Goal: Task Accomplishment & Management: Use online tool/utility

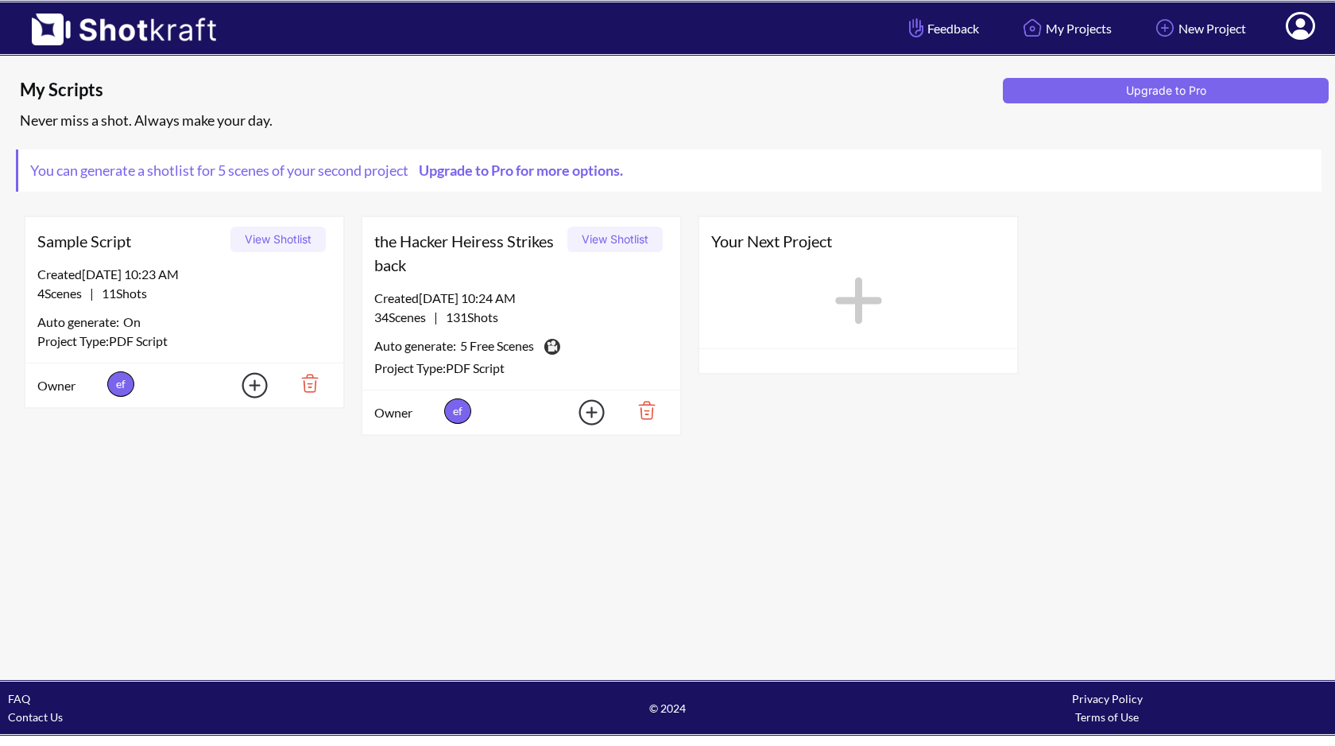
click at [470, 185] on span "You can generate a shotlist for 5 scenes of your second project Upgrade to Pro …" at bounding box center [330, 170] width 625 height 42
click at [473, 173] on link "Upgrade to Pro for more options." at bounding box center [520, 169] width 223 height 17
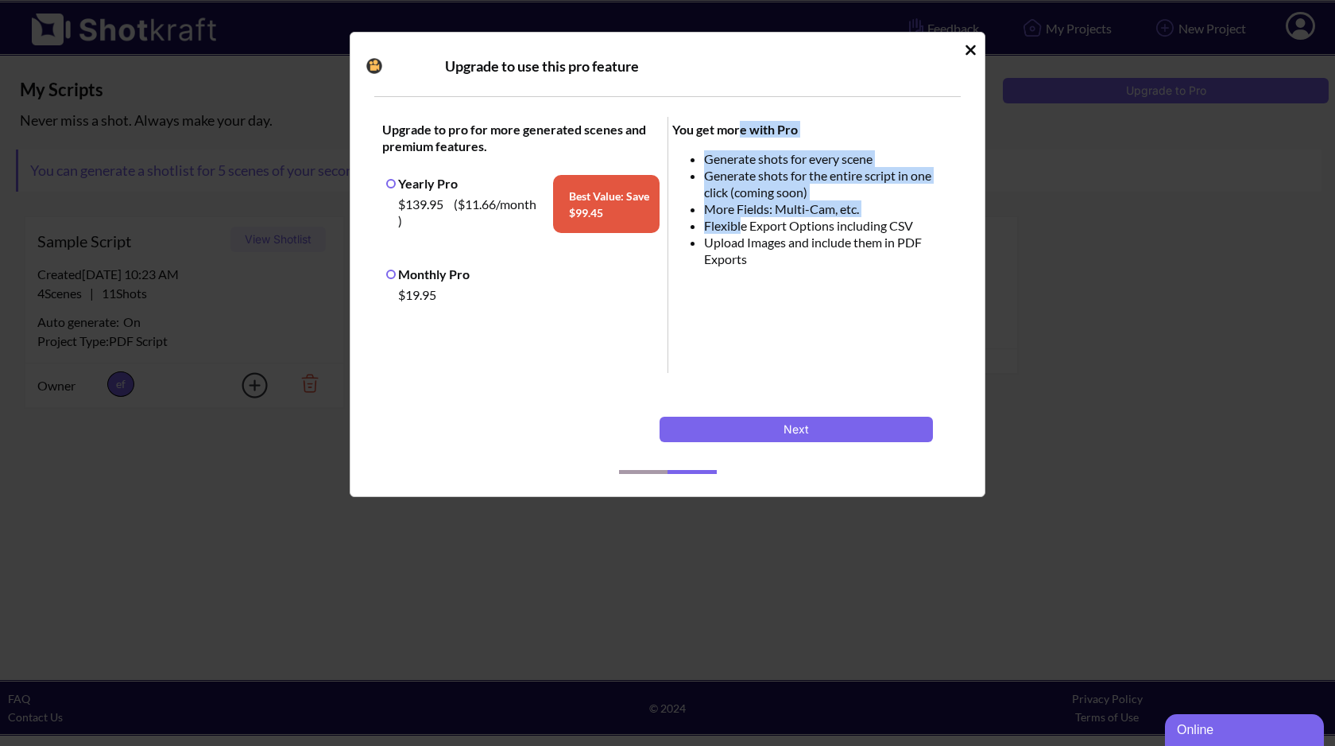
drag, startPoint x: 738, startPoint y: 127, endPoint x: 741, endPoint y: 231, distance: 103.4
click at [741, 231] on span "You get more with Pro Generate shots for every scene Generate shots for the ent…" at bounding box center [812, 245] width 289 height 256
click at [741, 231] on li "Flexible Export Options including CSV" at bounding box center [829, 225] width 250 height 17
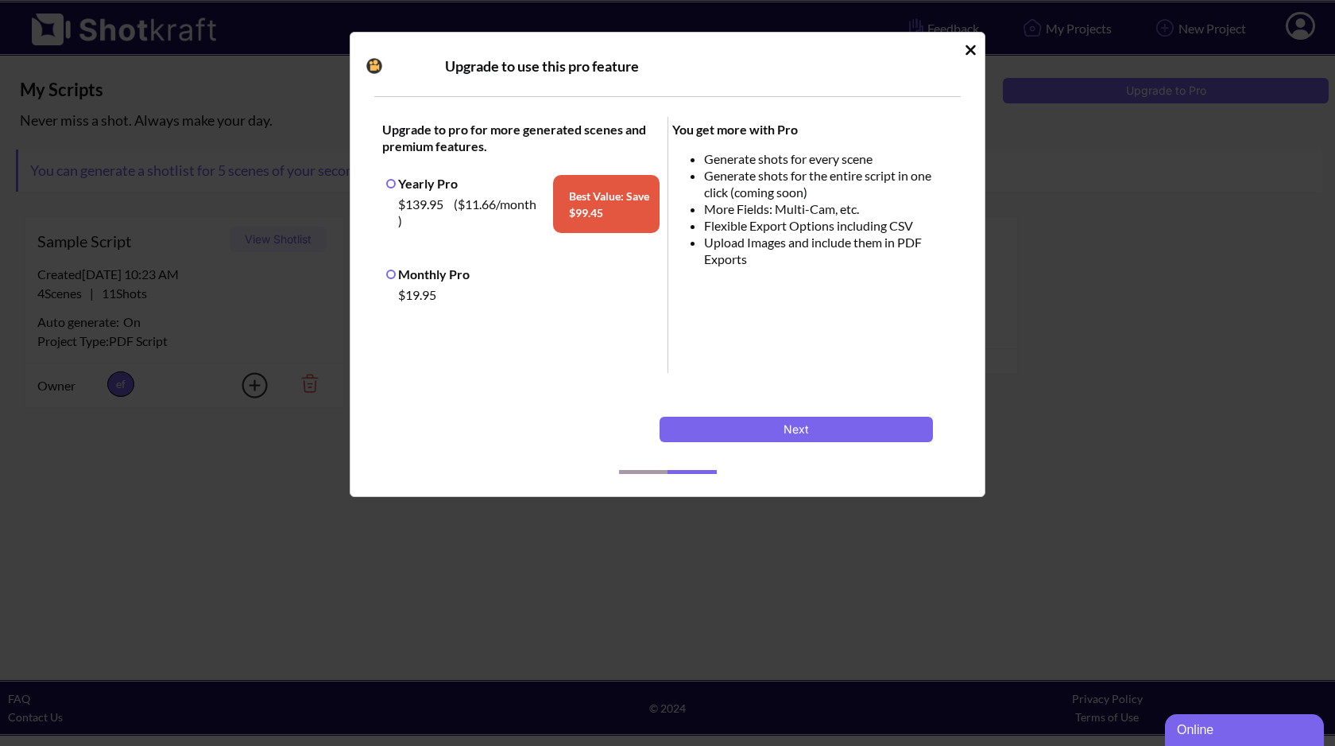
click at [437, 285] on div "$19.95" at bounding box center [526, 294] width 265 height 25
click at [440, 281] on label "Monthly Pro" at bounding box center [427, 273] width 83 height 15
click at [774, 420] on button "Next" at bounding box center [796, 428] width 273 height 25
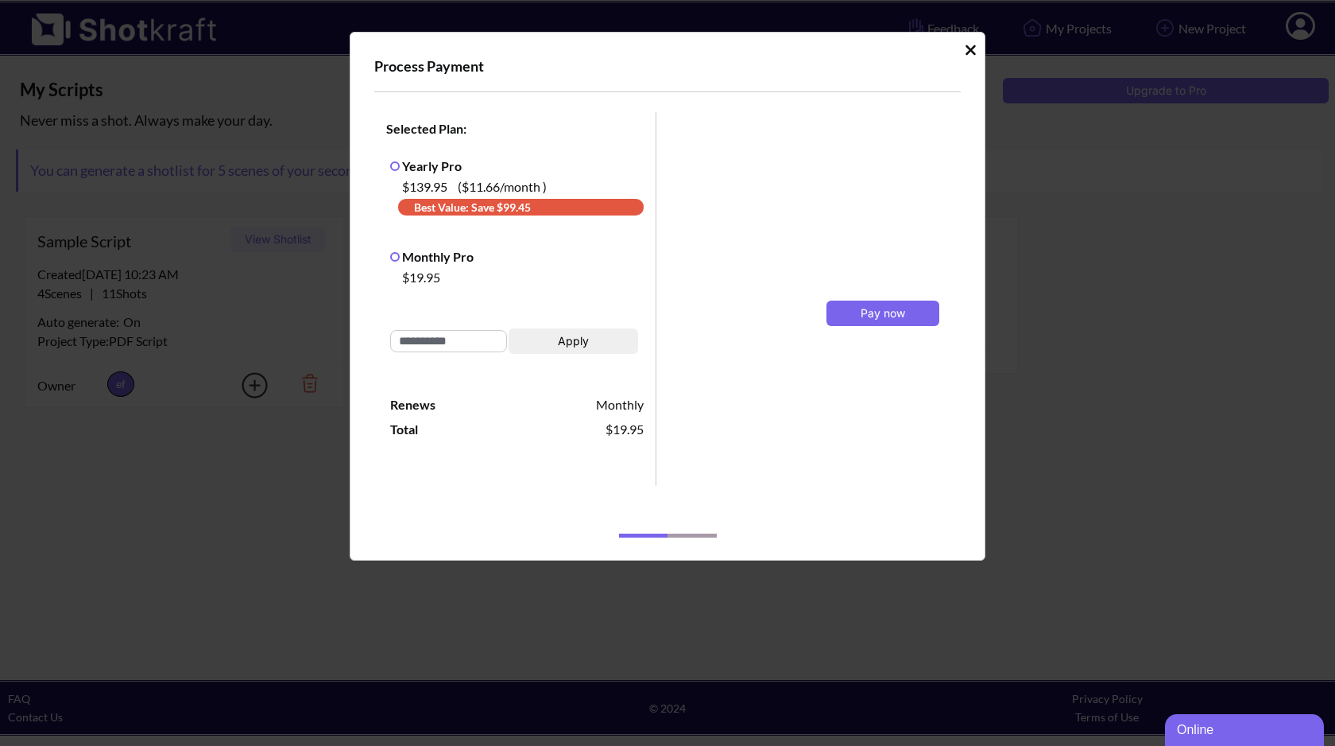
click at [483, 334] on input "Idle Modal" at bounding box center [448, 341] width 117 height 22
click at [843, 308] on button "Pay now" at bounding box center [883, 312] width 113 height 25
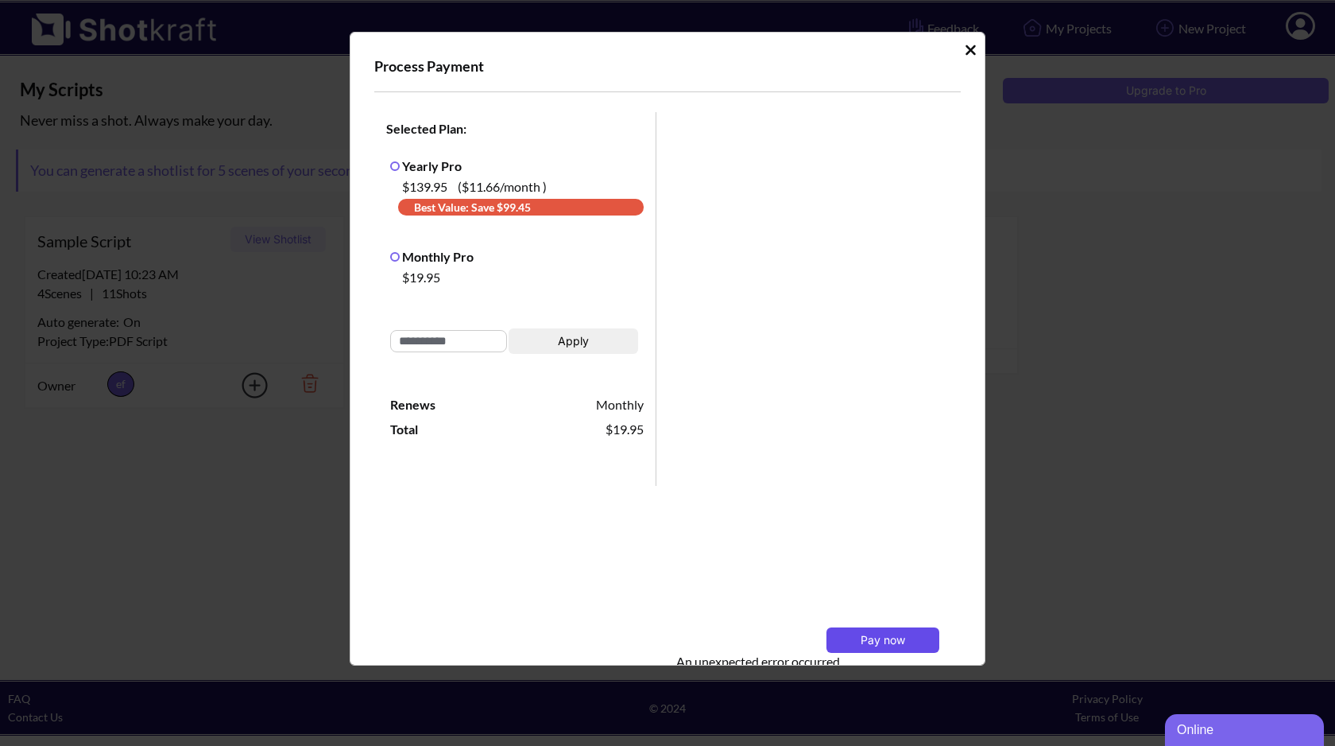
click at [881, 634] on span "Pay now" at bounding box center [883, 640] width 45 height 14
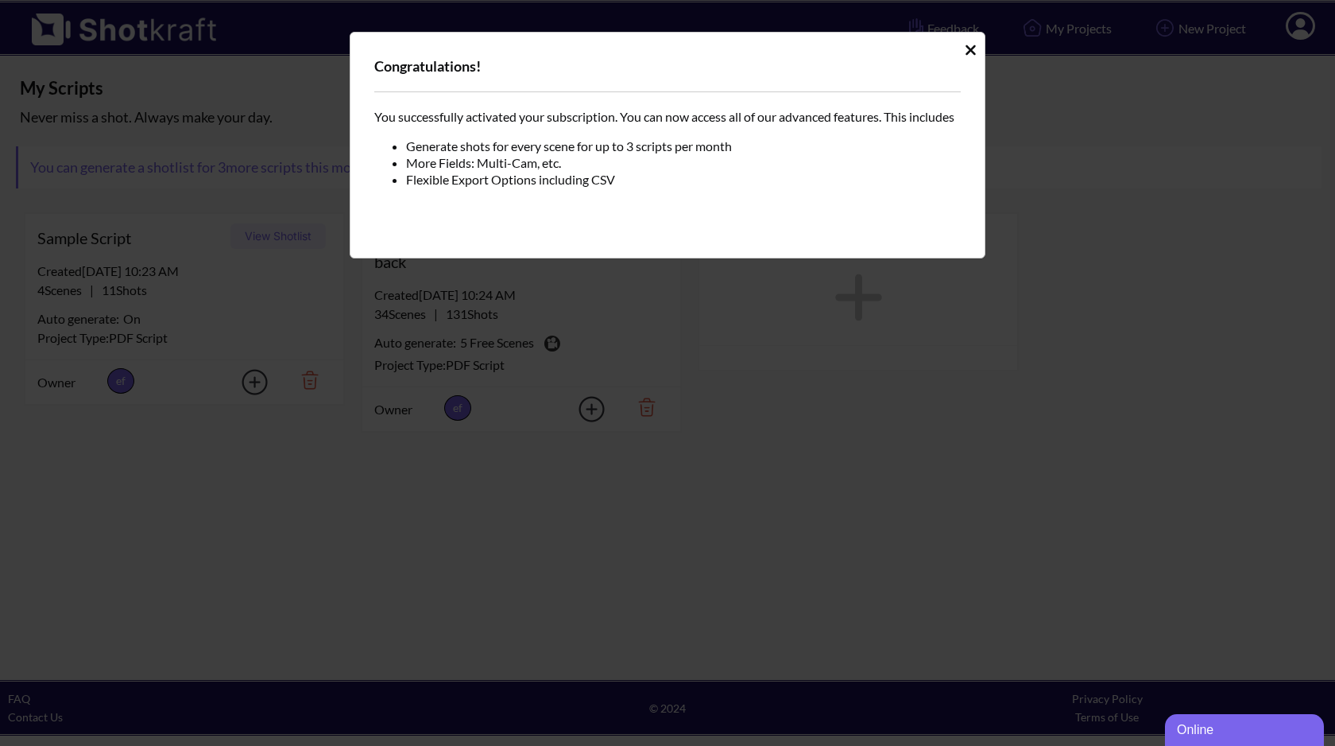
click at [953, 62] on div "Congratulations!" at bounding box center [667, 74] width 587 height 36
click at [960, 53] on div "Congratulations! You successfully activated your subscription. You can now acce…" at bounding box center [668, 145] width 636 height 227
click at [960, 52] on div "Congratulations! You successfully activated your subscription. You can now acce…" at bounding box center [668, 145] width 636 height 227
click at [960, 41] on div "Congratulations! You successfully activated your subscription. You can now acce…" at bounding box center [668, 145] width 636 height 227
click at [968, 43] on icon "Idle Modal" at bounding box center [971, 50] width 12 height 16
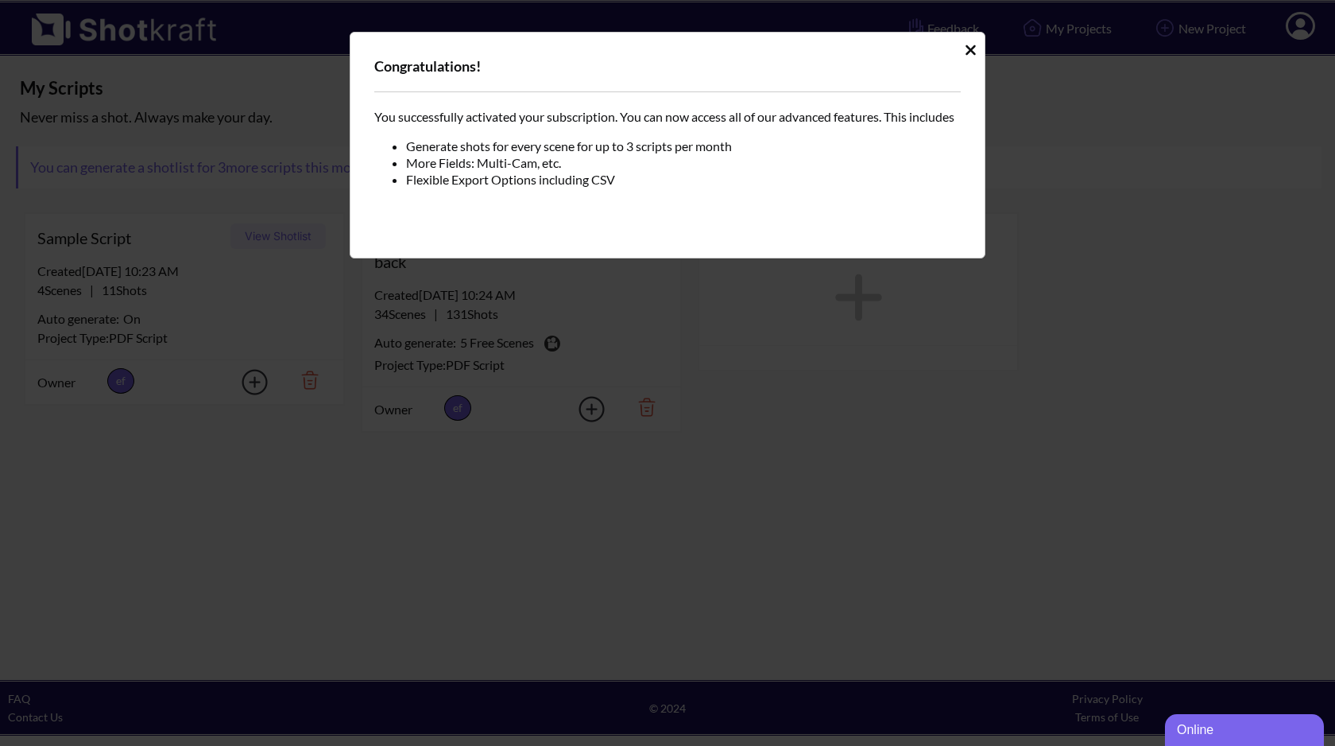
click at [971, 56] on icon "Idle Modal" at bounding box center [971, 50] width 12 height 16
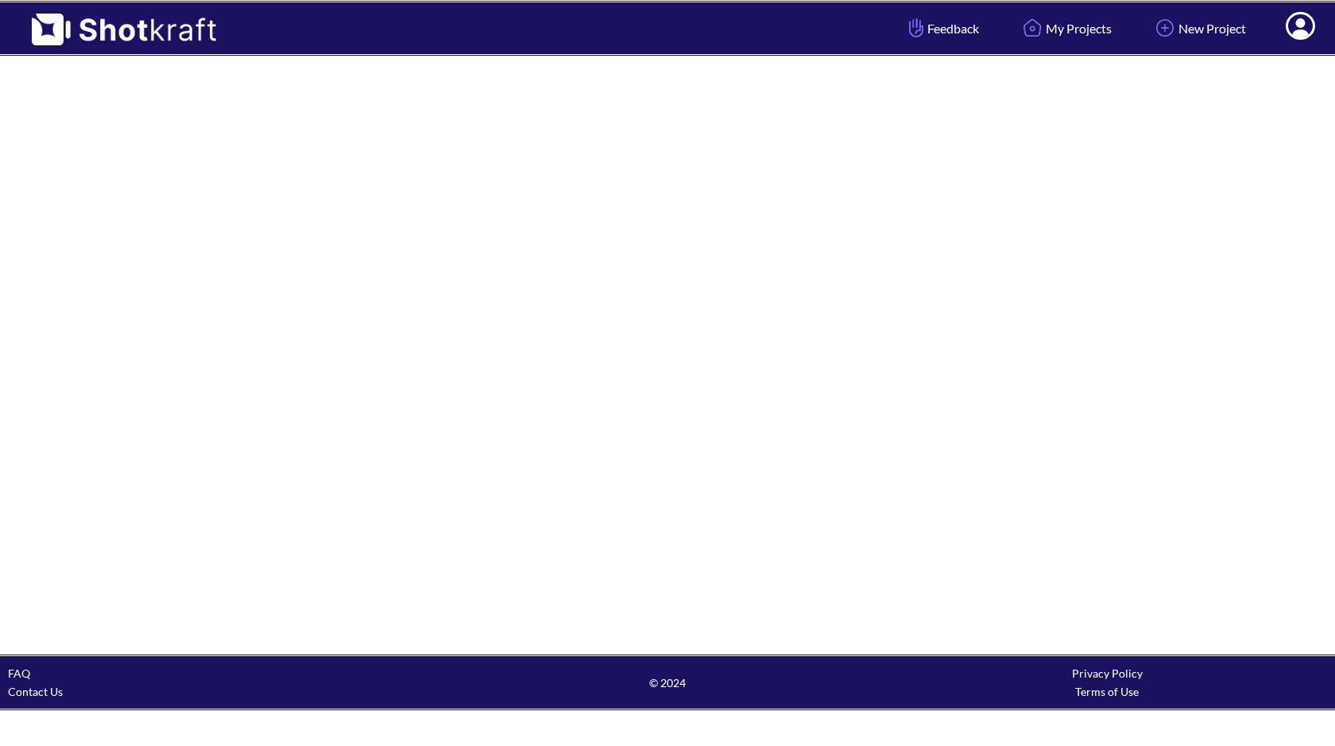
click at [752, 36] on span at bounding box center [558, 28] width 653 height 52
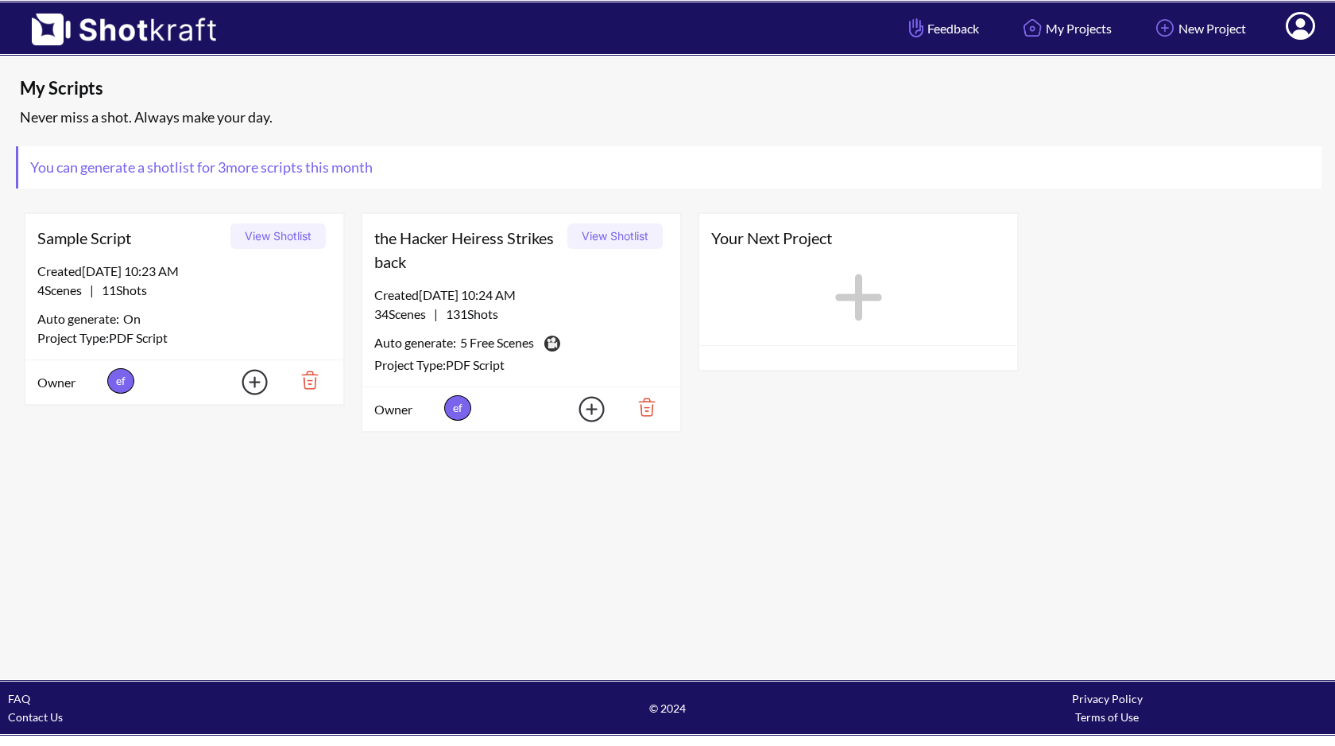
click at [840, 258] on div "Your Next Project" at bounding box center [858, 238] width 318 height 48
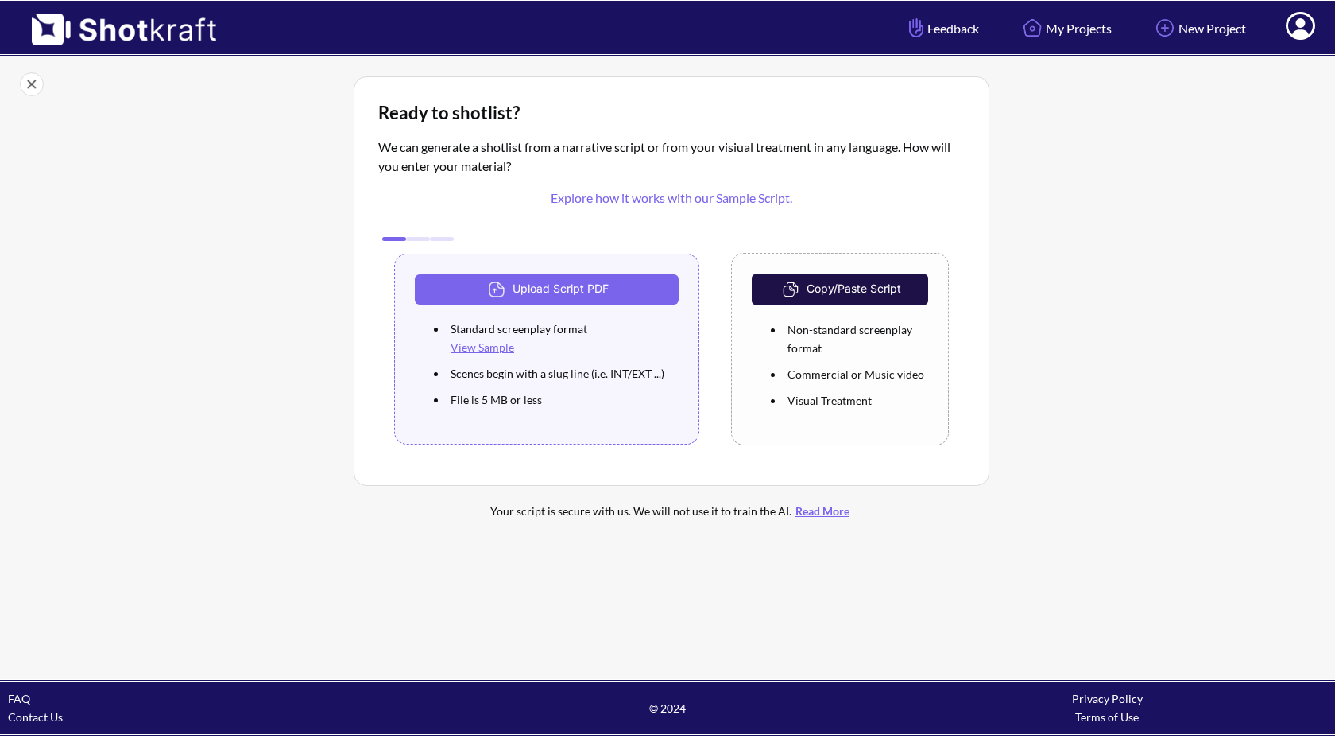
click at [34, 83] on img at bounding box center [32, 84] width 24 height 24
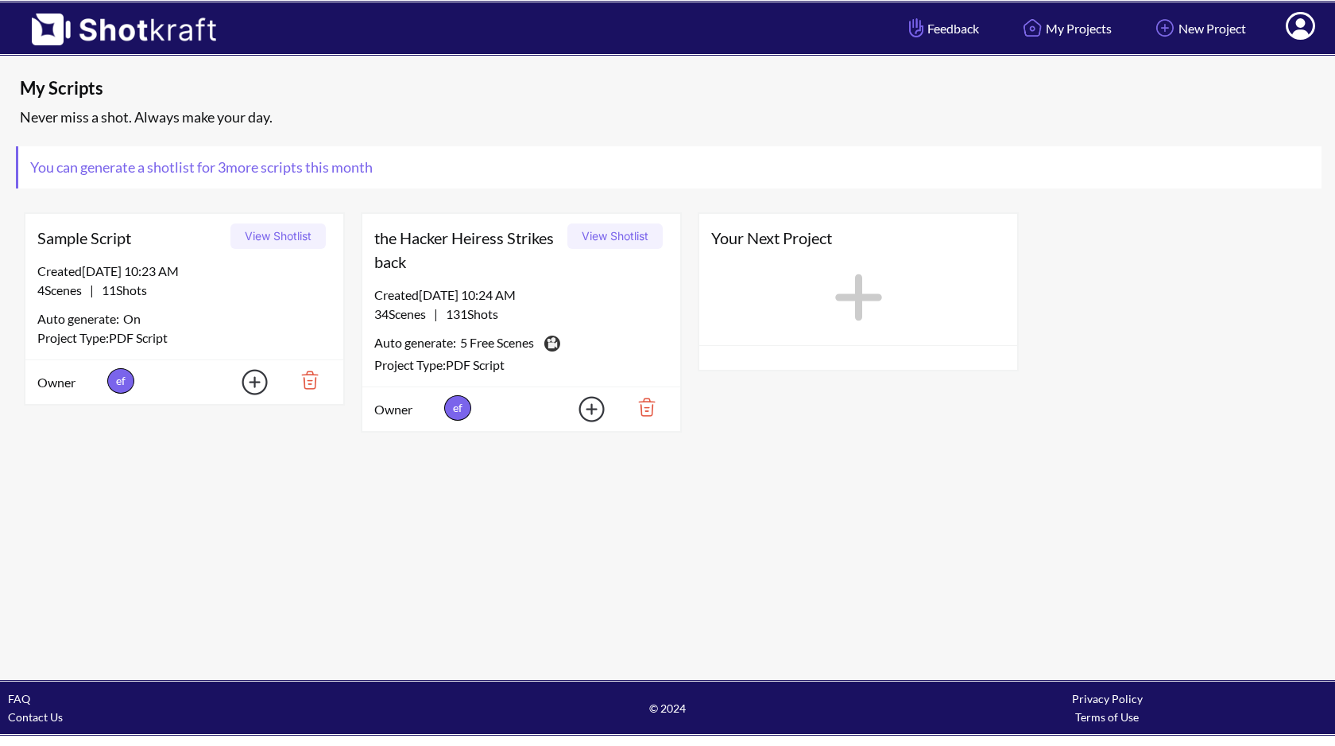
click at [907, 286] on div at bounding box center [858, 303] width 318 height 83
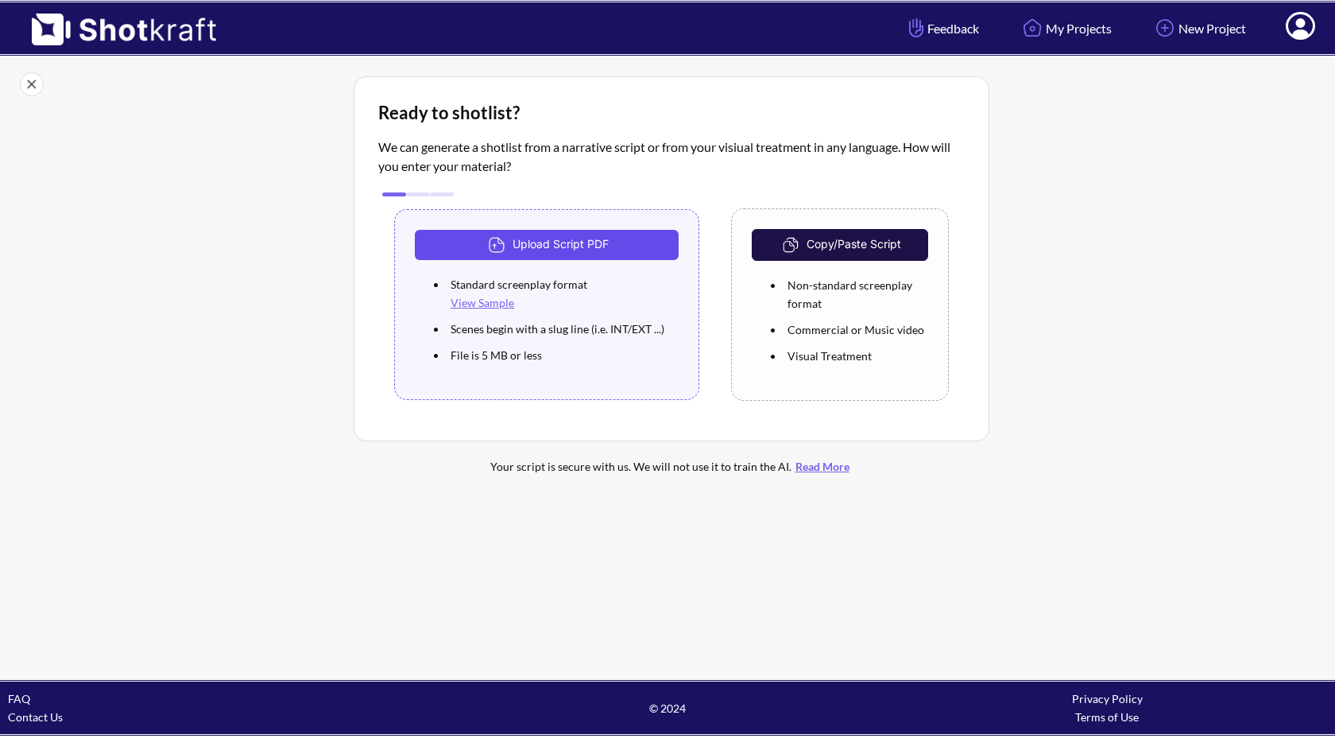
click at [637, 245] on button "Upload Script PDF" at bounding box center [547, 245] width 264 height 30
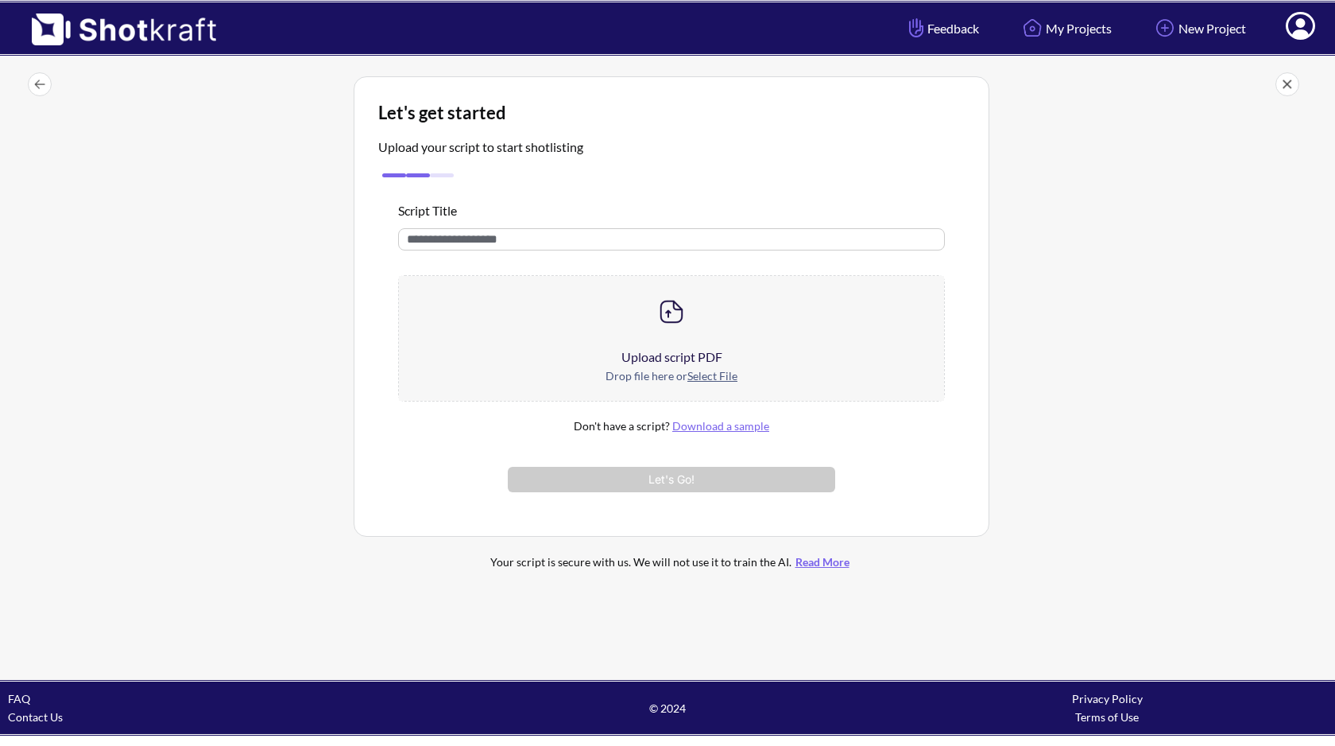
click at [662, 370] on div "Drop file here or Select File" at bounding box center [671, 383] width 545 height 34
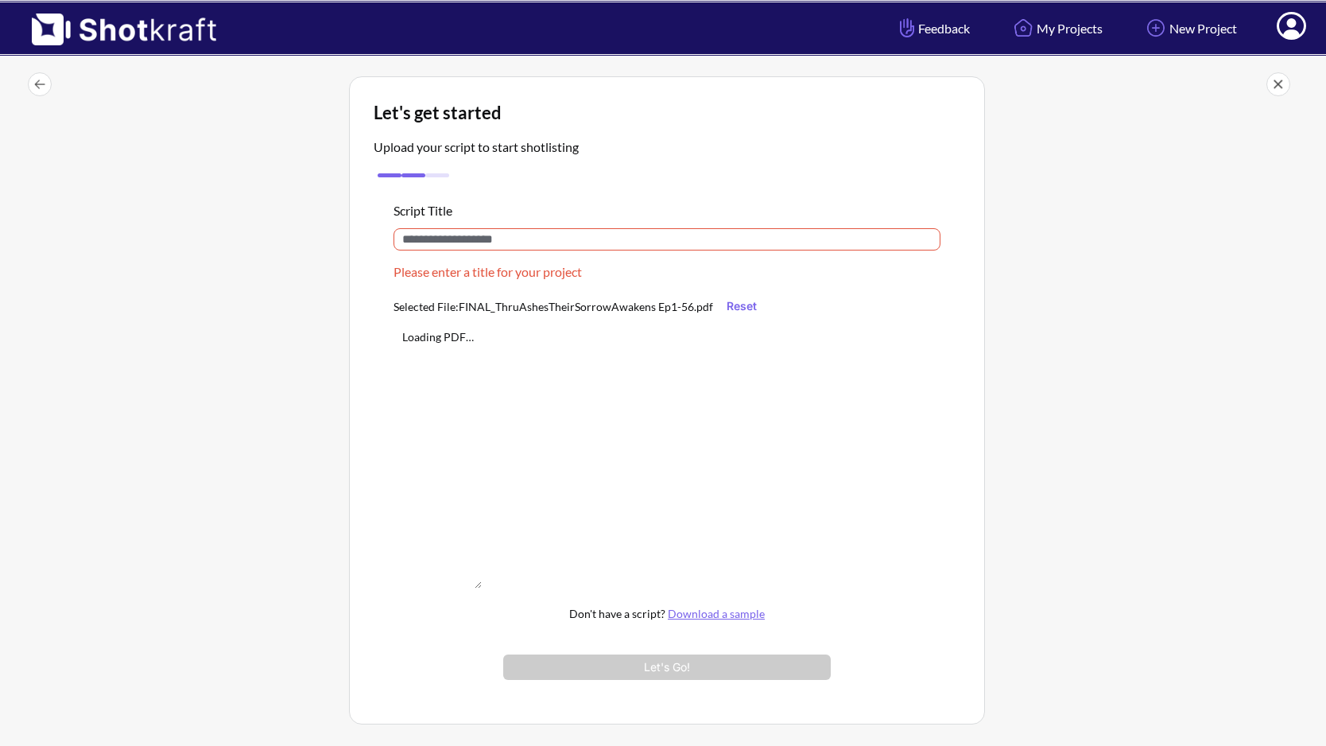
click at [537, 244] on input "text" at bounding box center [666, 239] width 547 height 22
drag, startPoint x: 498, startPoint y: 309, endPoint x: 649, endPoint y: 307, distance: 151.8
click at [649, 307] on div "Selected File: FINAL_ThruAshesTheirSorrowAwakens Ep1-56.pdf Reset" at bounding box center [638, 305] width 490 height 25
drag, startPoint x: 654, startPoint y: 307, endPoint x: 497, endPoint y: 308, distance: 157.4
click at [497, 308] on div "Selected File: FINAL_ThruAshesTheirSorrowAwakens Ep1-56.pdf Reset" at bounding box center [638, 305] width 490 height 25
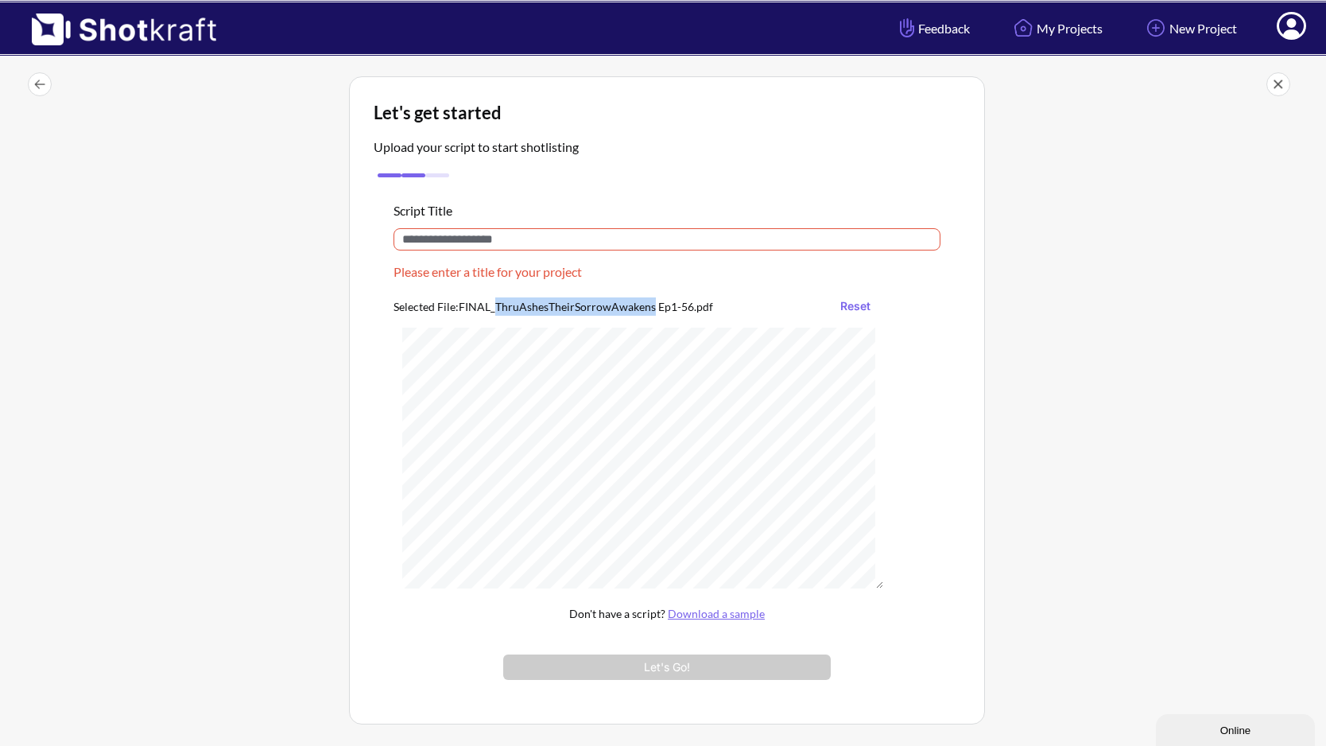
copy div "ThruAshesTheirSorrowAwakens"
click at [533, 235] on input "text" at bounding box center [666, 239] width 547 height 22
paste input "**********"
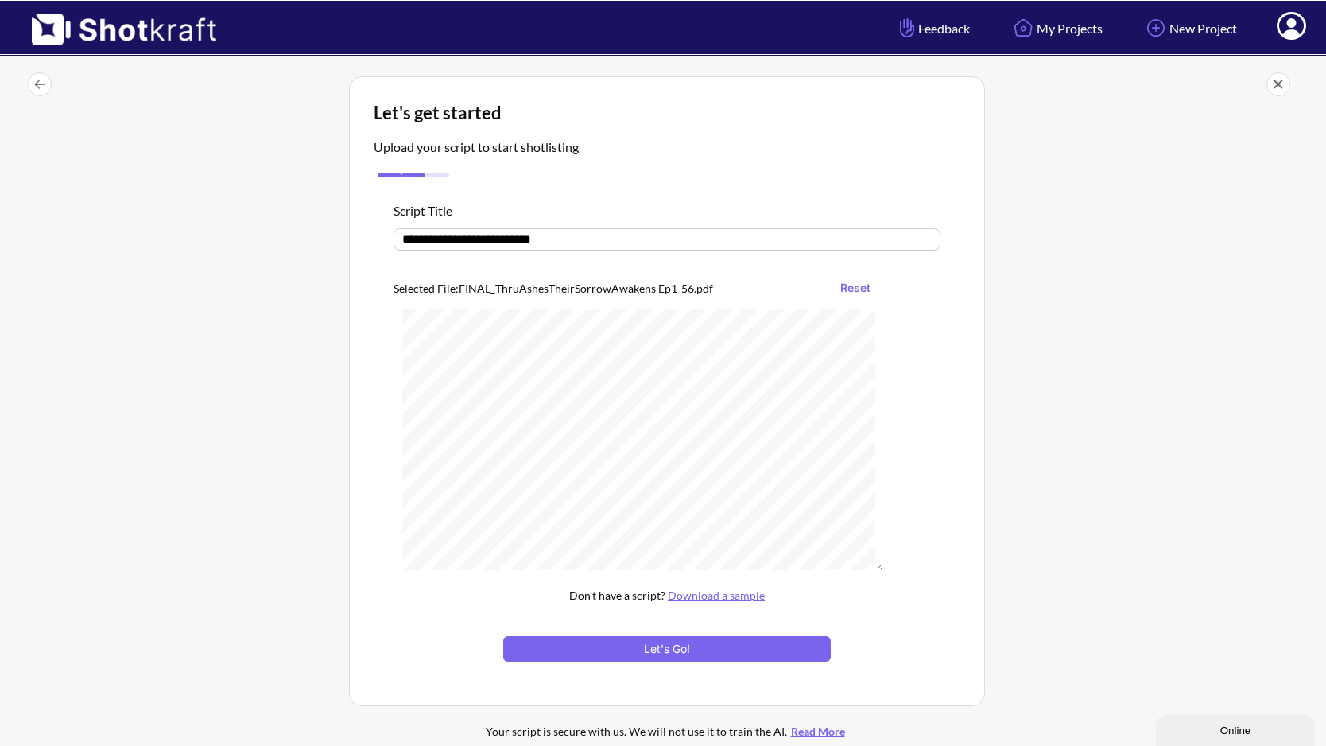
type input "**********"
click at [335, 386] on div at bounding box center [182, 416] width 325 height 688
click at [698, 649] on button "Let's Go!" at bounding box center [666, 648] width 327 height 25
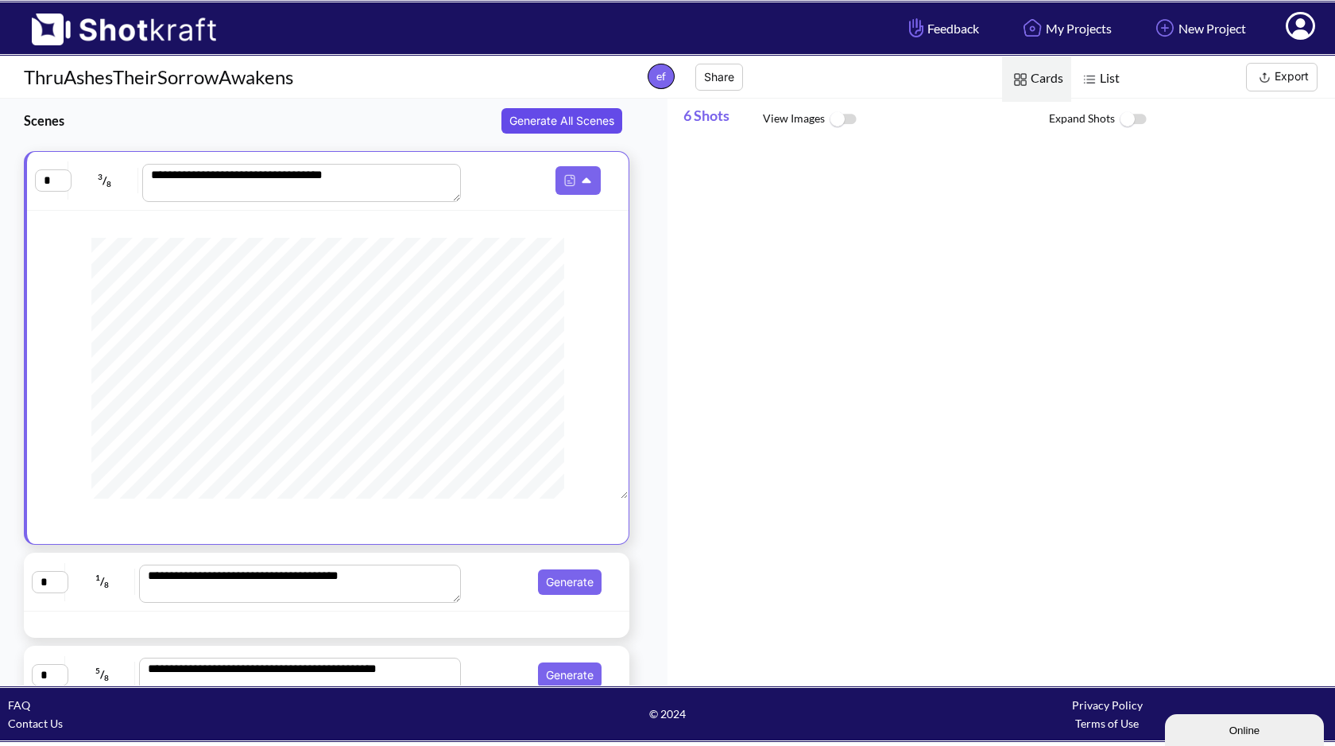
click at [572, 118] on button "Generate All Scenes" at bounding box center [562, 120] width 121 height 25
click at [591, 130] on button "Generate All Scenes" at bounding box center [562, 120] width 121 height 25
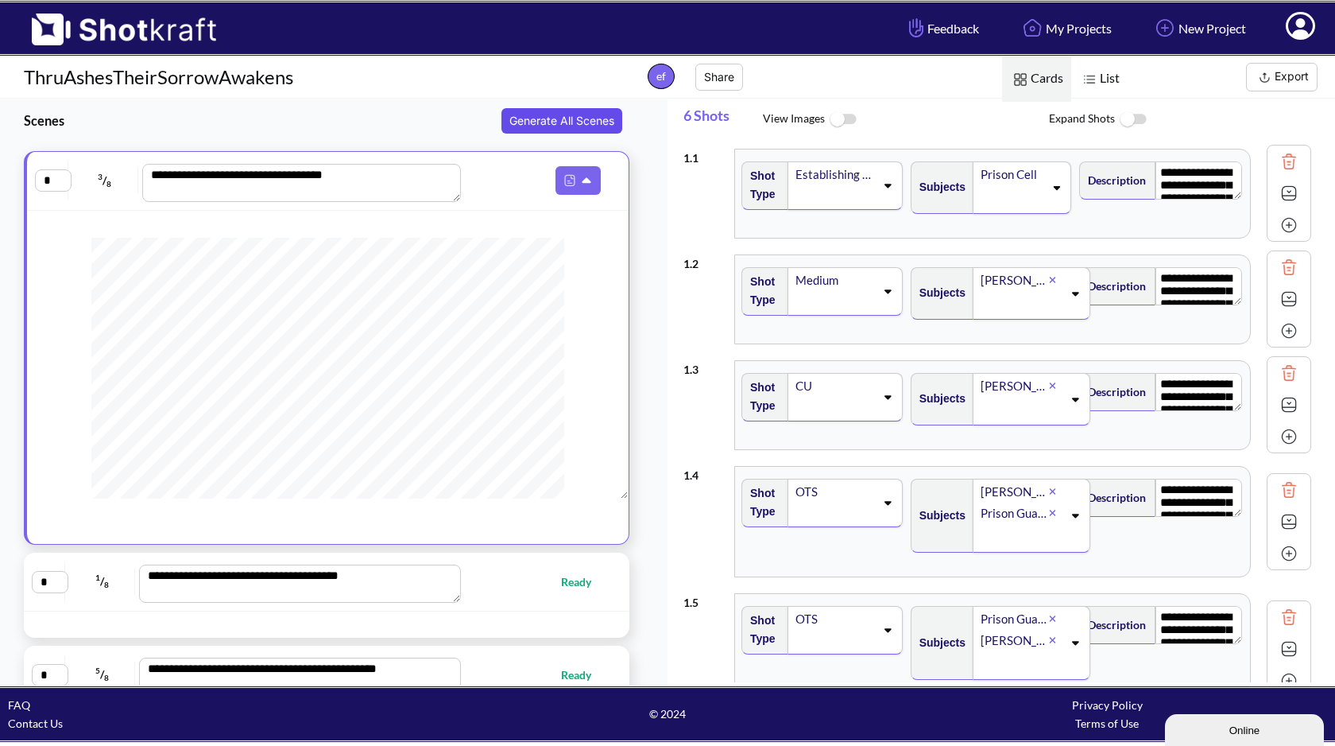
click at [591, 130] on button "Generate All Scenes" at bounding box center [562, 120] width 121 height 25
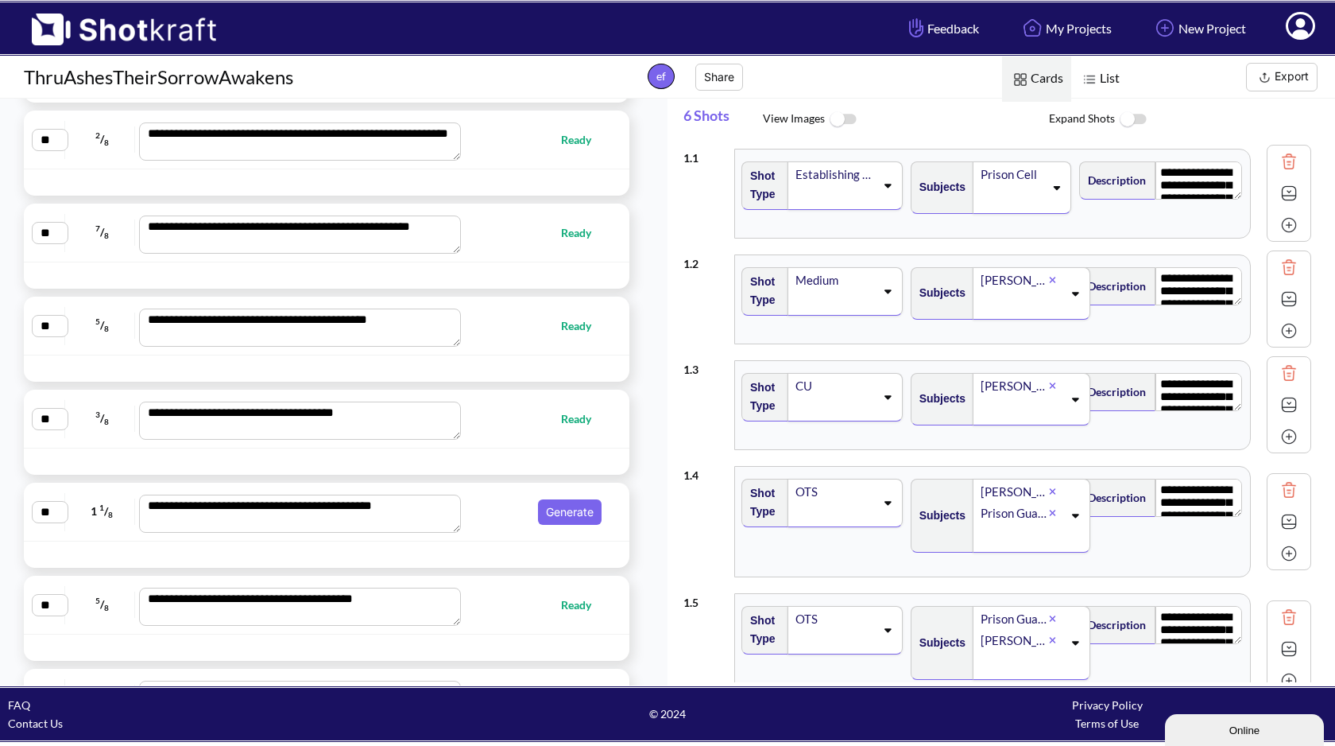
scroll to position [7942, 0]
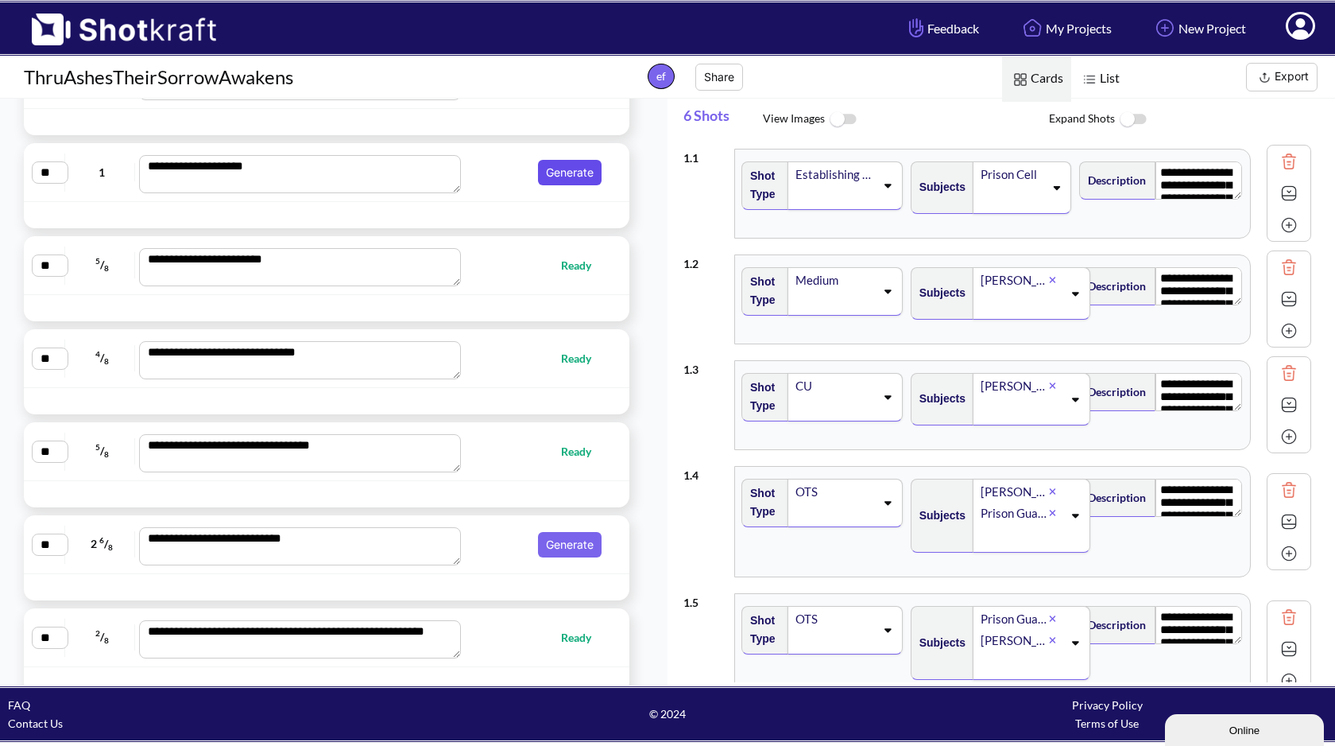
click at [564, 161] on button "Generate" at bounding box center [570, 172] width 64 height 25
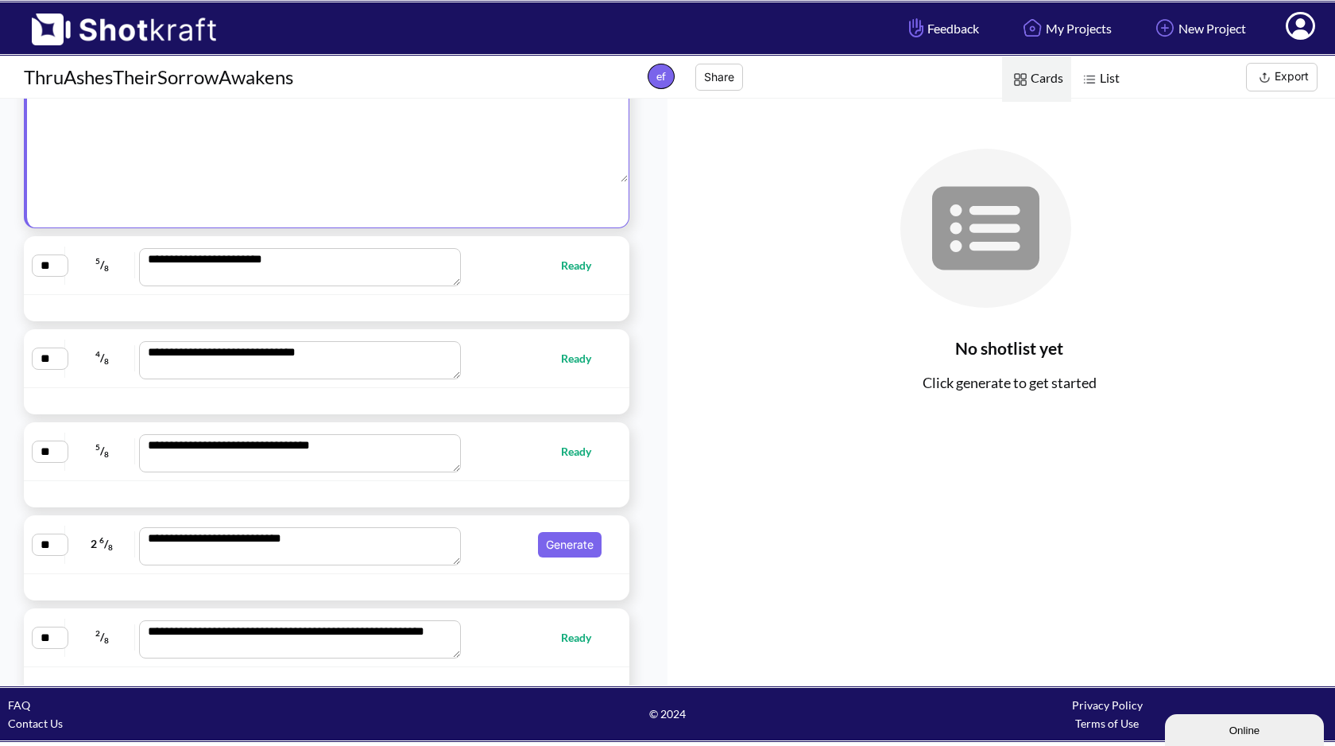
scroll to position [7633, 0]
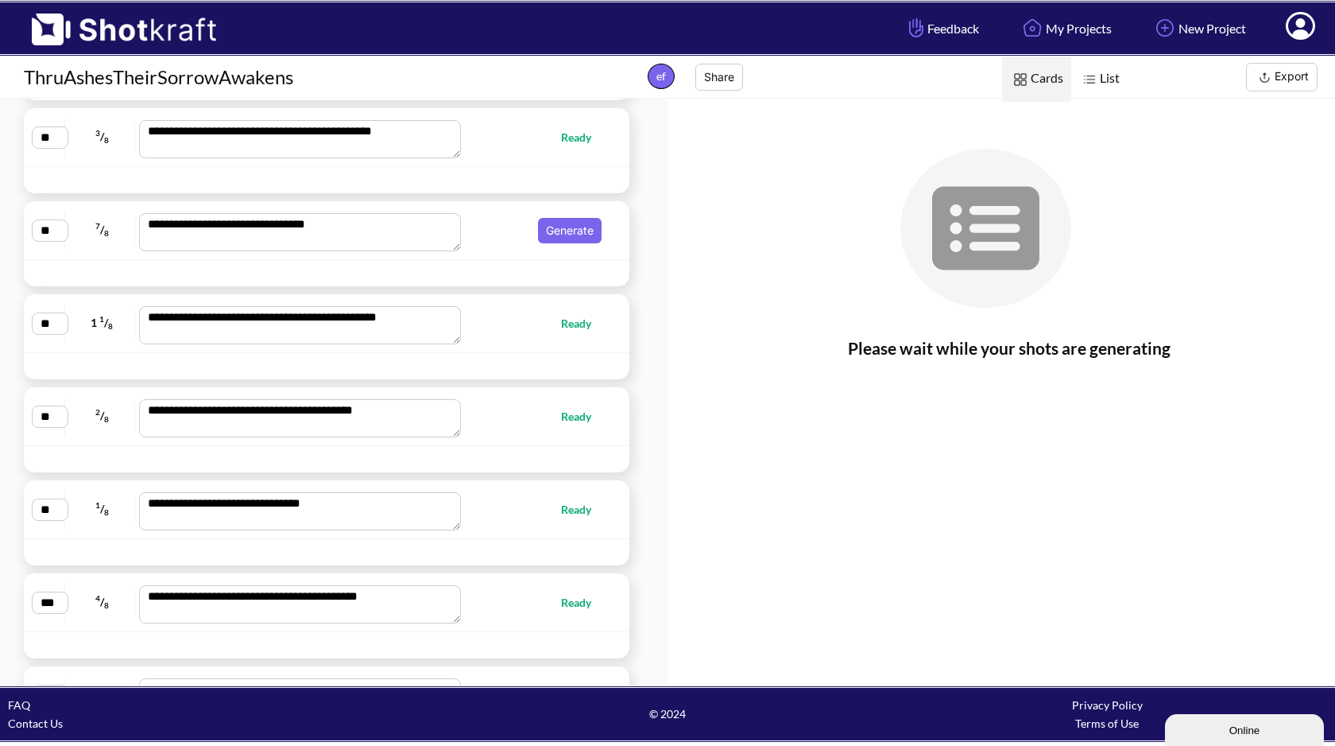
click at [584, 215] on div "**********" at bounding box center [327, 230] width 590 height 42
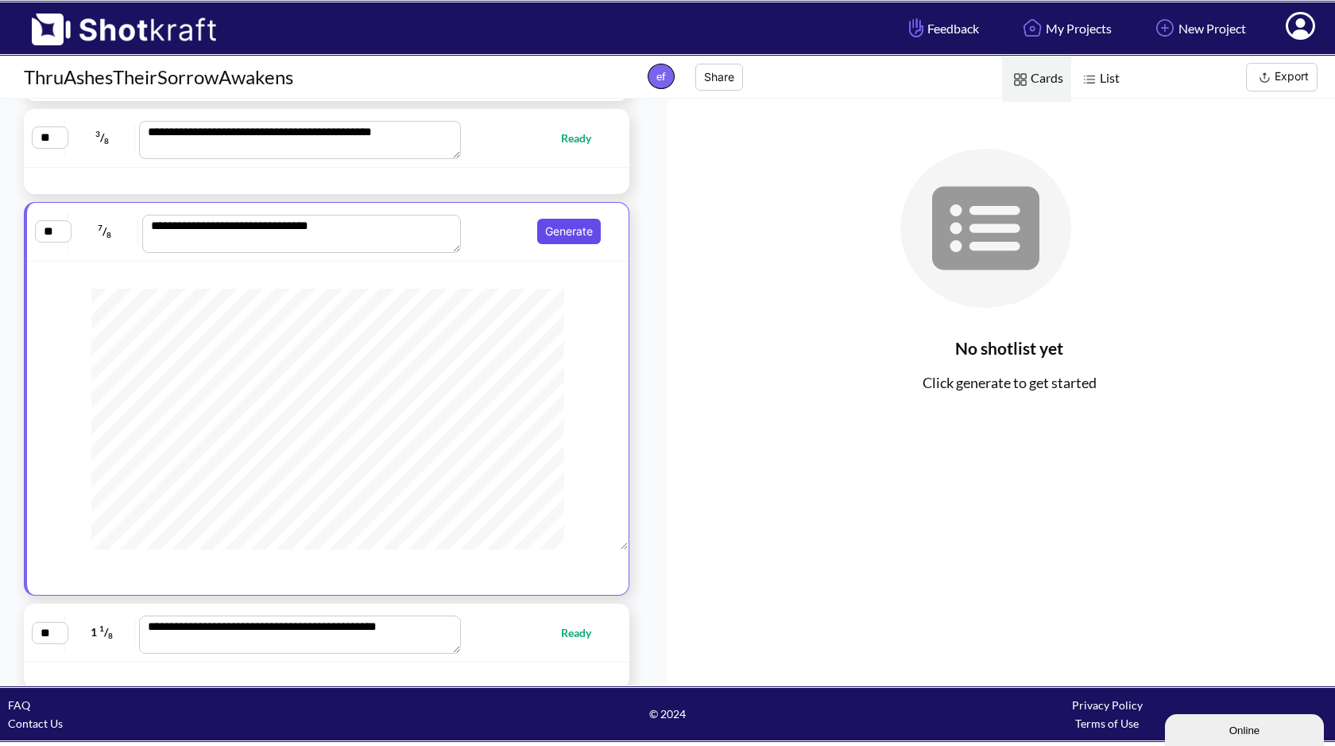
click at [581, 222] on button "Generate" at bounding box center [569, 231] width 64 height 25
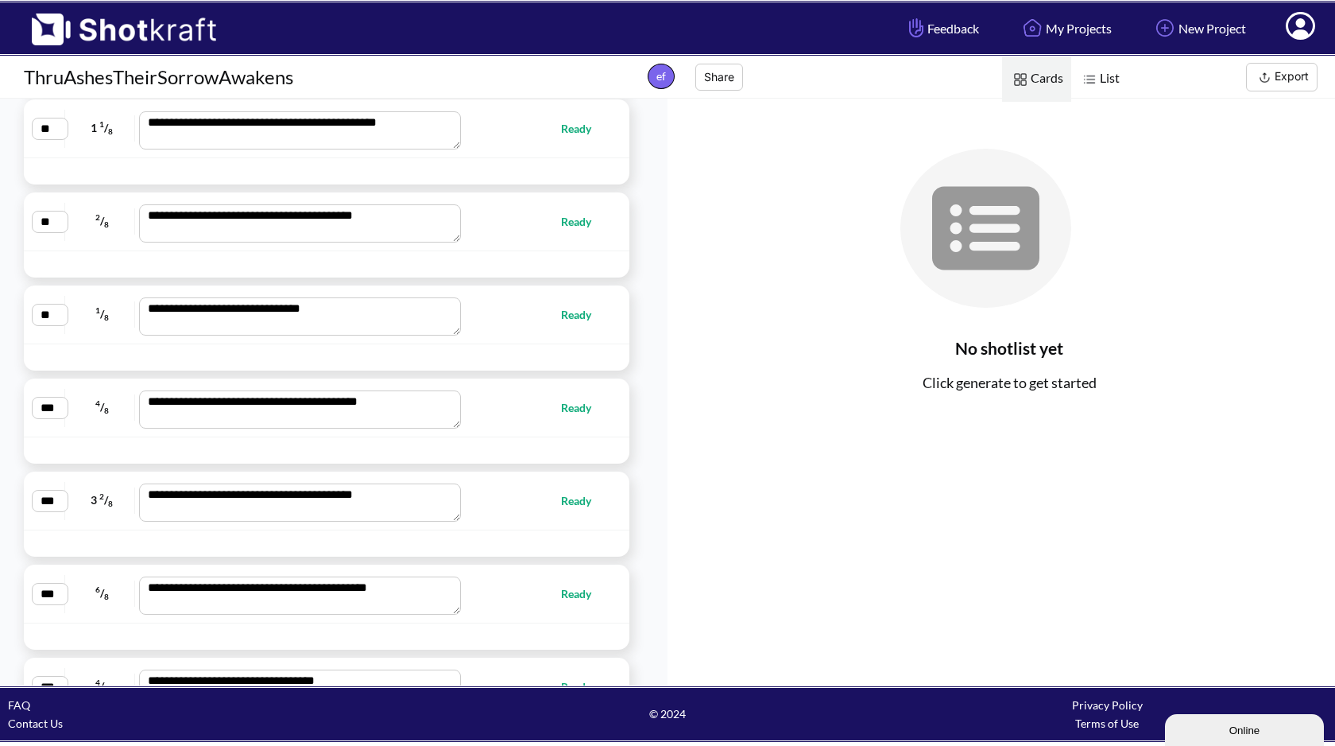
click at [587, 236] on div "**********" at bounding box center [327, 221] width 590 height 42
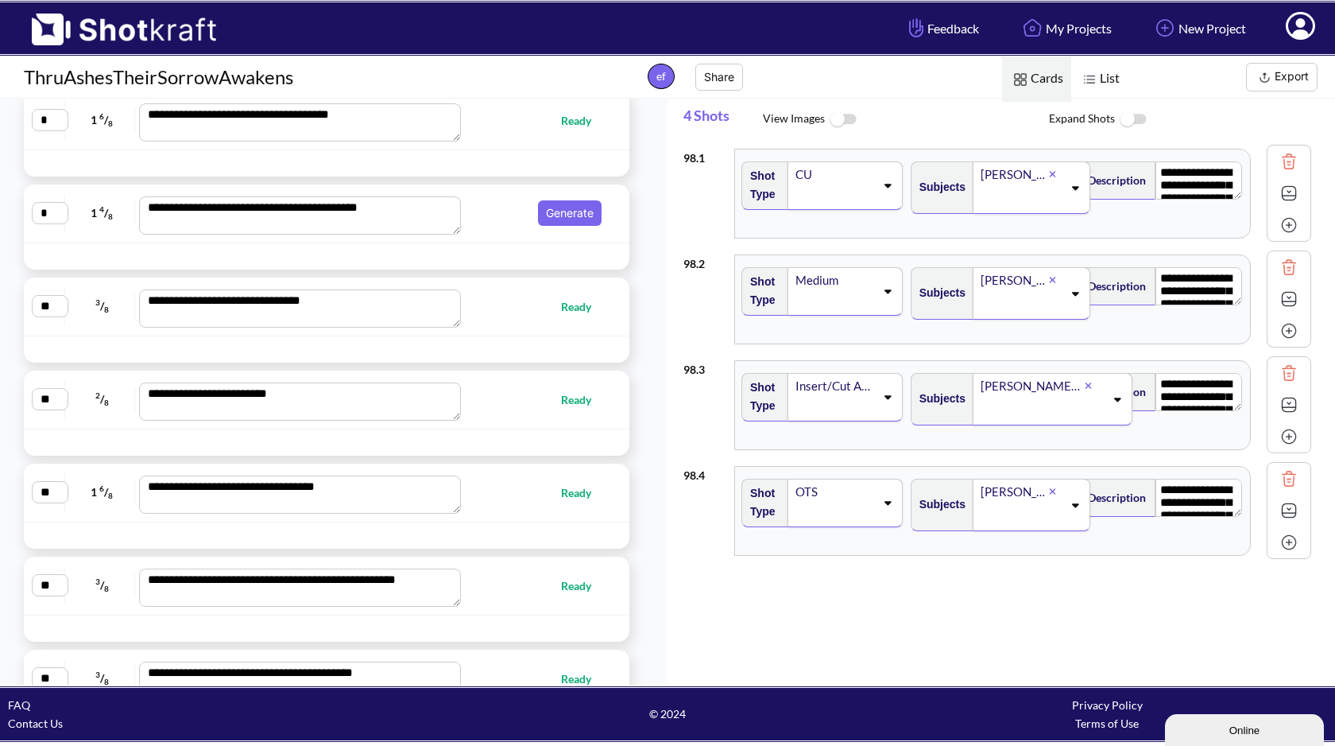
scroll to position [0, 0]
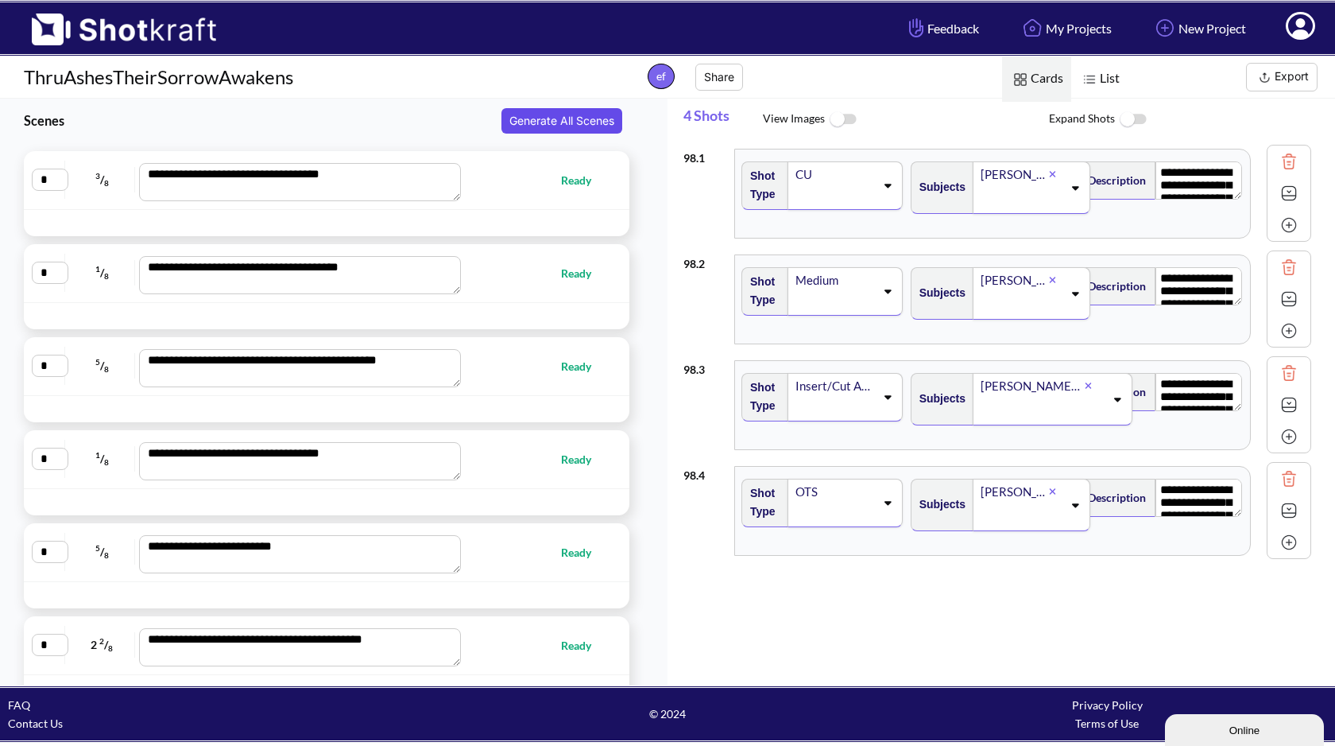
click at [575, 122] on button "Generate All Scenes" at bounding box center [562, 120] width 121 height 25
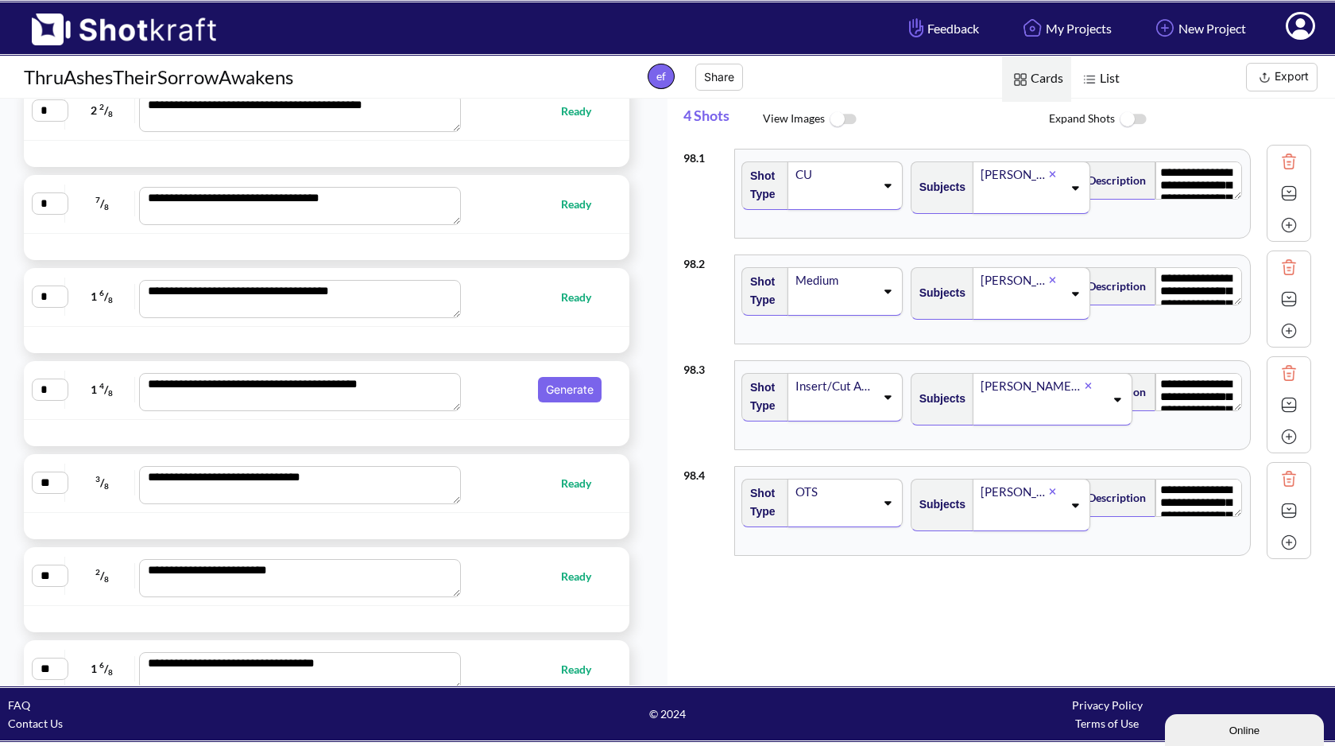
scroll to position [666, 0]
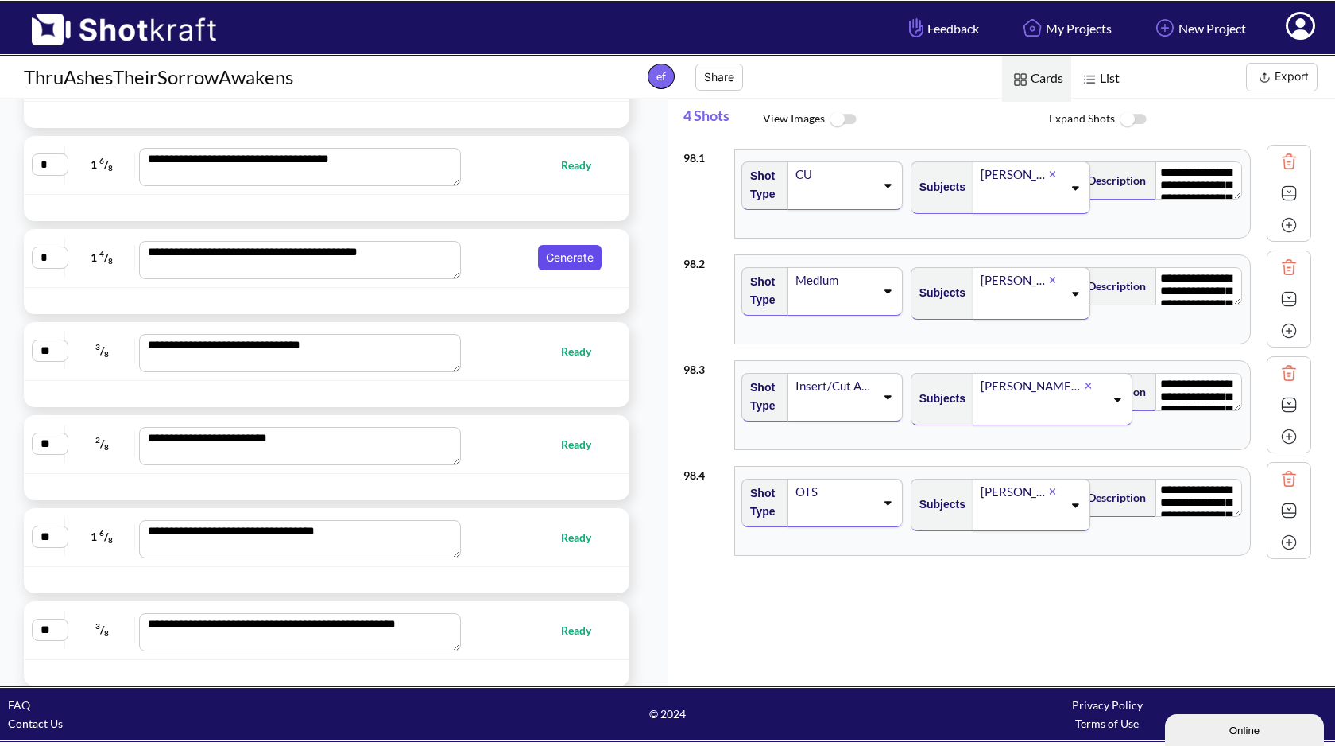
click at [579, 250] on button "Generate" at bounding box center [570, 257] width 64 height 25
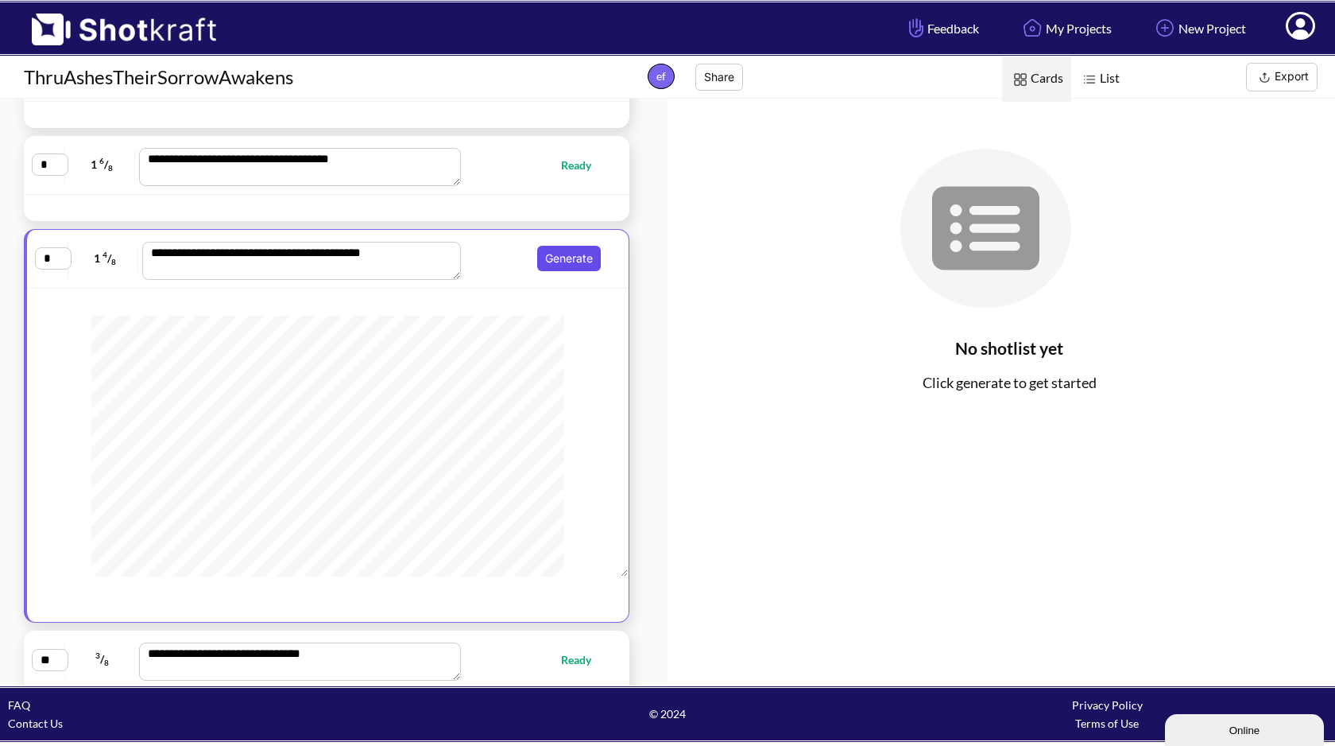
click at [568, 258] on button "Generate" at bounding box center [569, 258] width 64 height 25
click at [552, 250] on button "Generate" at bounding box center [569, 258] width 64 height 25
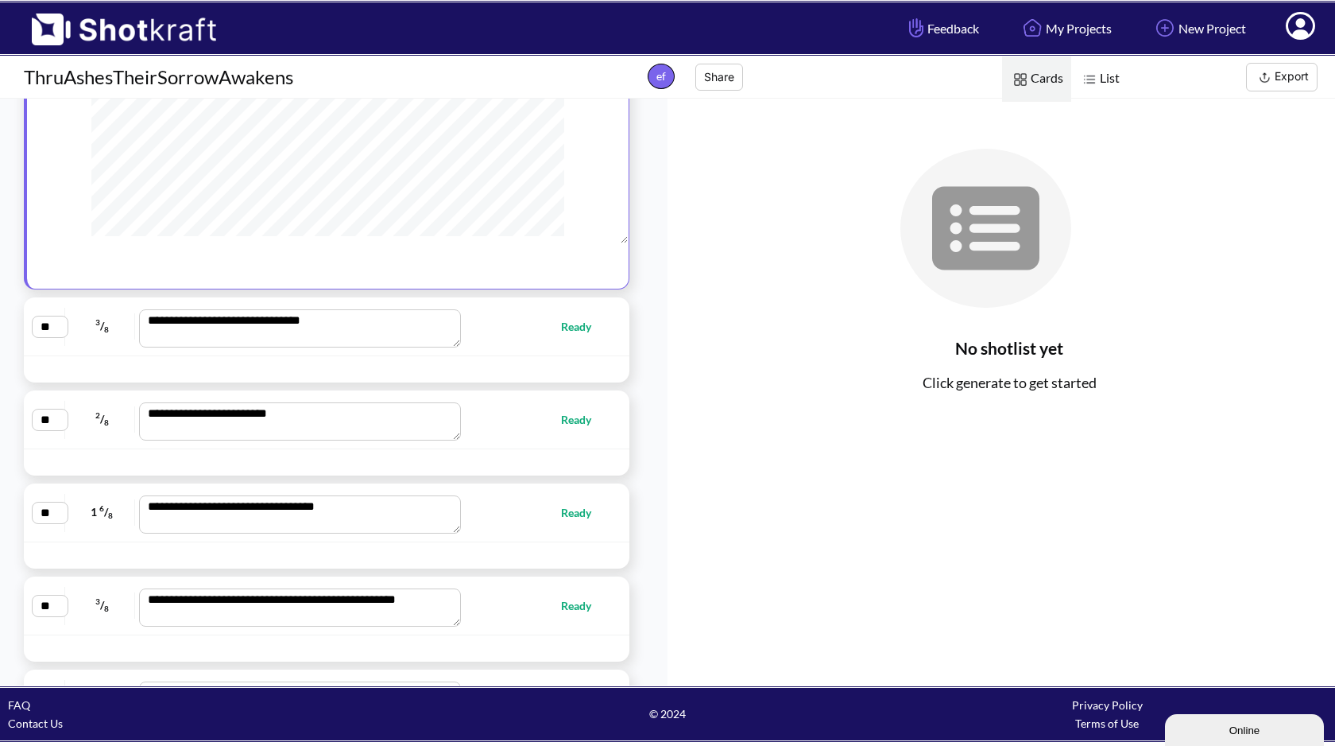
scroll to position [1275, 0]
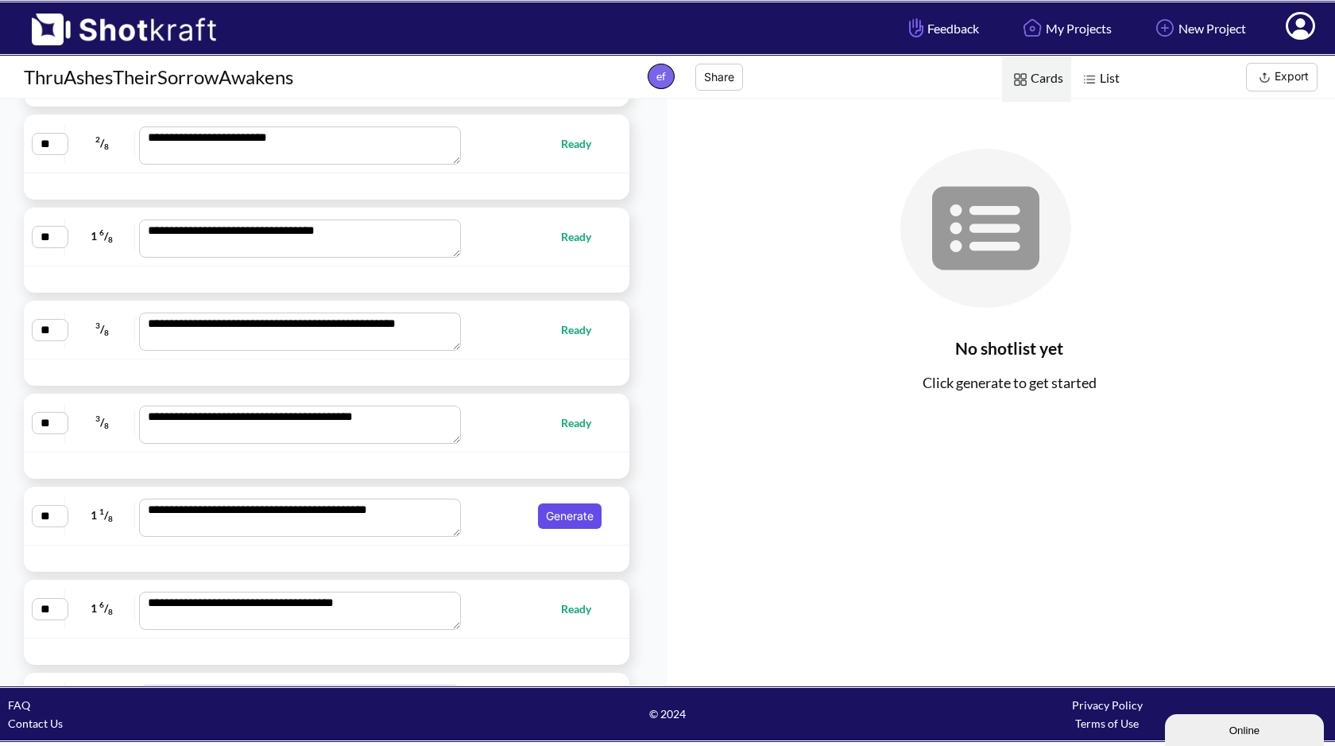
click at [586, 518] on button "Generate" at bounding box center [570, 515] width 64 height 25
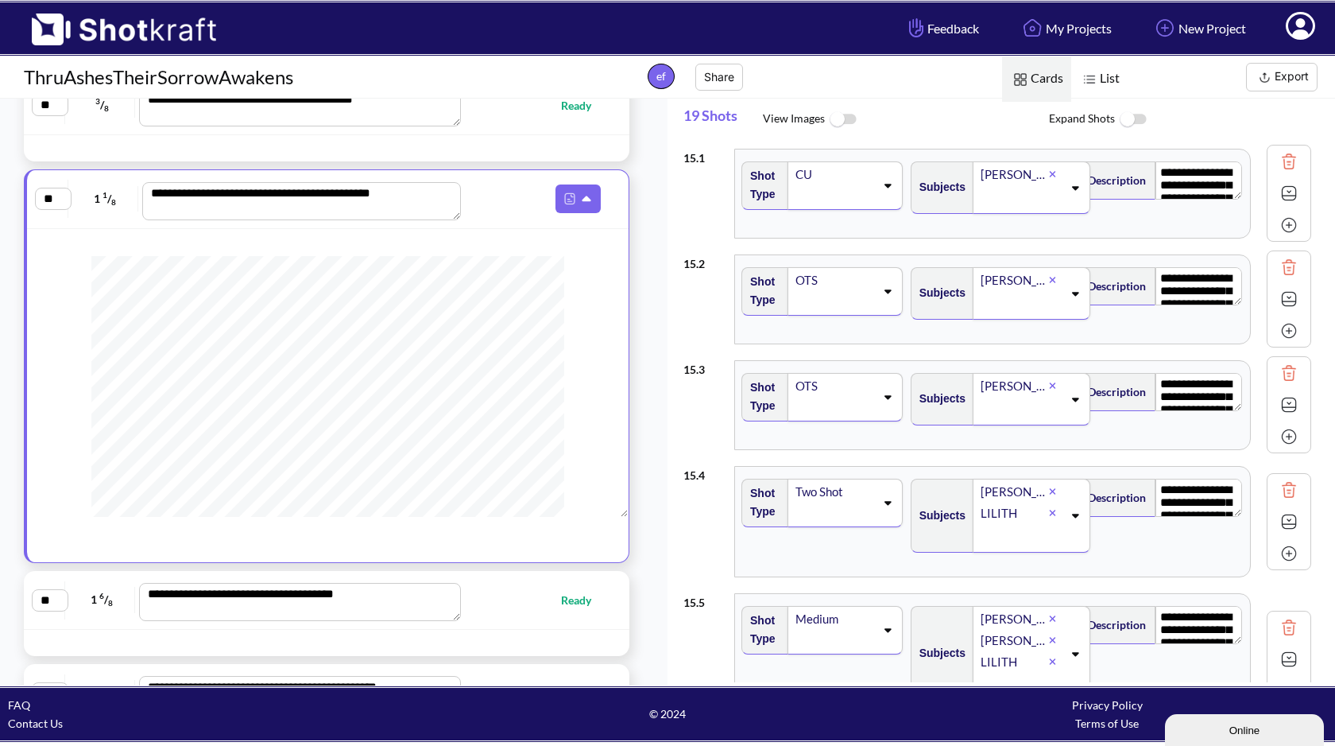
scroll to position [0, 0]
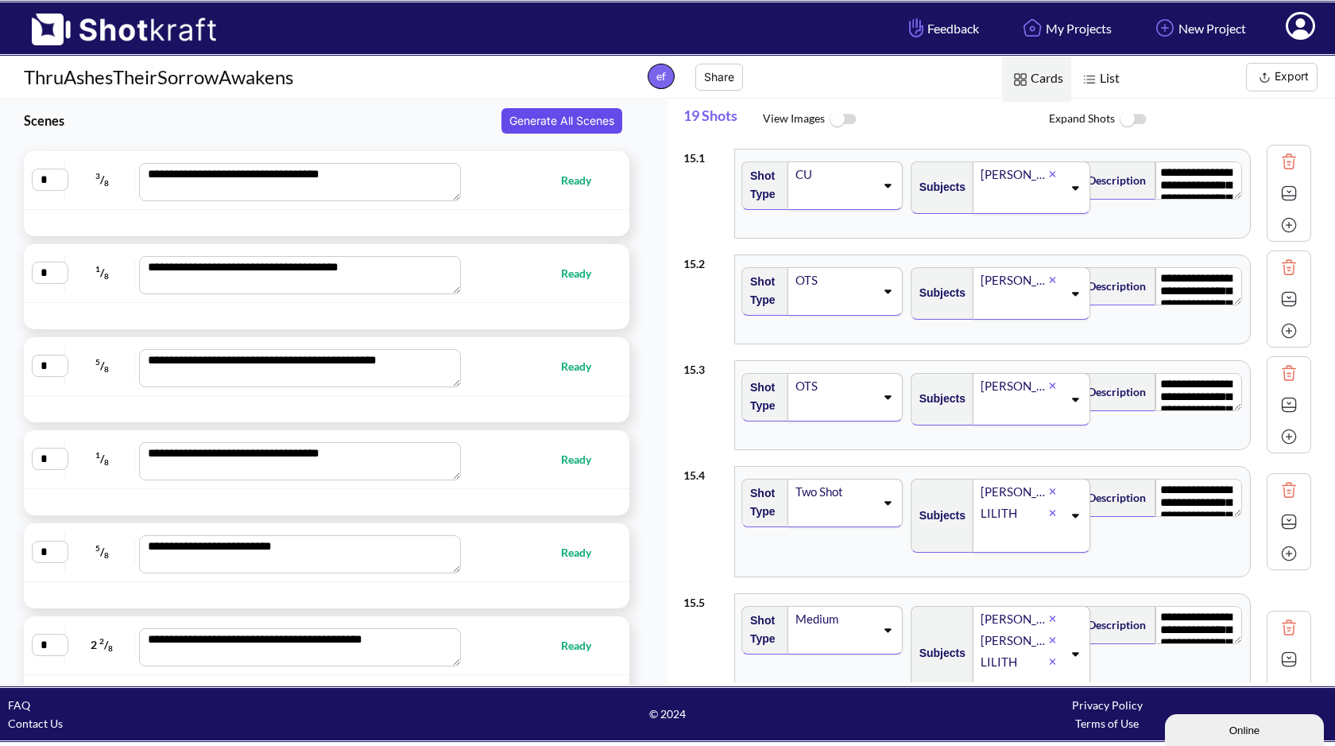
click at [585, 122] on button "Generate All Scenes" at bounding box center [562, 120] width 121 height 25
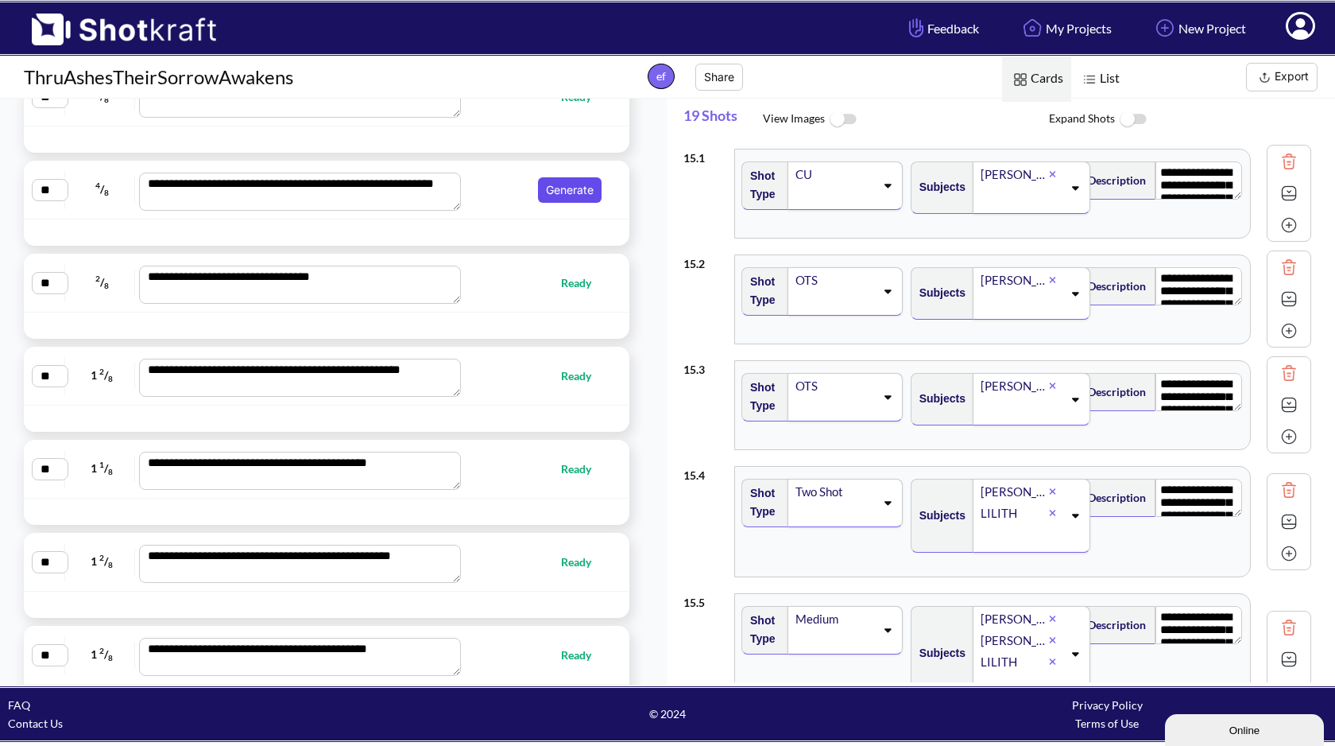
click at [569, 192] on button "Generate" at bounding box center [570, 189] width 64 height 25
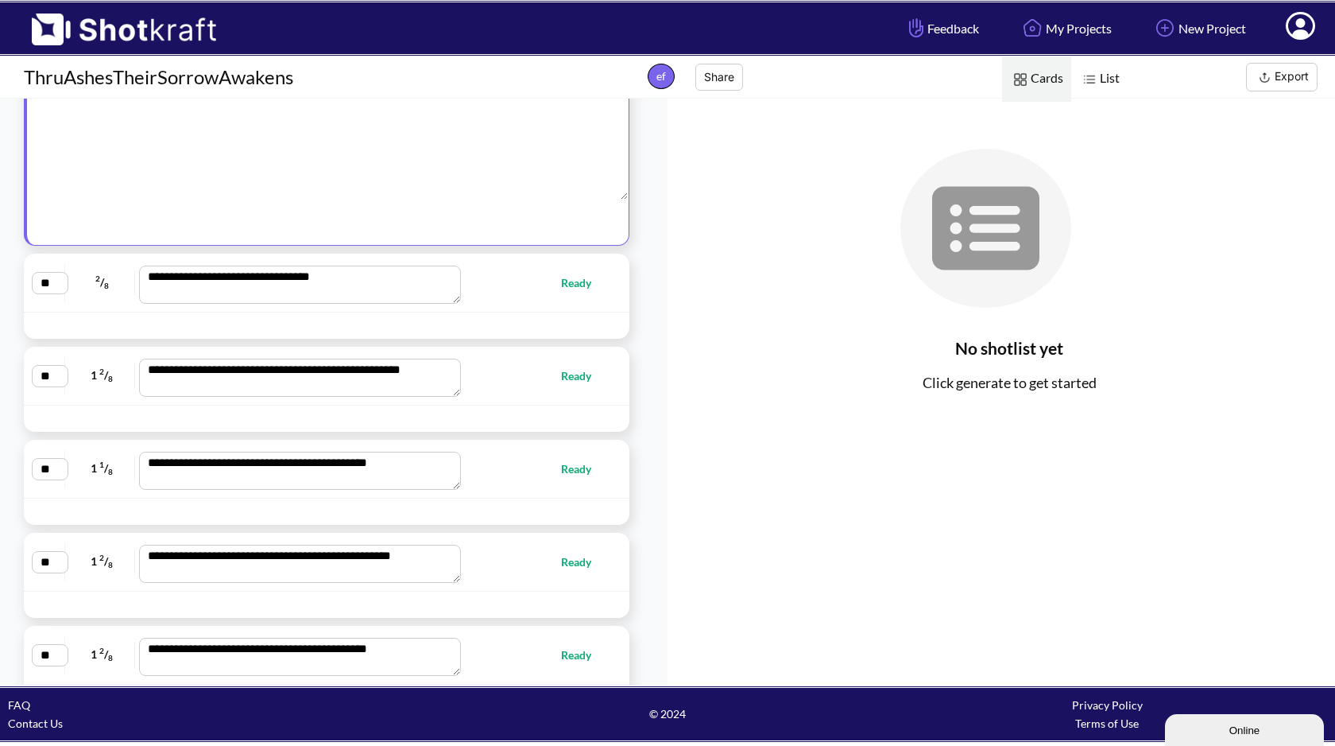
scroll to position [1664, 0]
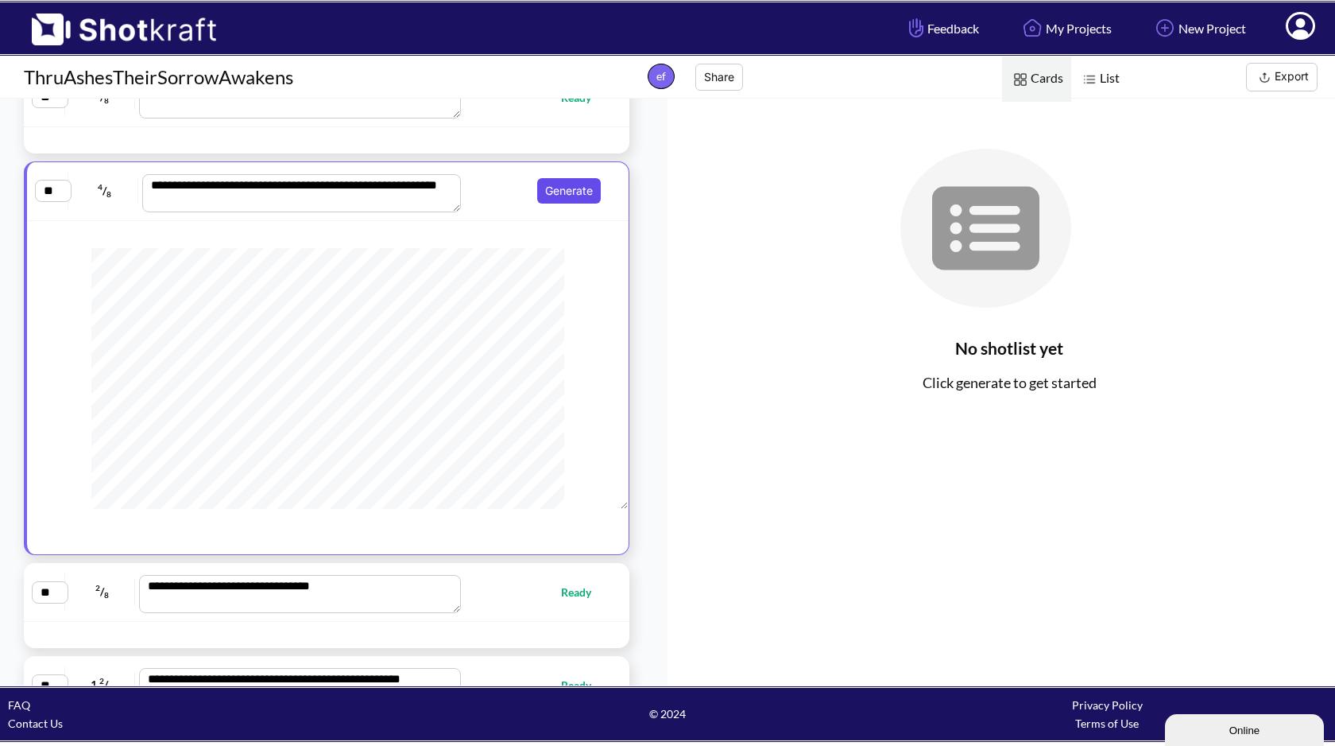
click at [569, 191] on button "Generate" at bounding box center [569, 190] width 64 height 25
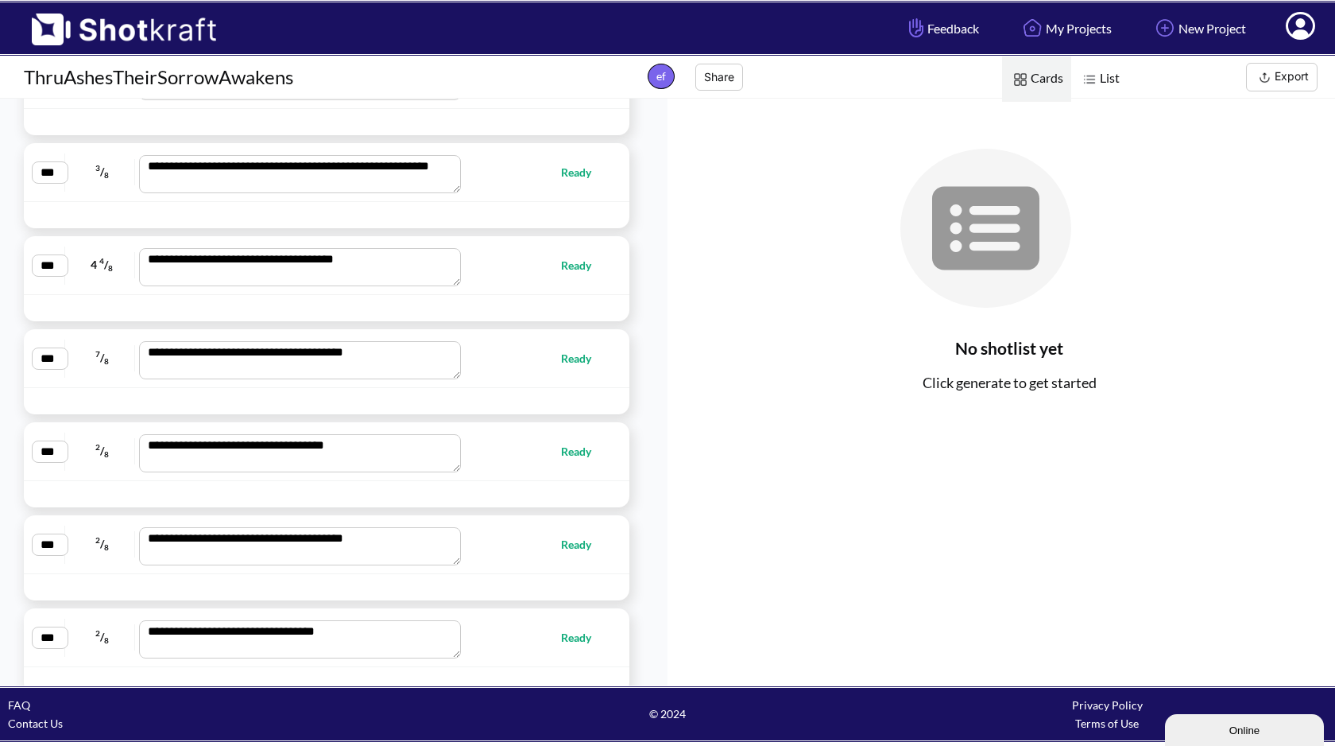
scroll to position [9870, 0]
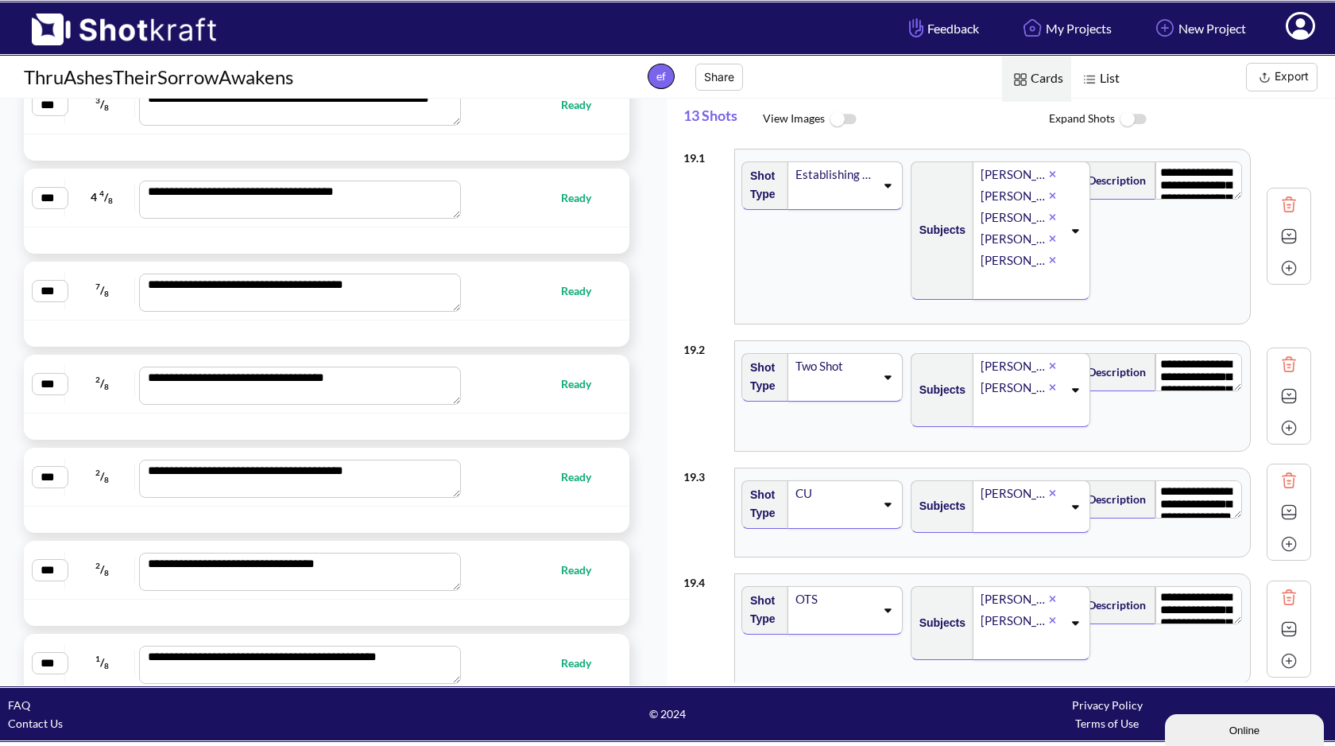
type textarea "**********"
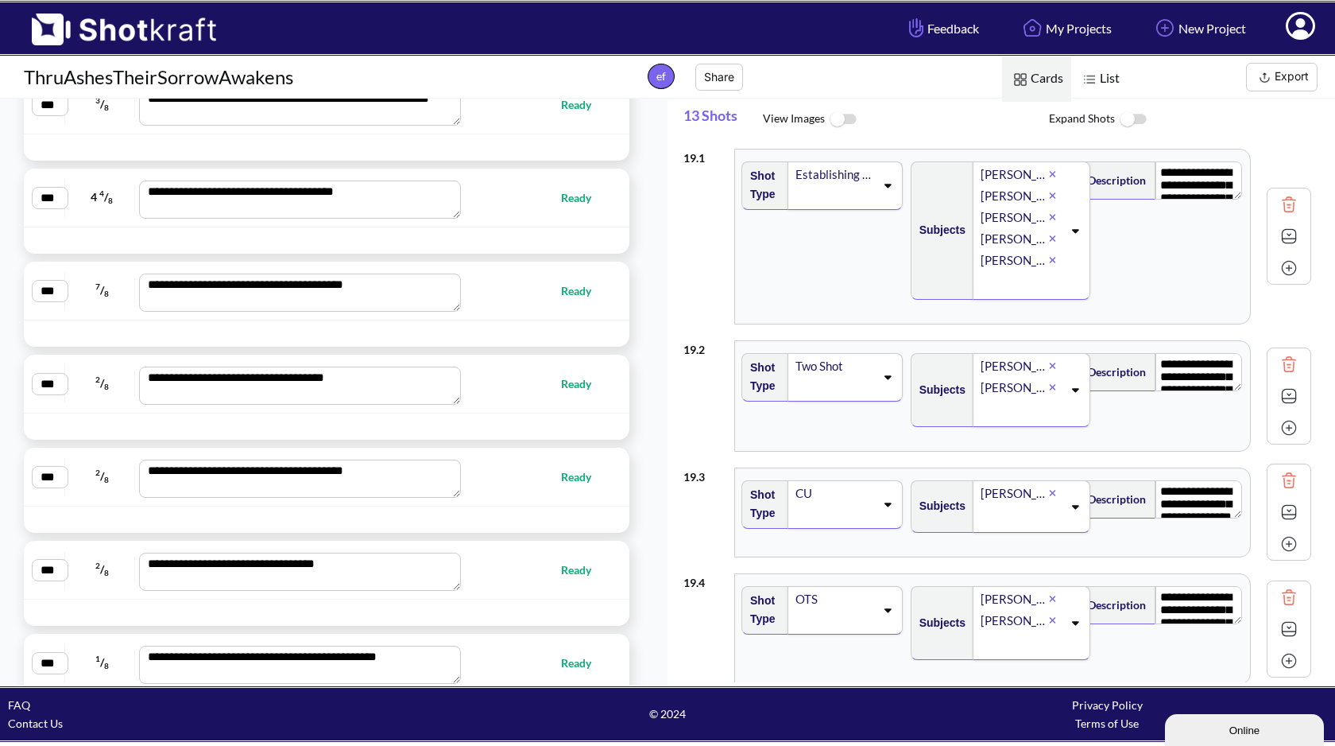
type textarea "**********"
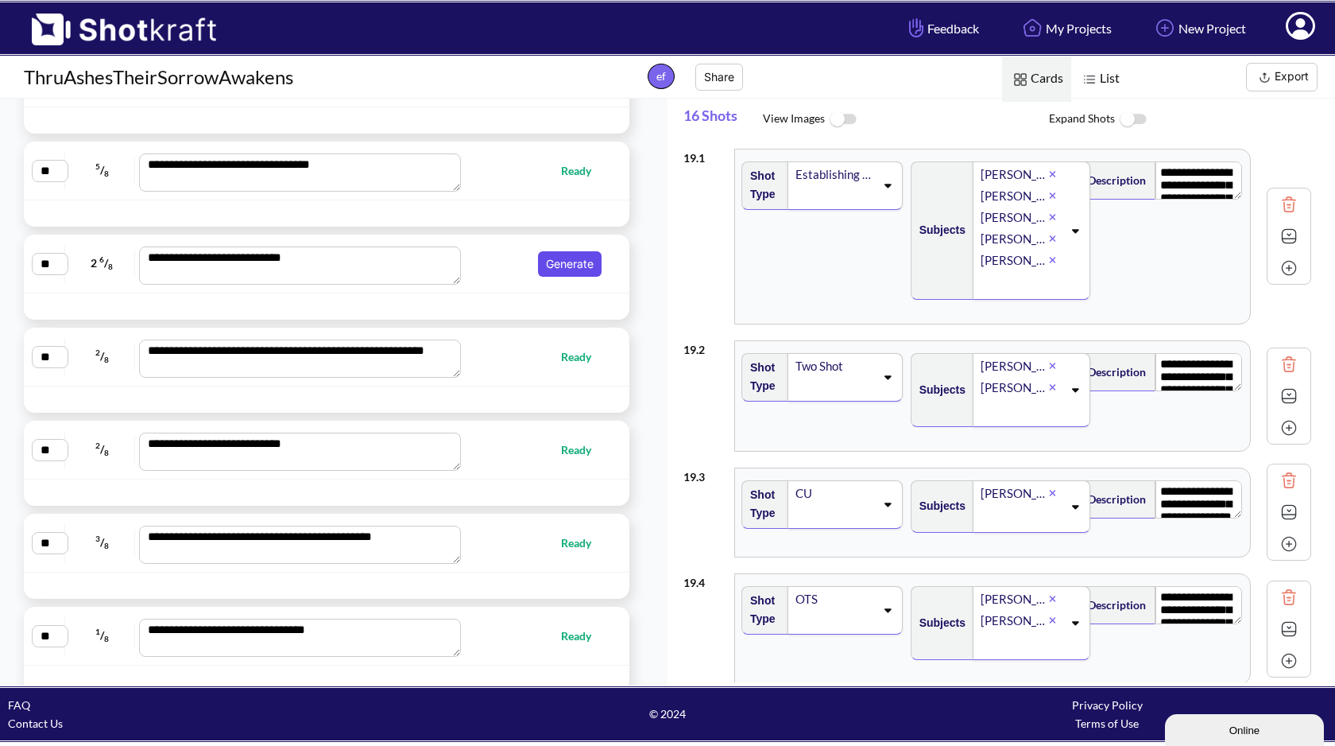
click at [560, 258] on button "Generate" at bounding box center [570, 263] width 64 height 25
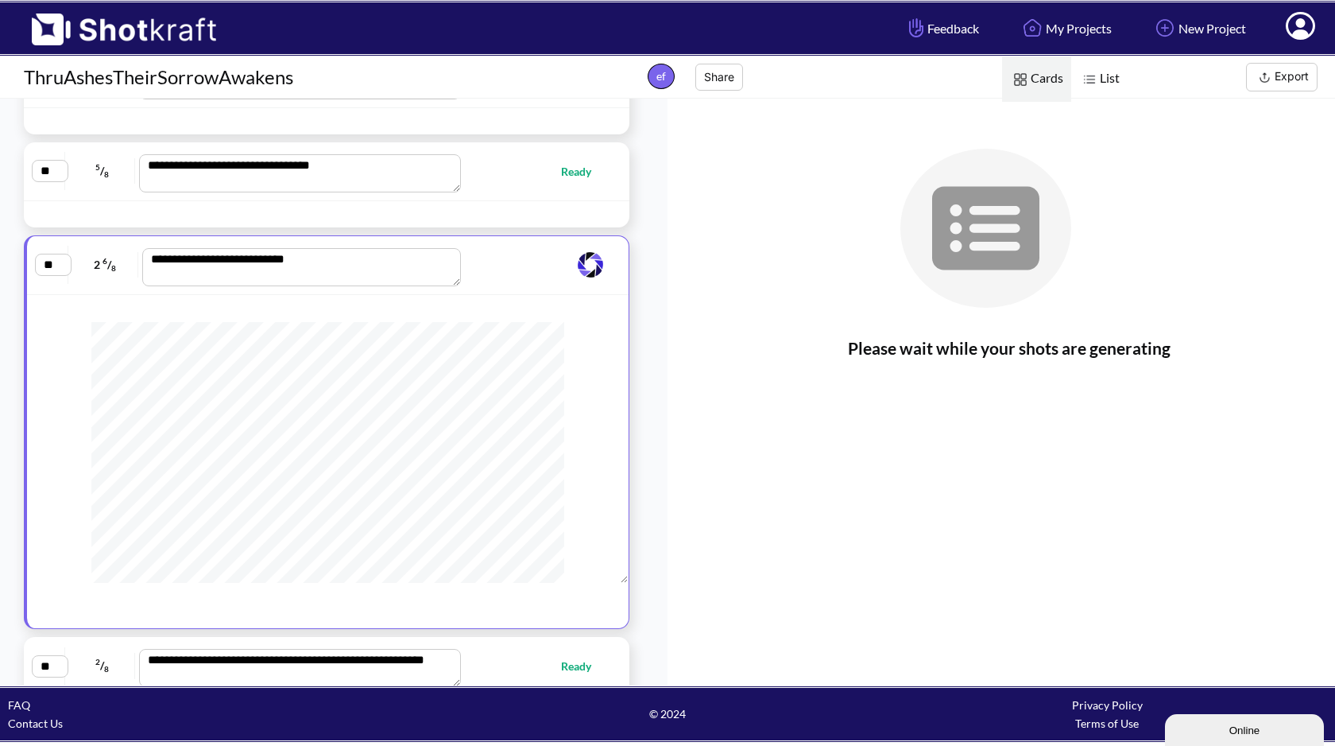
click at [1258, 70] on img at bounding box center [1265, 78] width 20 height 20
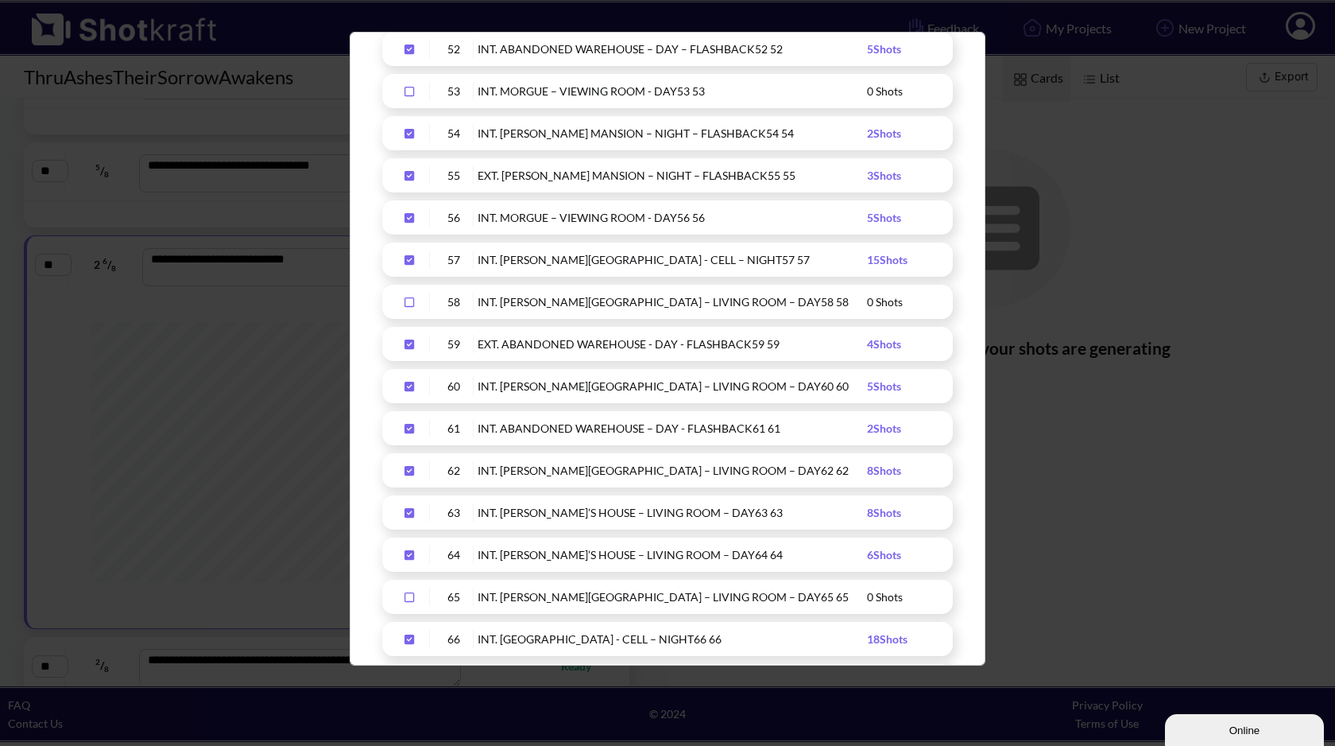
scroll to position [2772, 0]
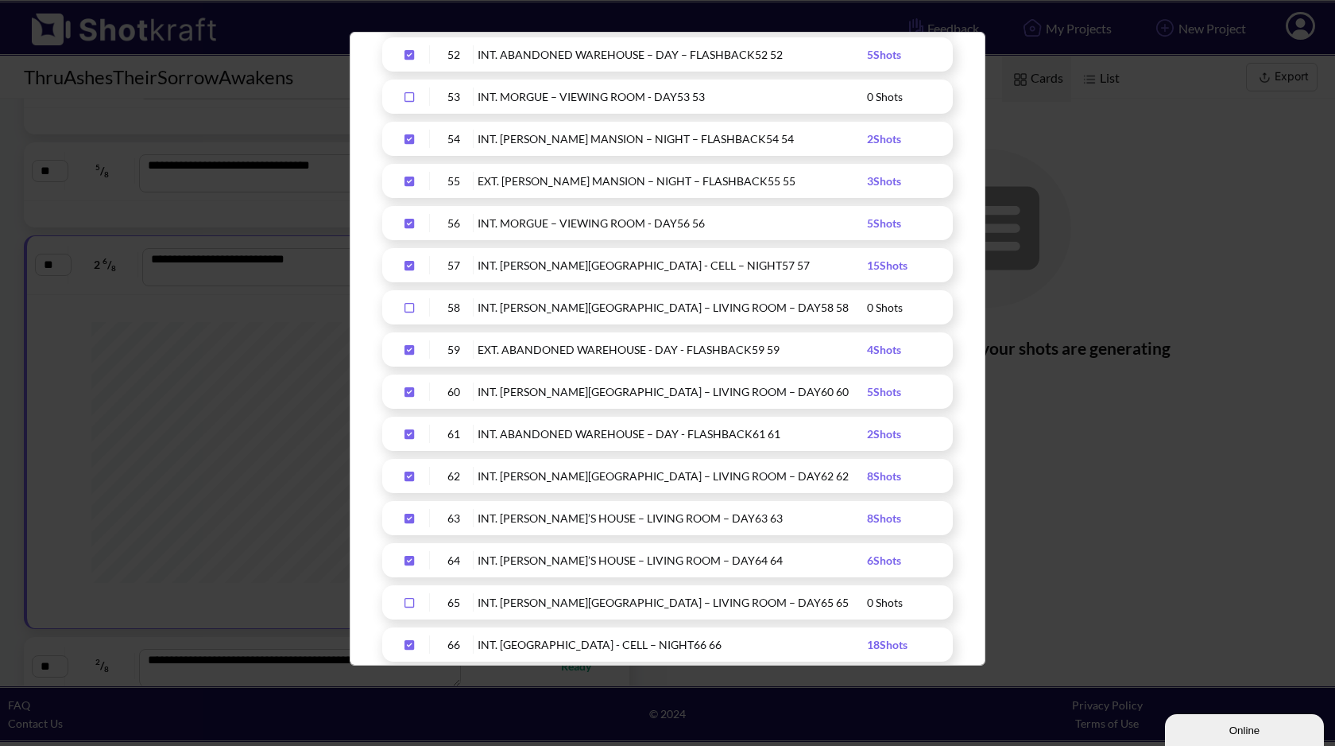
click at [1051, 87] on div "Export your shotlist Requested Exports No exports yet. Include Description Shot…" at bounding box center [667, 373] width 1335 height 746
click at [1055, 89] on div "Export your shotlist Requested Exports No exports yet. Include Description Shot…" at bounding box center [667, 373] width 1335 height 746
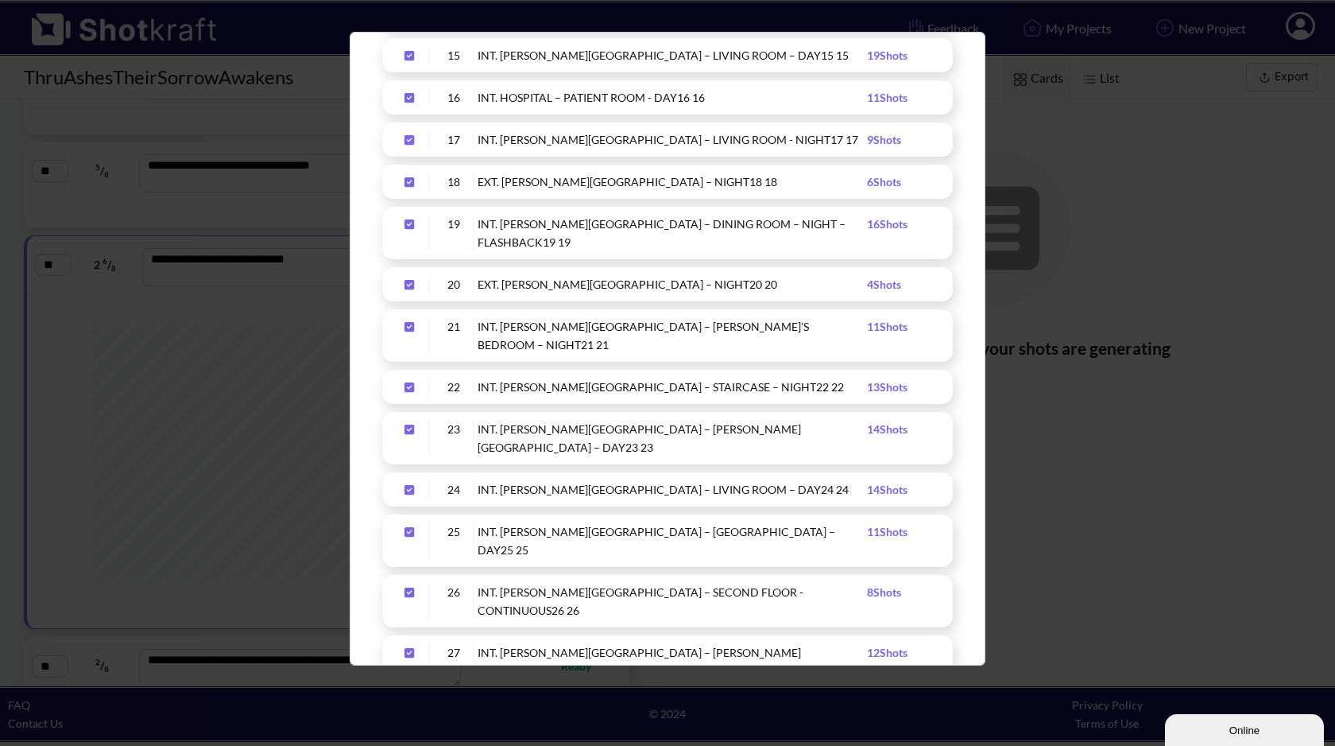
scroll to position [0, 0]
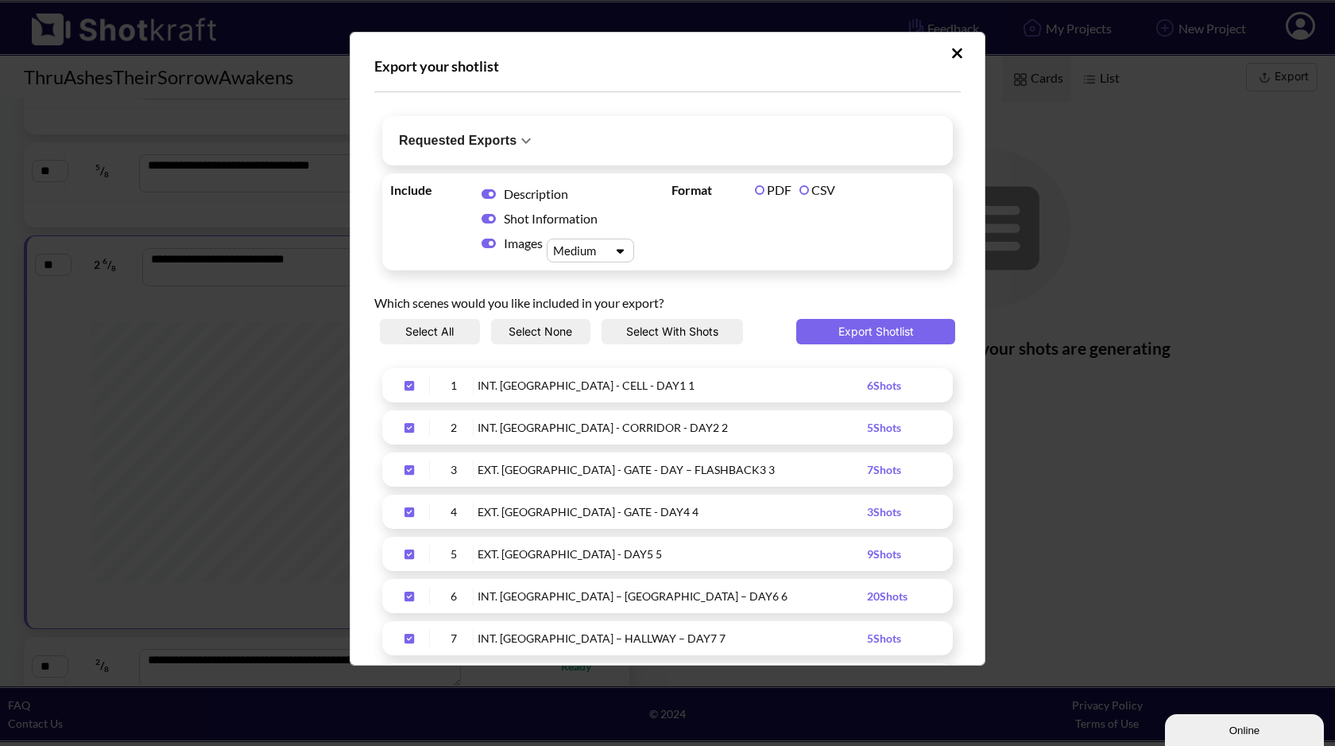
click at [944, 71] on div "Export your shotlist" at bounding box center [667, 65] width 587 height 19
click at [955, 71] on div "Export your shotlist Requested Exports No exports yet. Include Description Shot…" at bounding box center [668, 348] width 636 height 633
click at [438, 336] on button "Select All" at bounding box center [430, 331] width 100 height 25
click at [951, 54] on icon "Upload Script" at bounding box center [957, 53] width 12 height 16
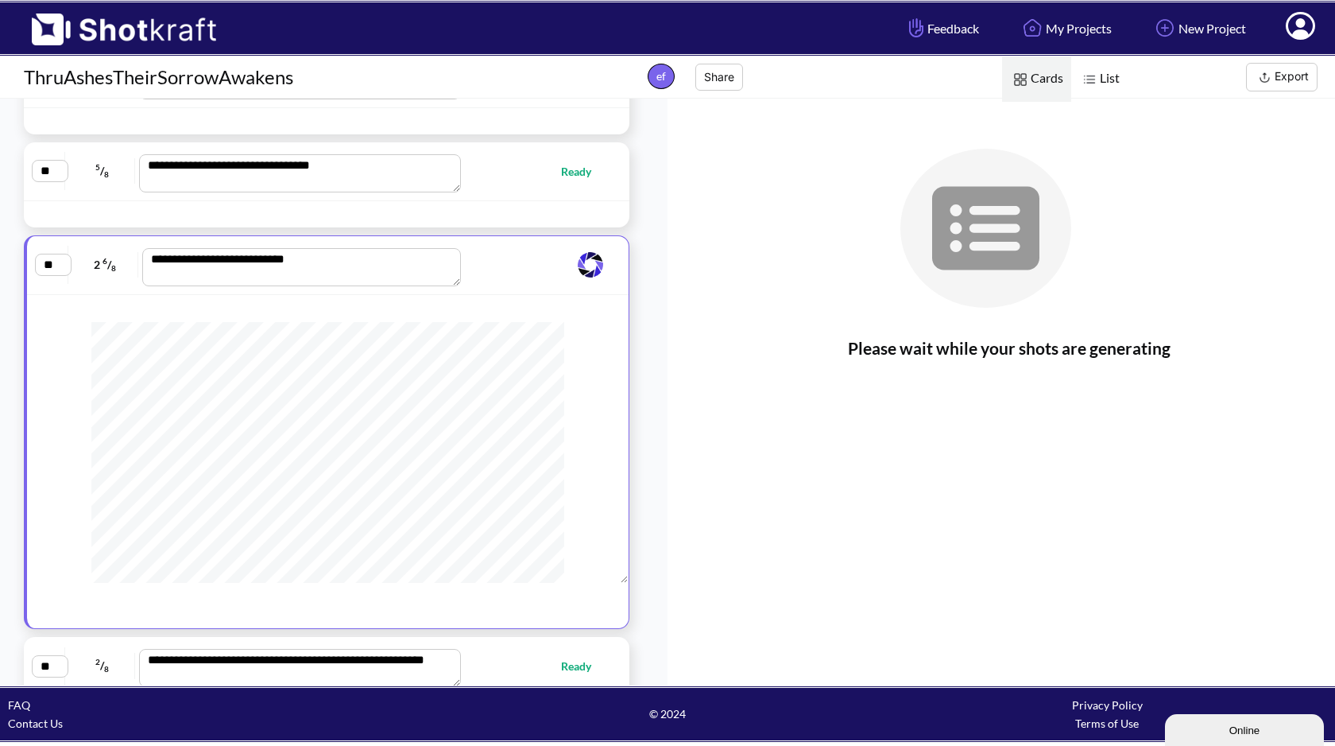
scroll to position [524, 0]
click at [521, 246] on div "**********" at bounding box center [323, 265] width 576 height 42
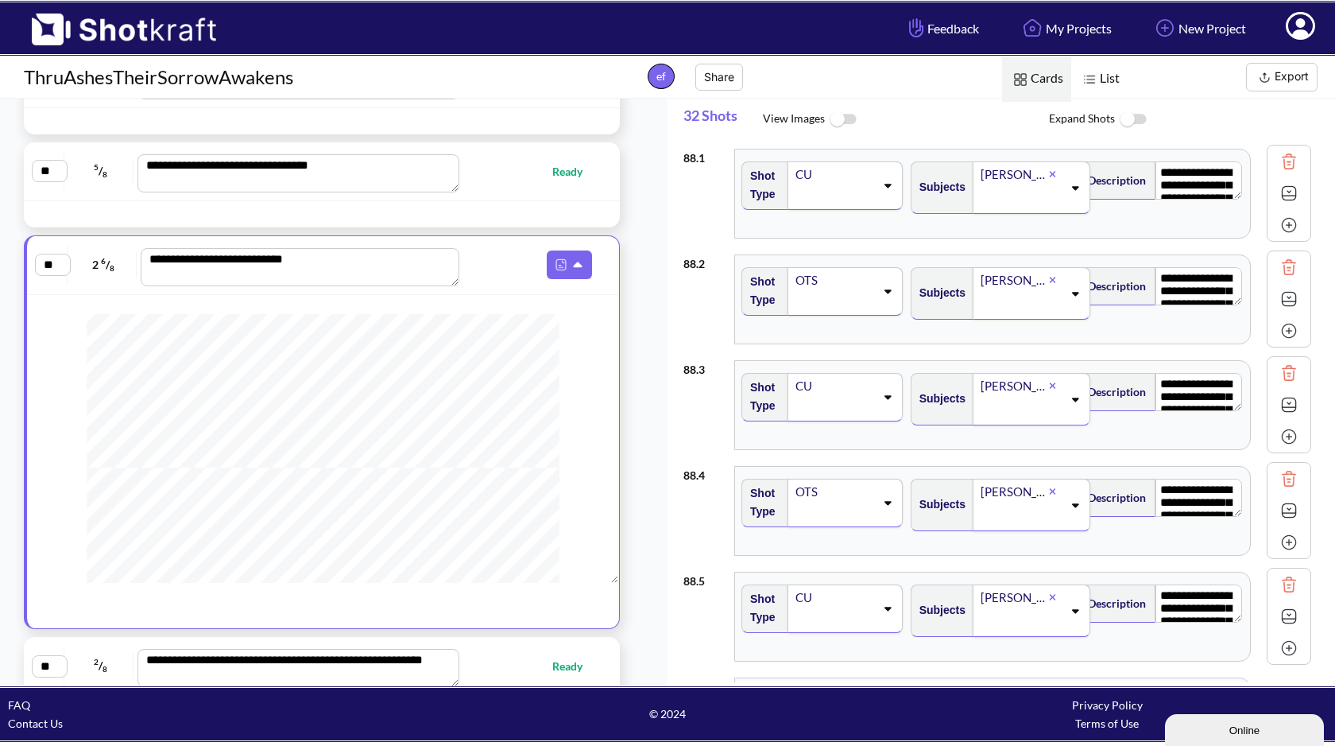
click at [617, 223] on div at bounding box center [322, 214] width 596 height 26
type textarea "**********"
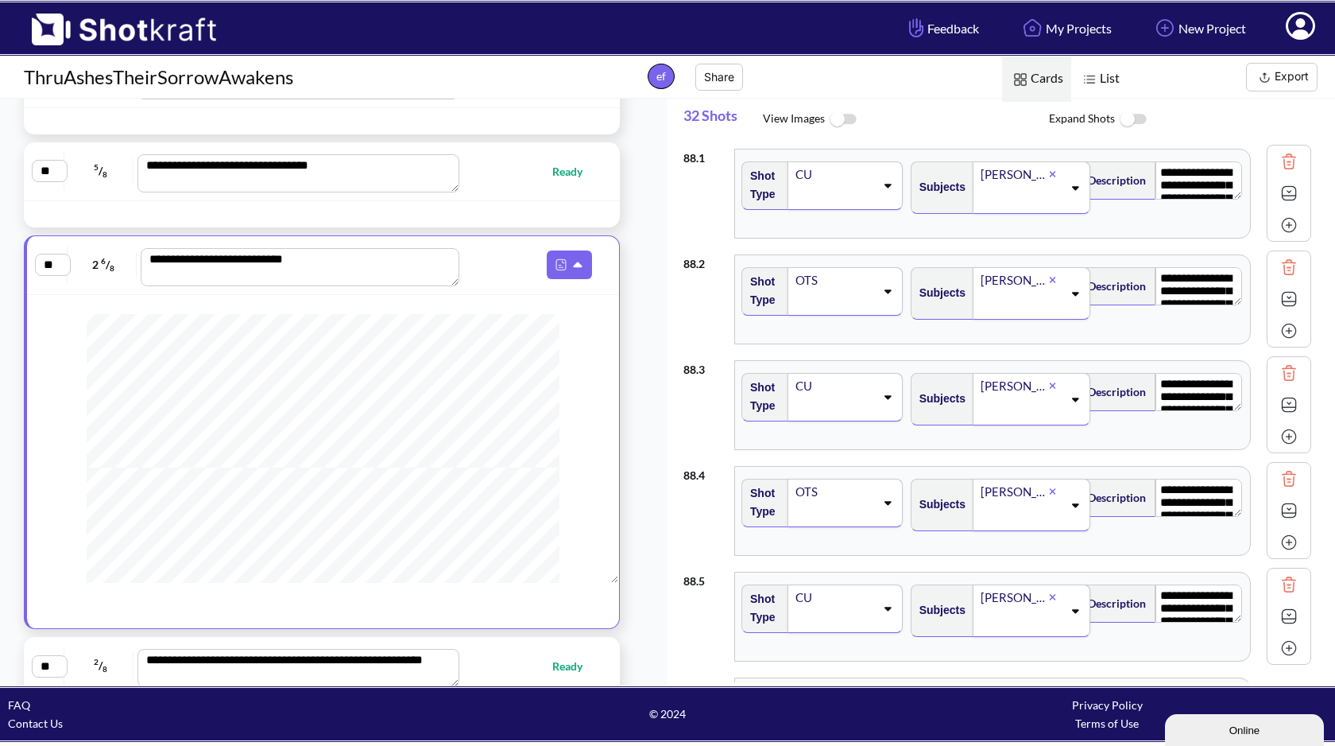
type textarea "**********"
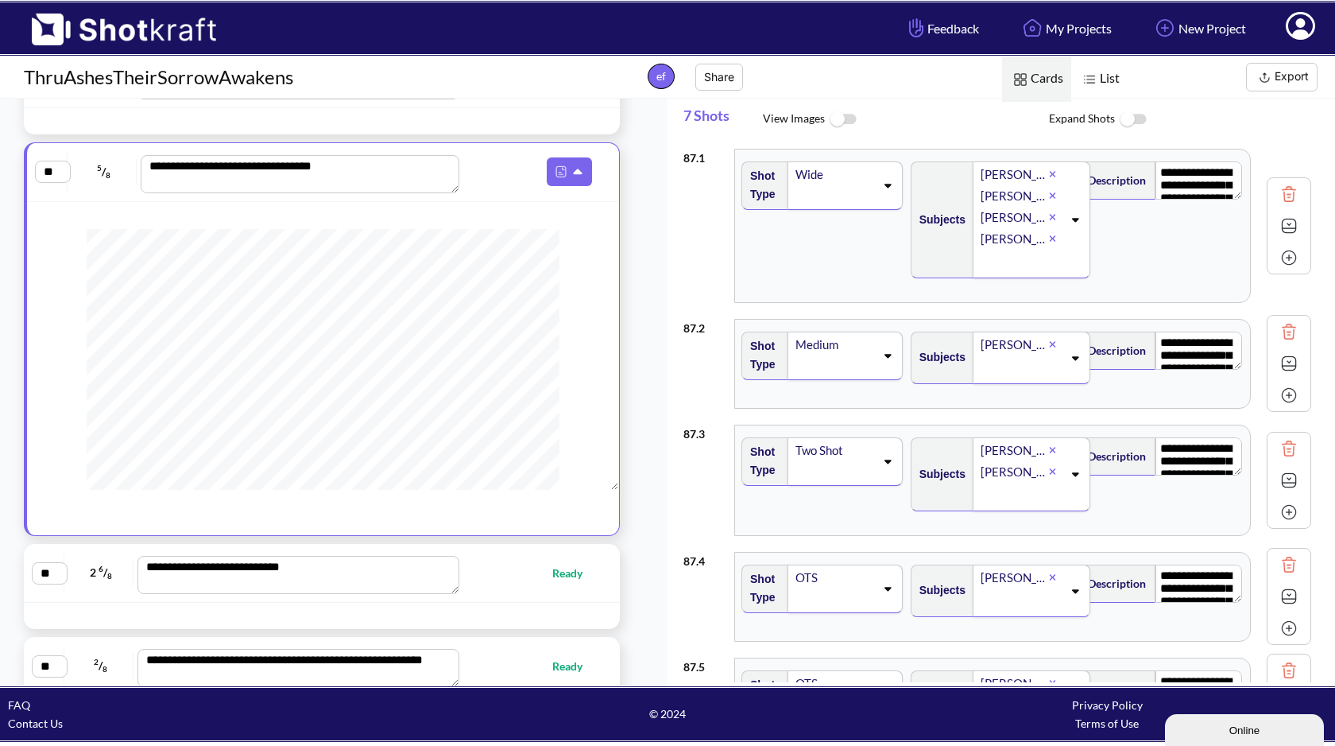
click at [515, 165] on span at bounding box center [528, 171] width 138 height 29
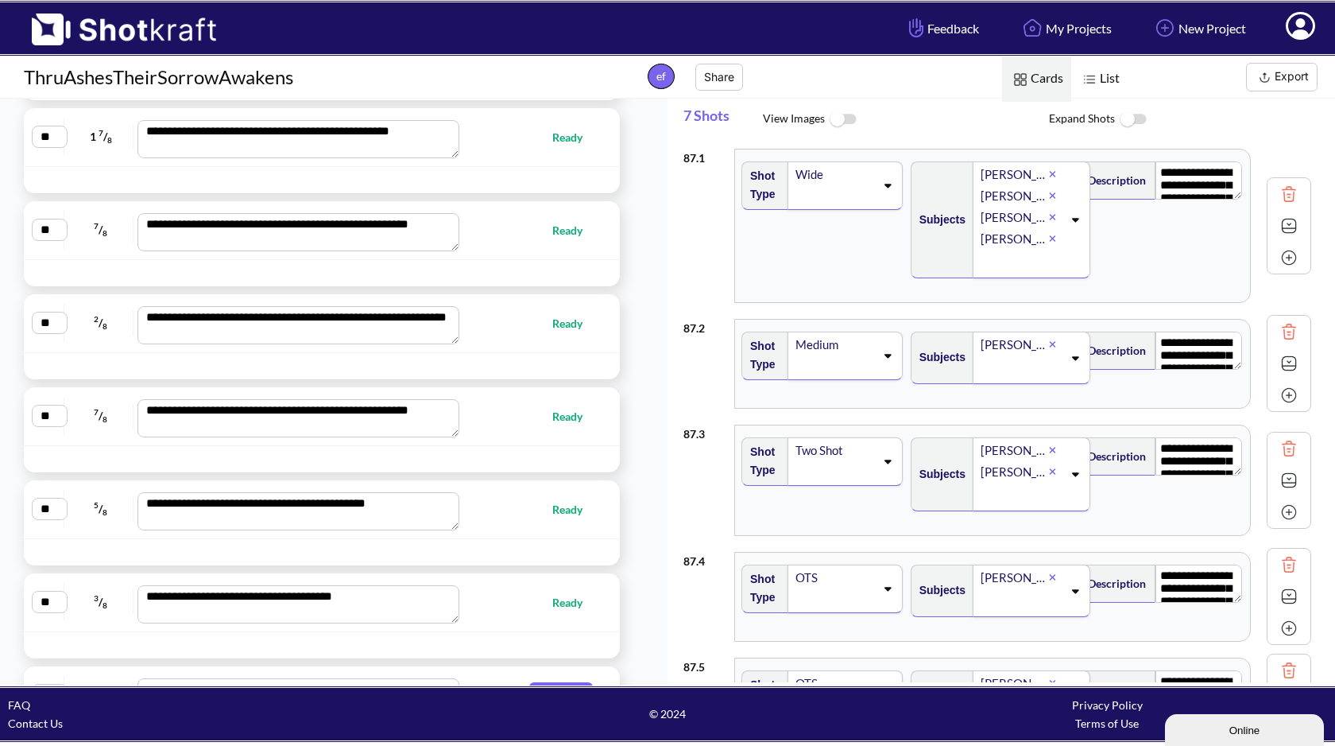
scroll to position [6941, 0]
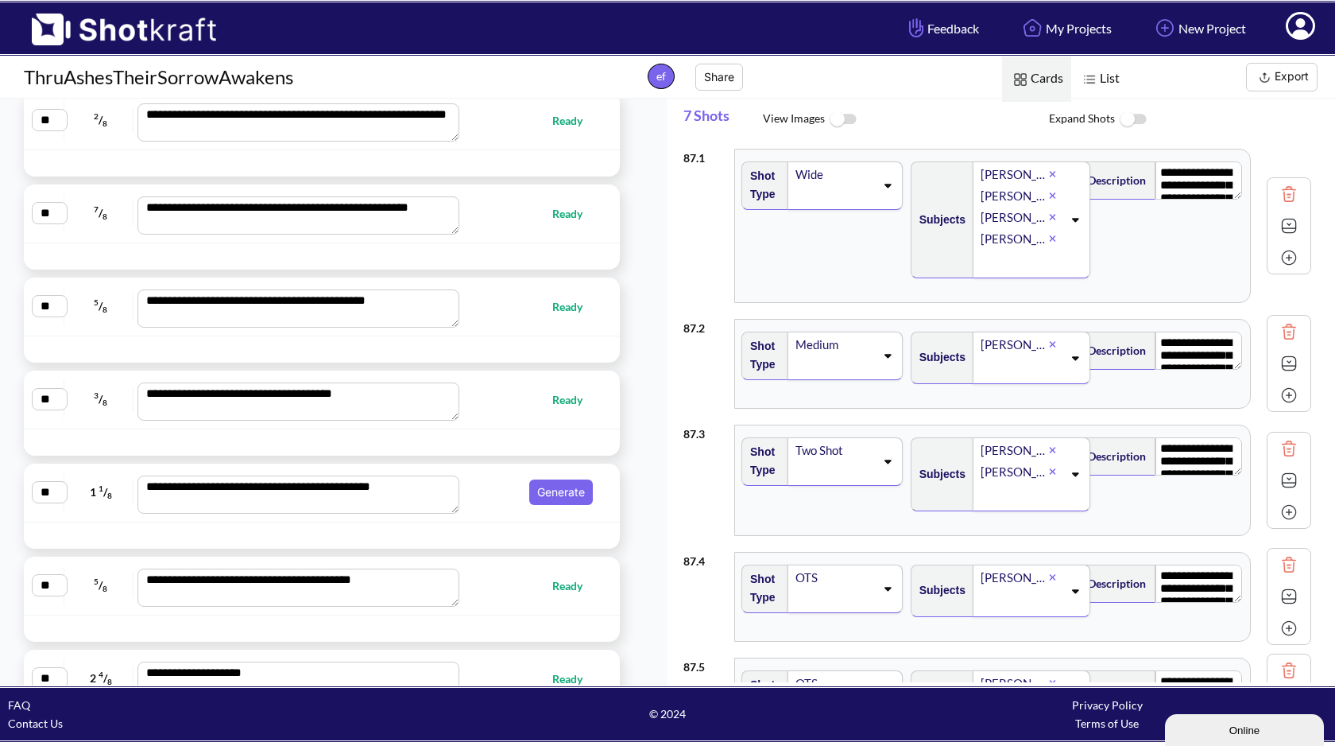
click at [555, 478] on div "**********" at bounding box center [322, 492] width 580 height 42
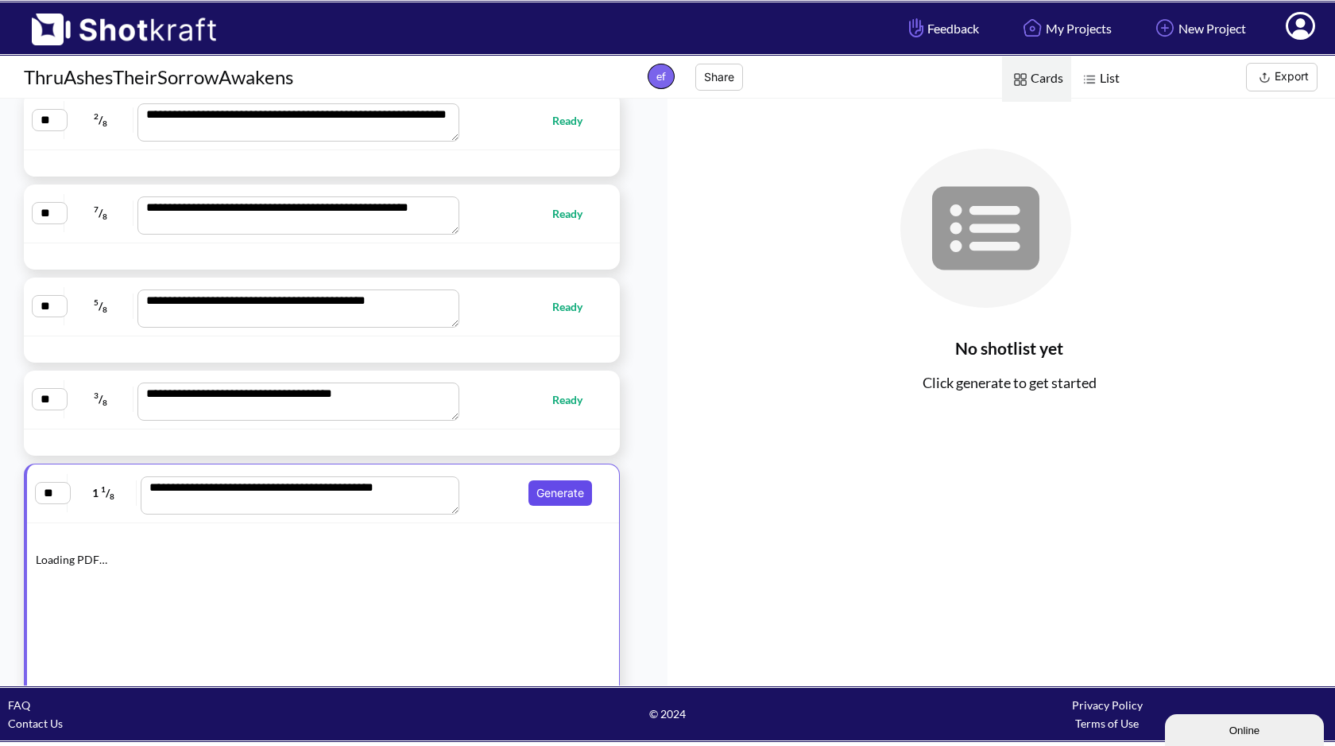
click at [553, 483] on button "Generate" at bounding box center [561, 492] width 64 height 25
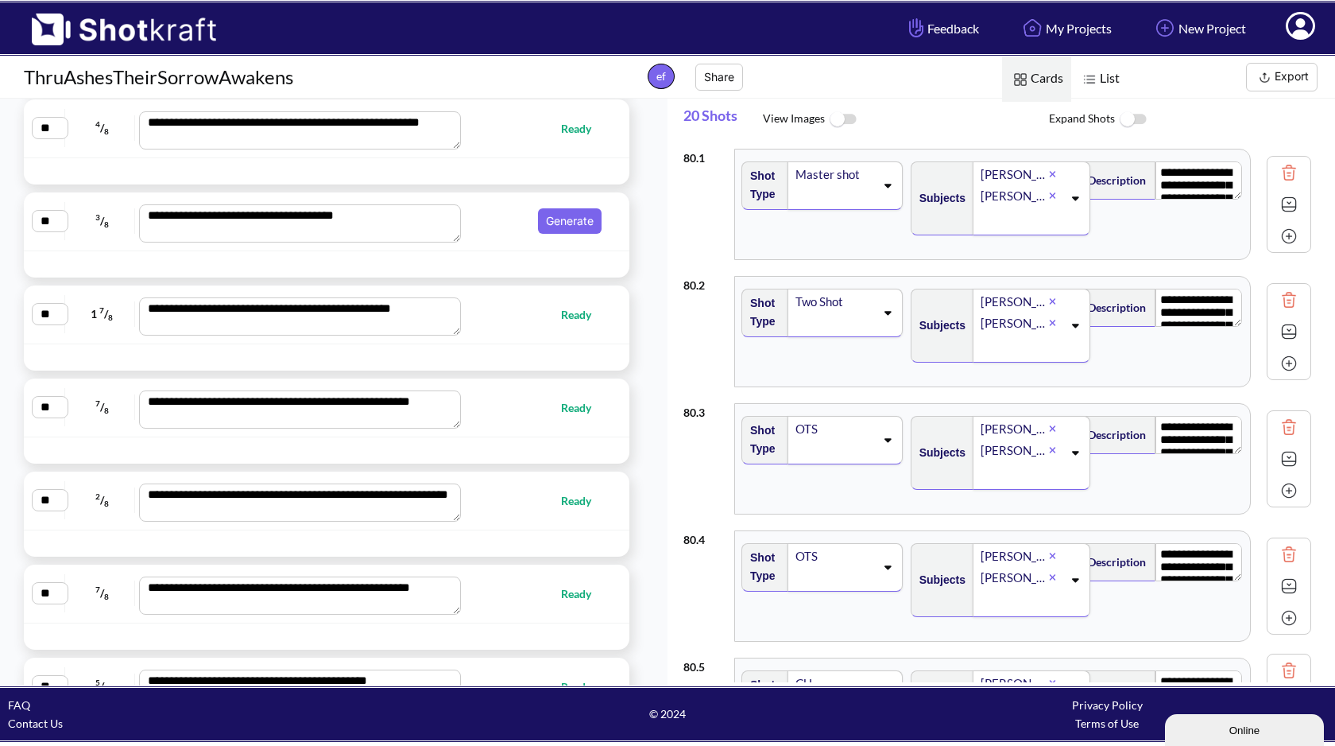
scroll to position [6492, 0]
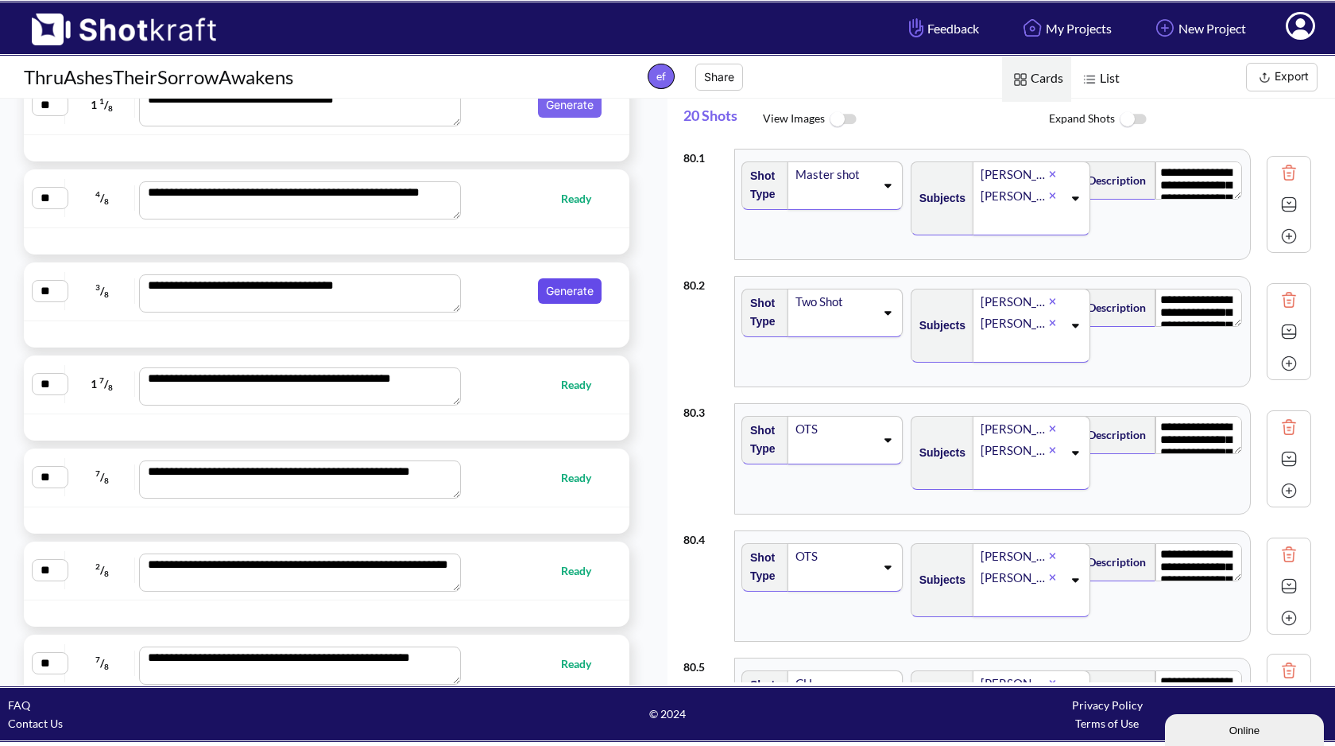
click at [556, 285] on button "Generate" at bounding box center [570, 290] width 64 height 25
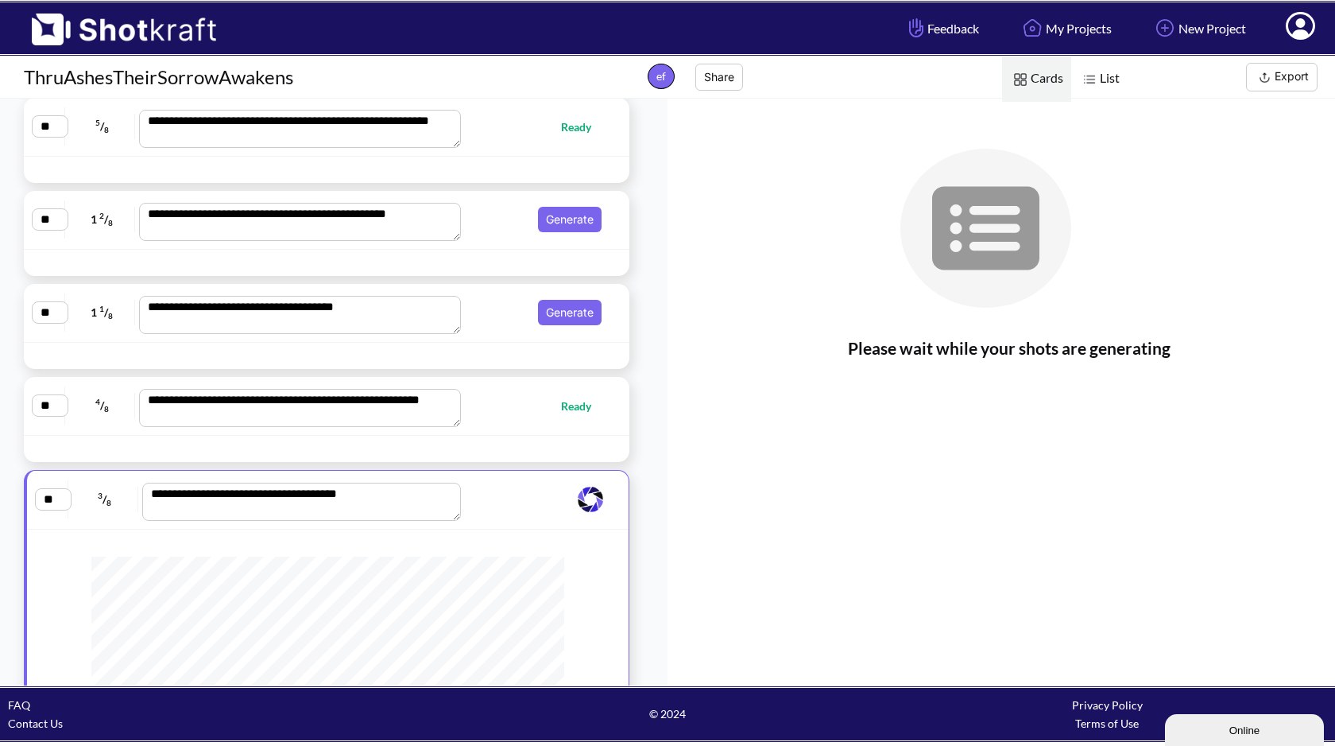
scroll to position [6282, 0]
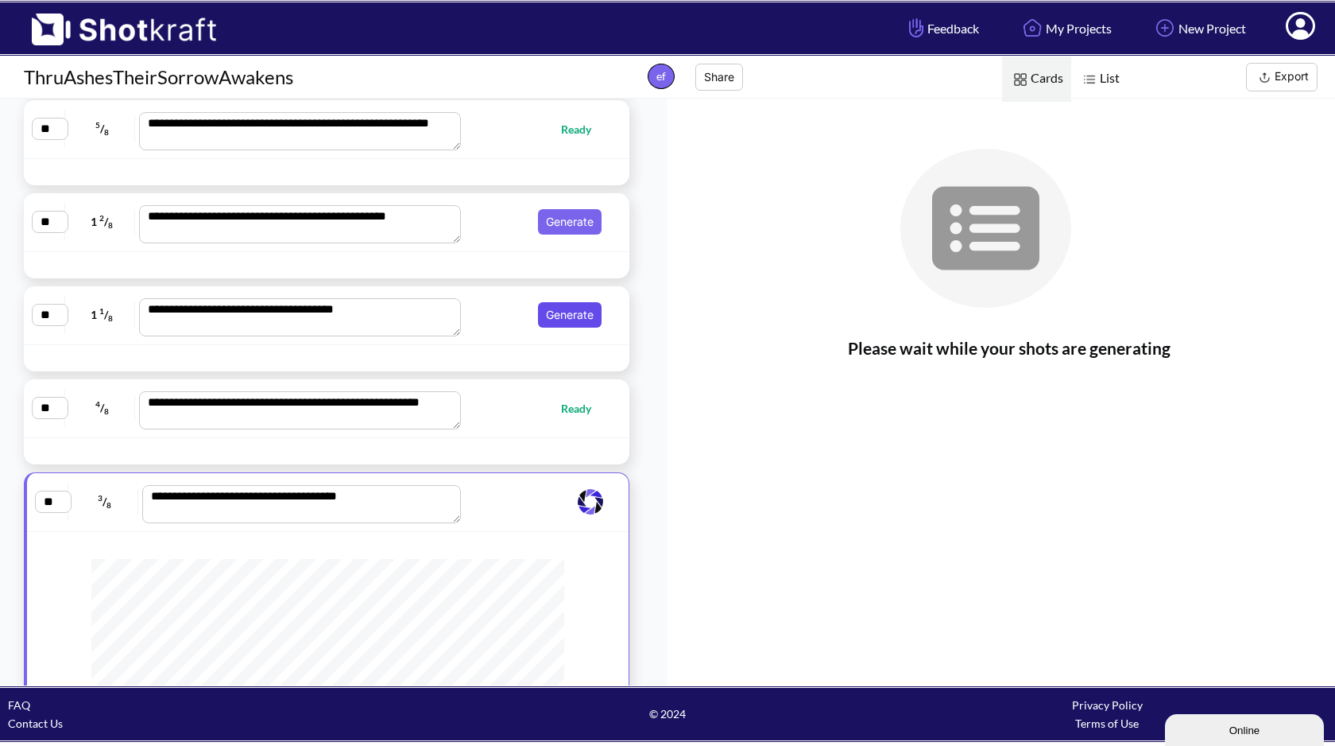
click at [554, 318] on button "Generate" at bounding box center [570, 314] width 64 height 25
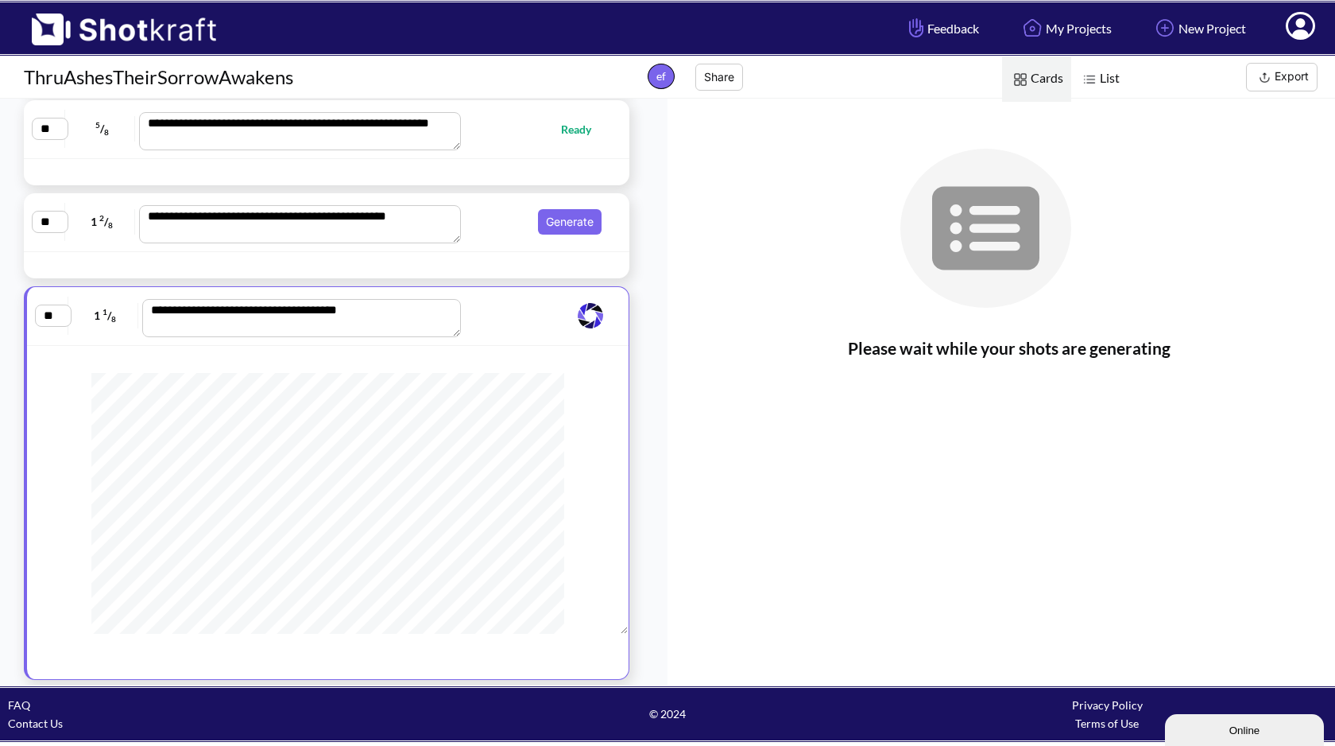
click at [575, 241] on div "**********" at bounding box center [327, 222] width 590 height 42
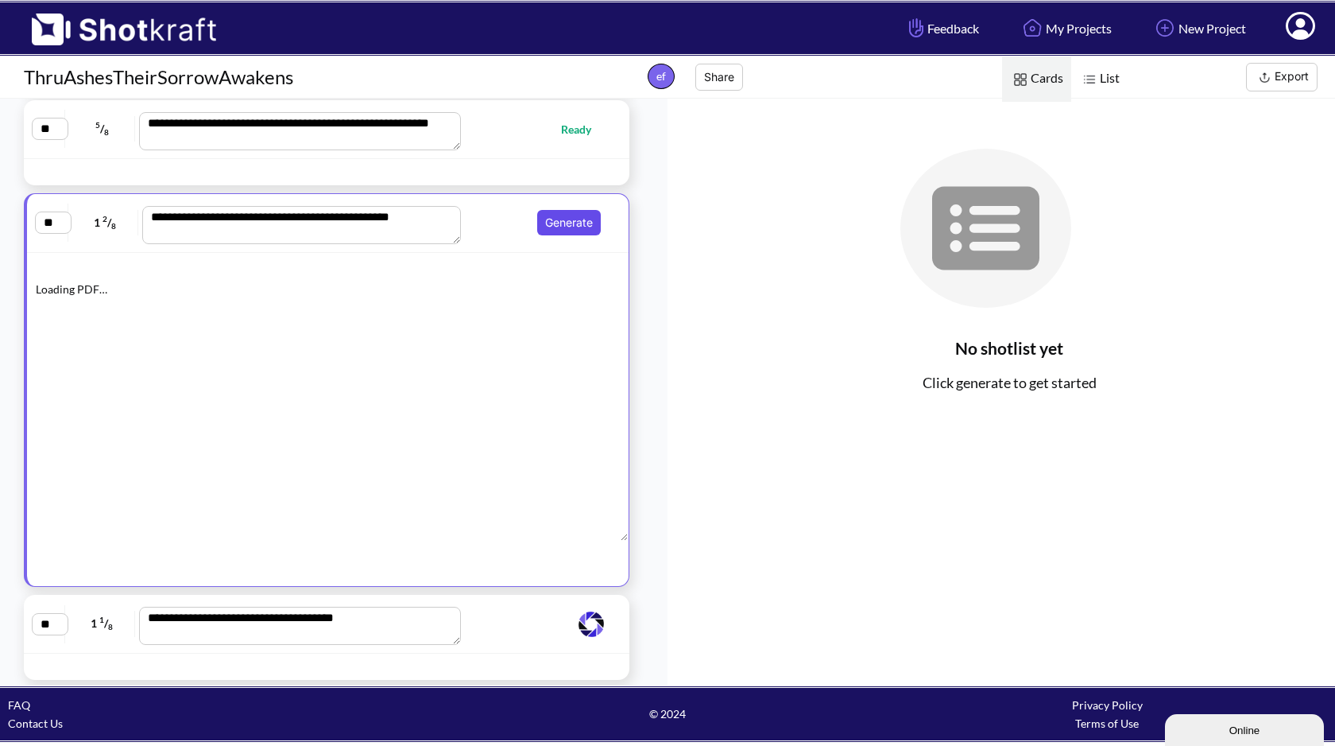
click at [575, 225] on button "Generate" at bounding box center [569, 222] width 64 height 25
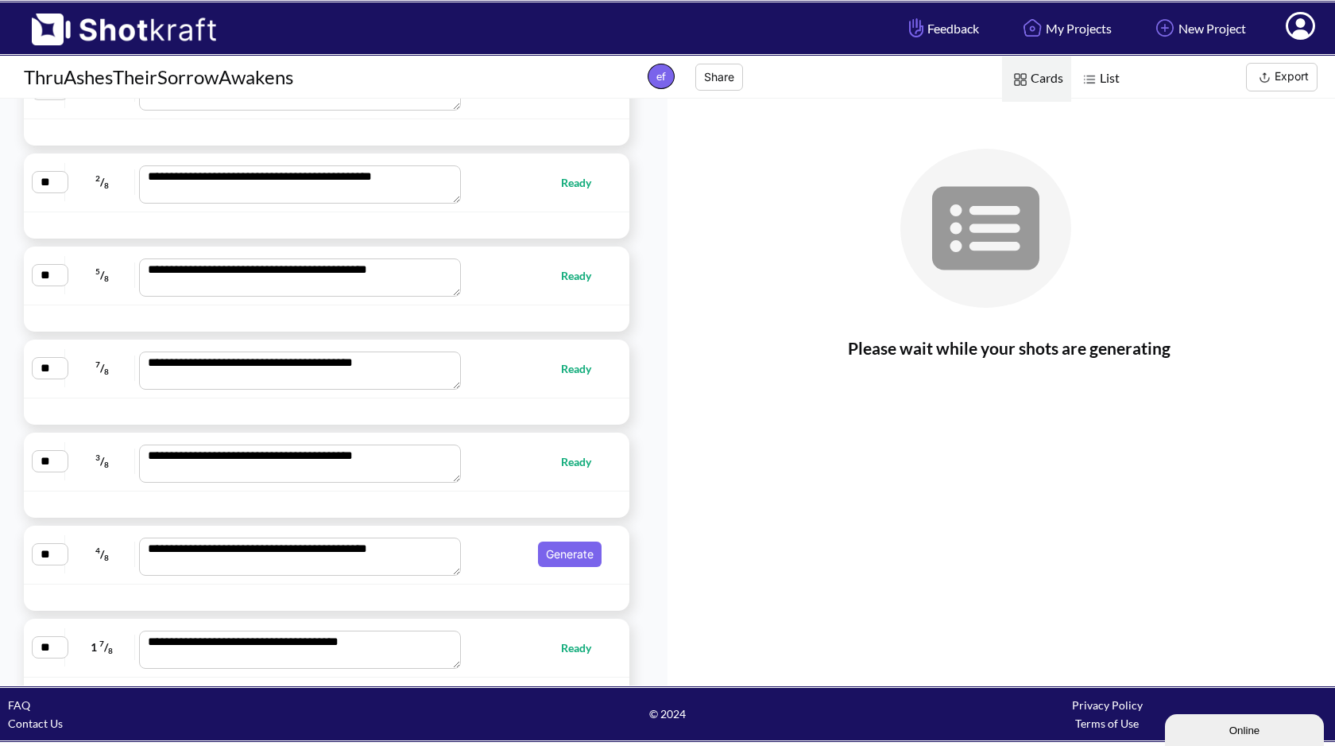
scroll to position [5693, 0]
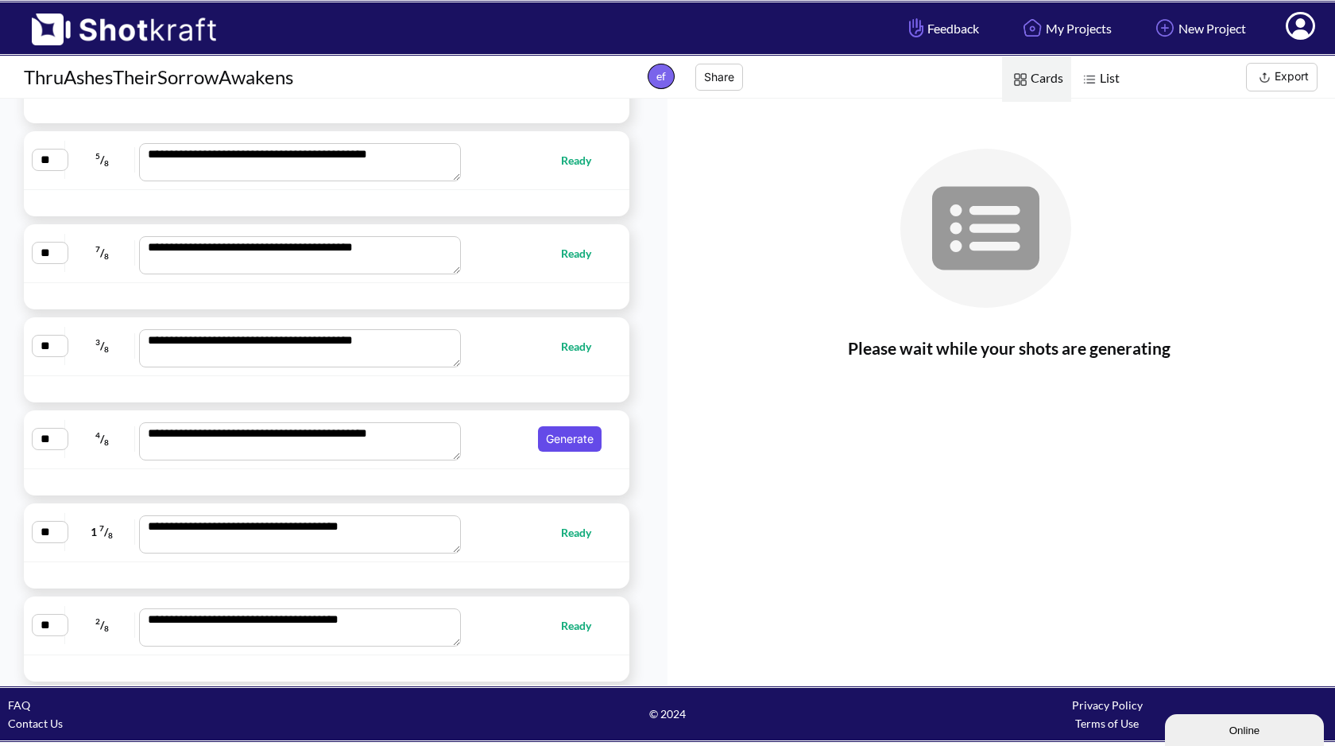
click at [567, 436] on button "Generate" at bounding box center [570, 438] width 64 height 25
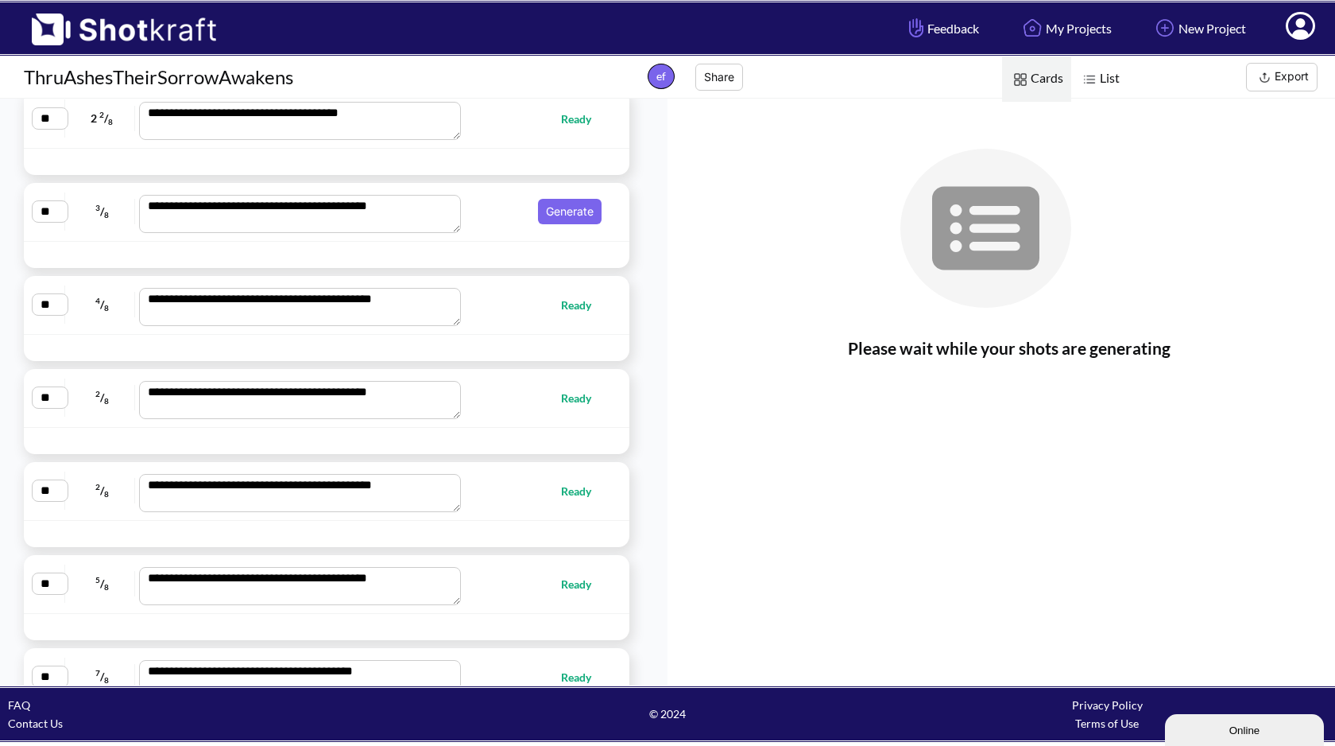
scroll to position [5094, 0]
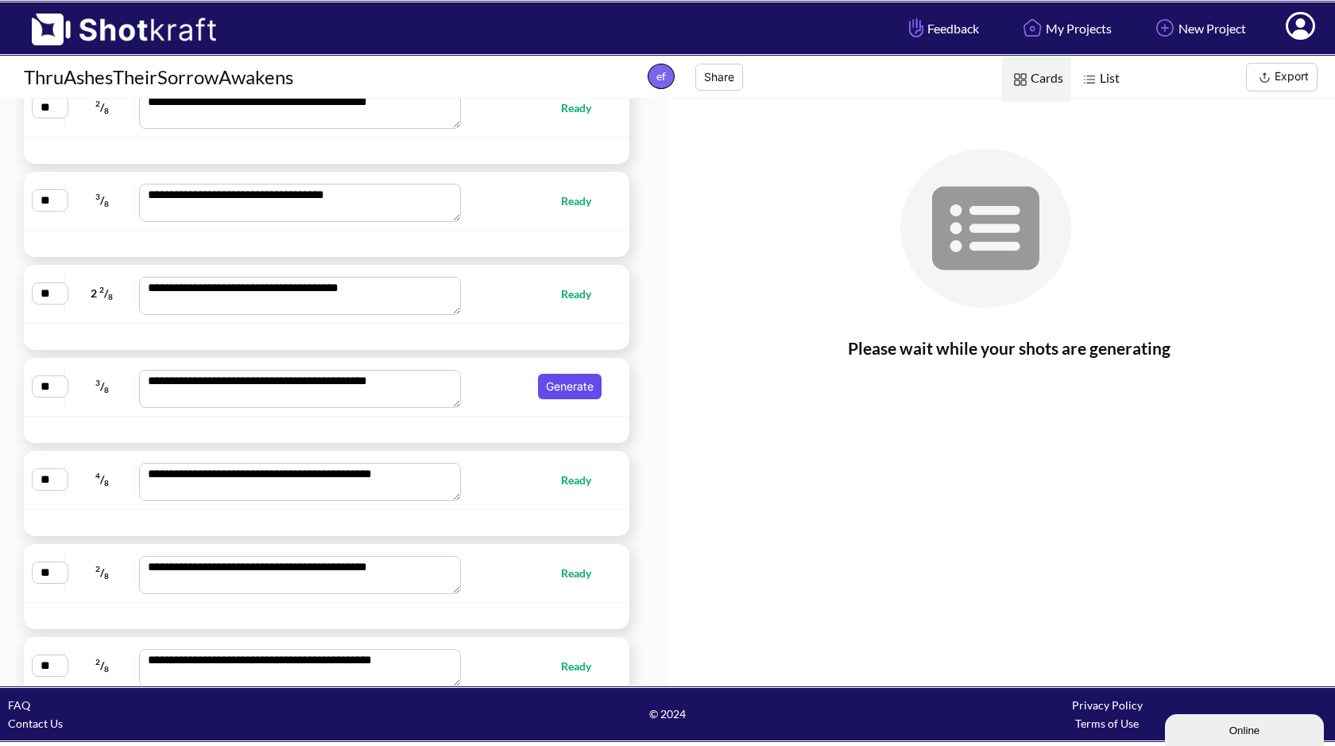
click at [567, 396] on button "Generate" at bounding box center [570, 386] width 64 height 25
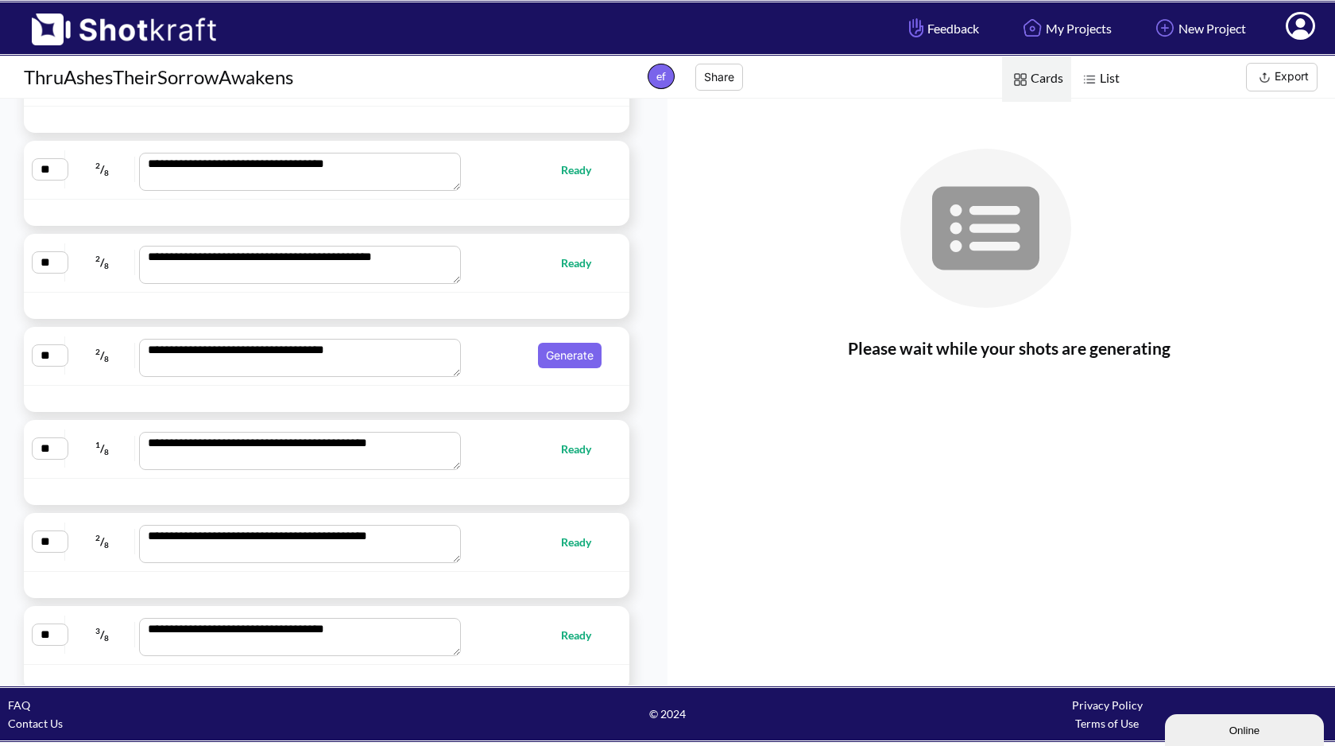
scroll to position [4616, 0]
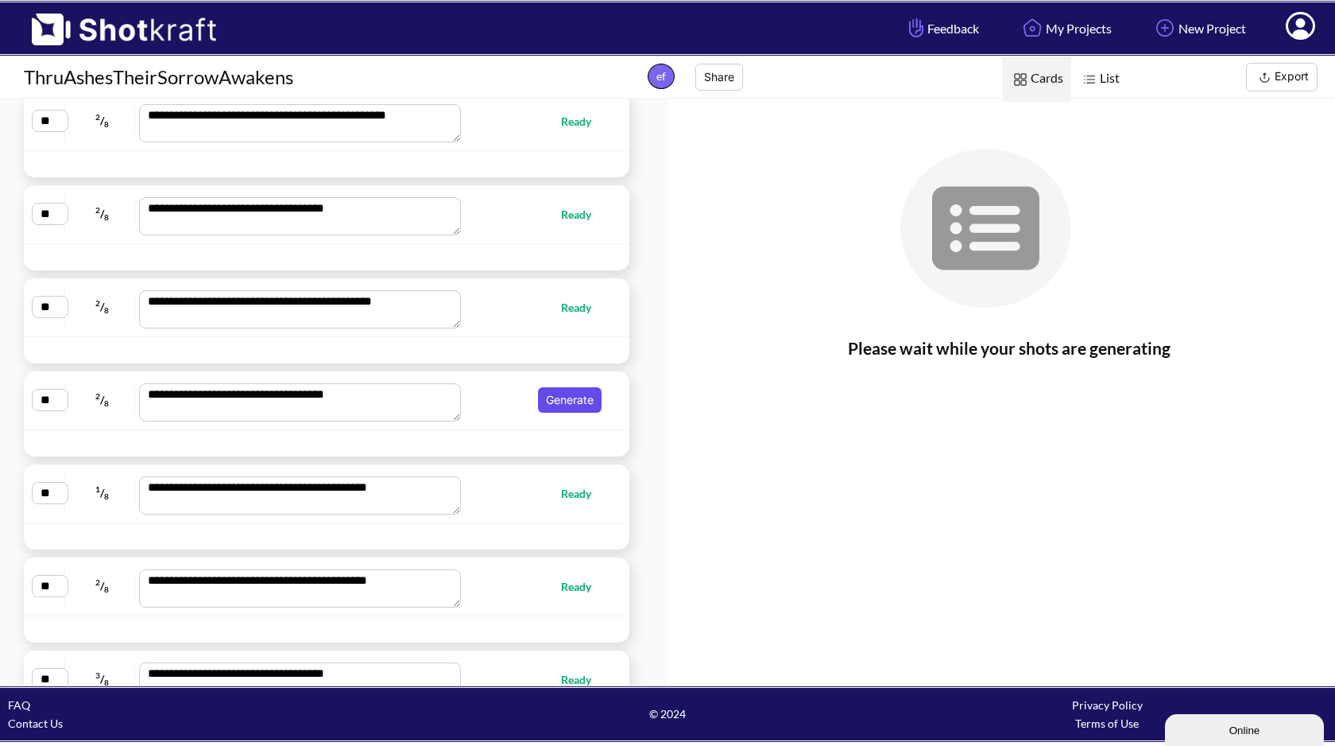
click at [566, 389] on button "Generate" at bounding box center [570, 399] width 64 height 25
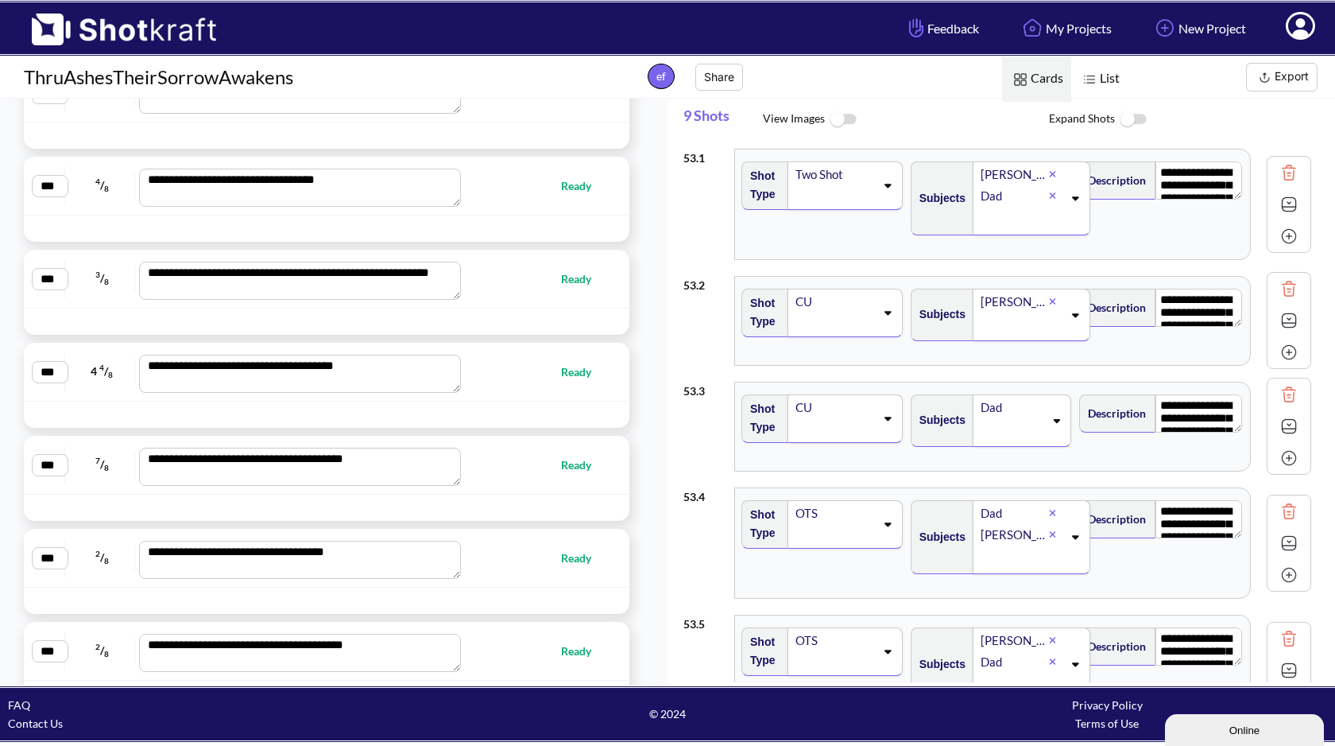
scroll to position [10191, 0]
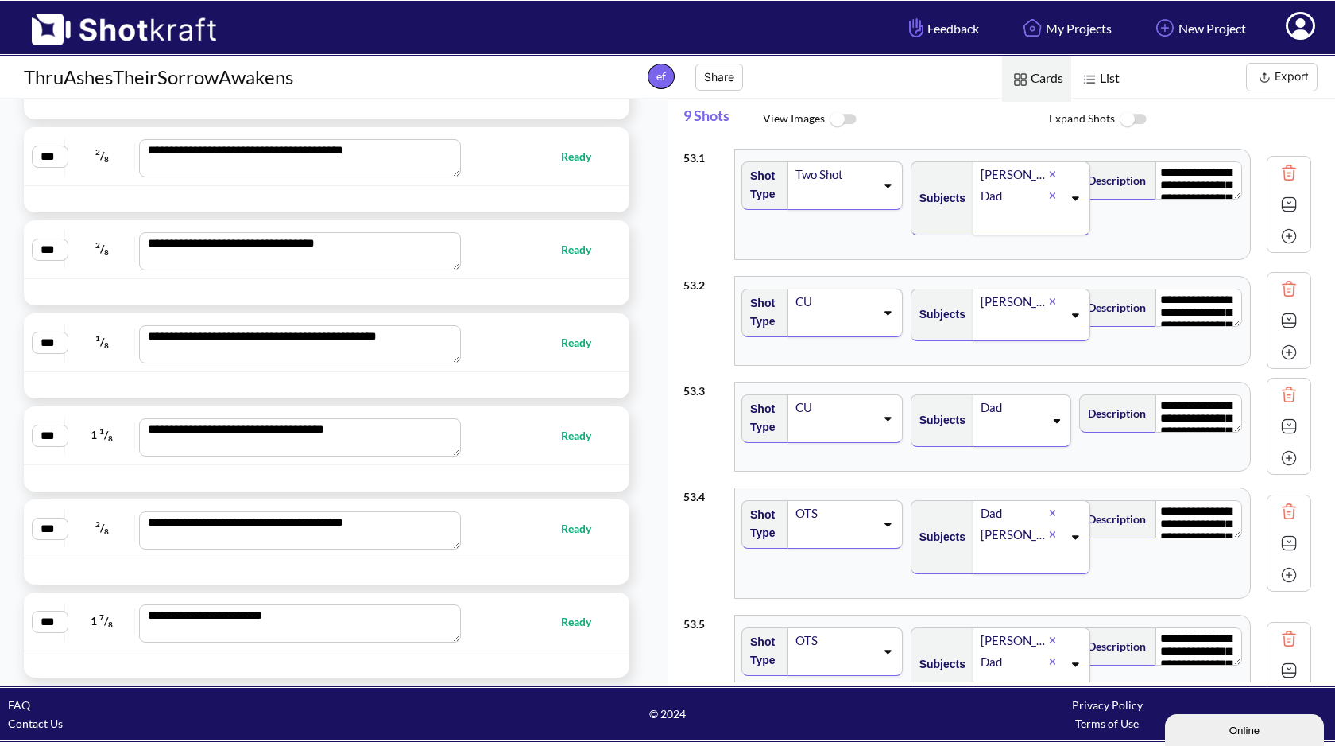
click at [1280, 71] on button "Export" at bounding box center [1282, 77] width 72 height 29
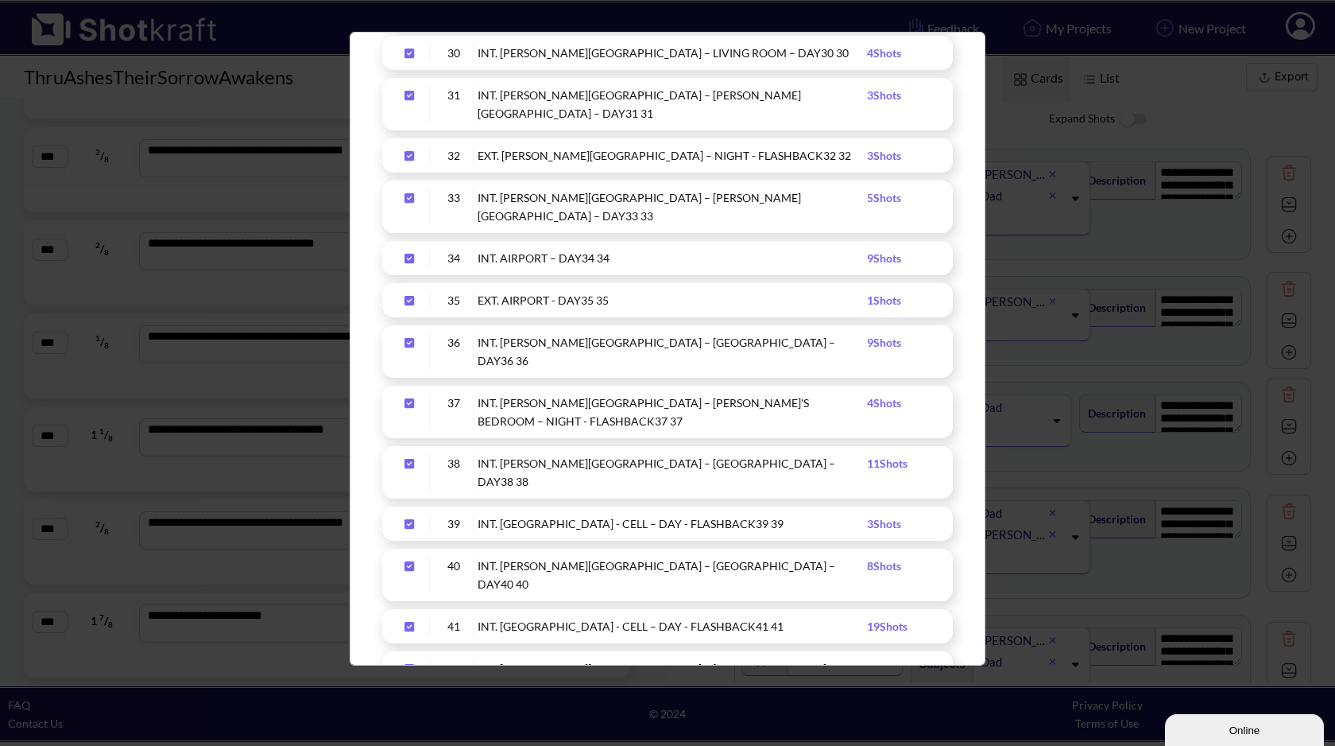
scroll to position [0, 0]
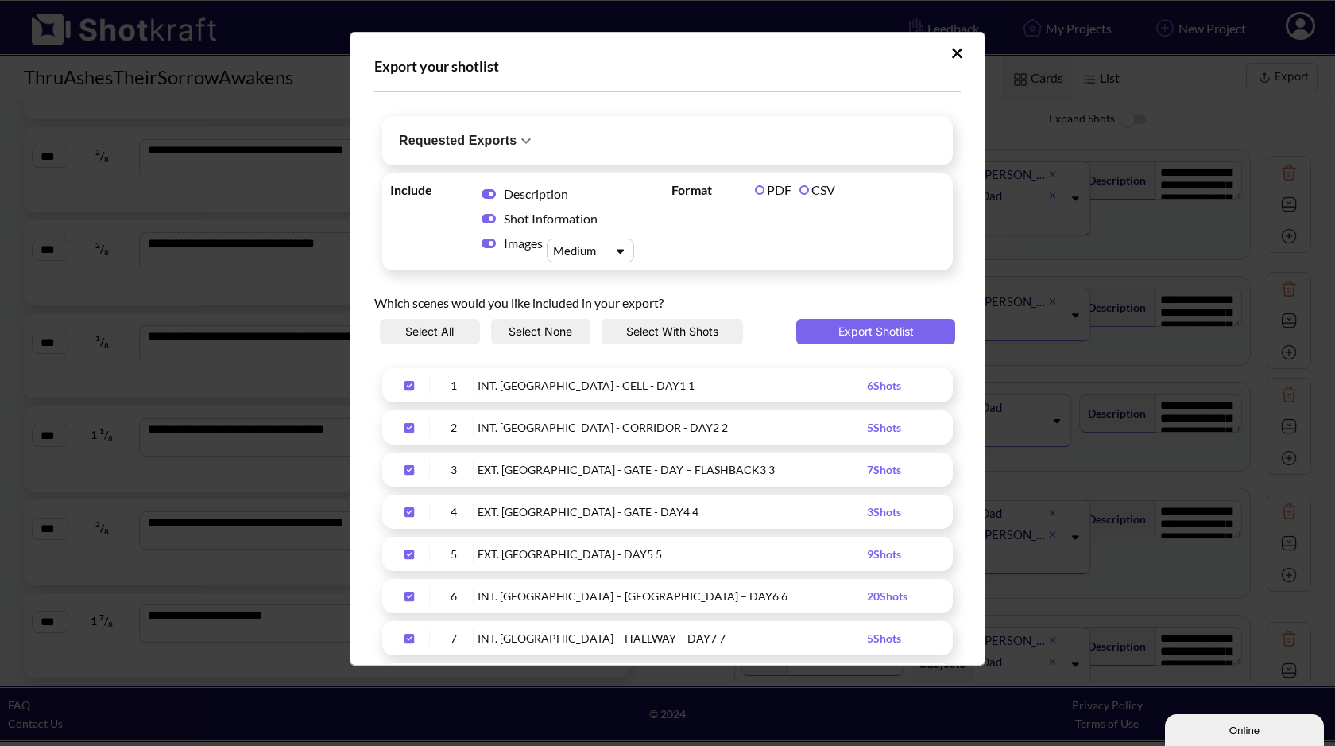
click at [440, 331] on button "Select All" at bounding box center [430, 331] width 100 height 25
click at [801, 190] on label "CSV" at bounding box center [818, 189] width 36 height 15
click at [888, 327] on button "Export Shotlist" at bounding box center [875, 331] width 159 height 25
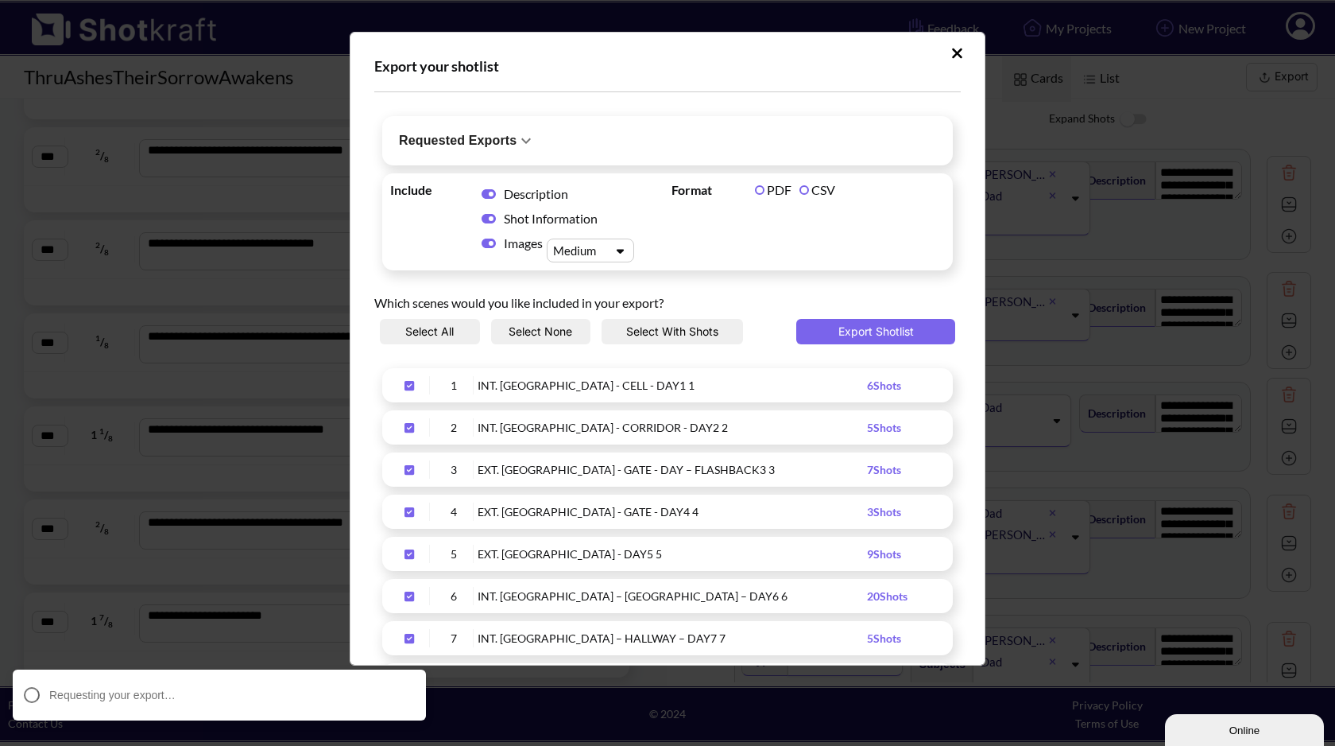
click at [511, 141] on h6 "Requested Exports" at bounding box center [458, 141] width 118 height 22
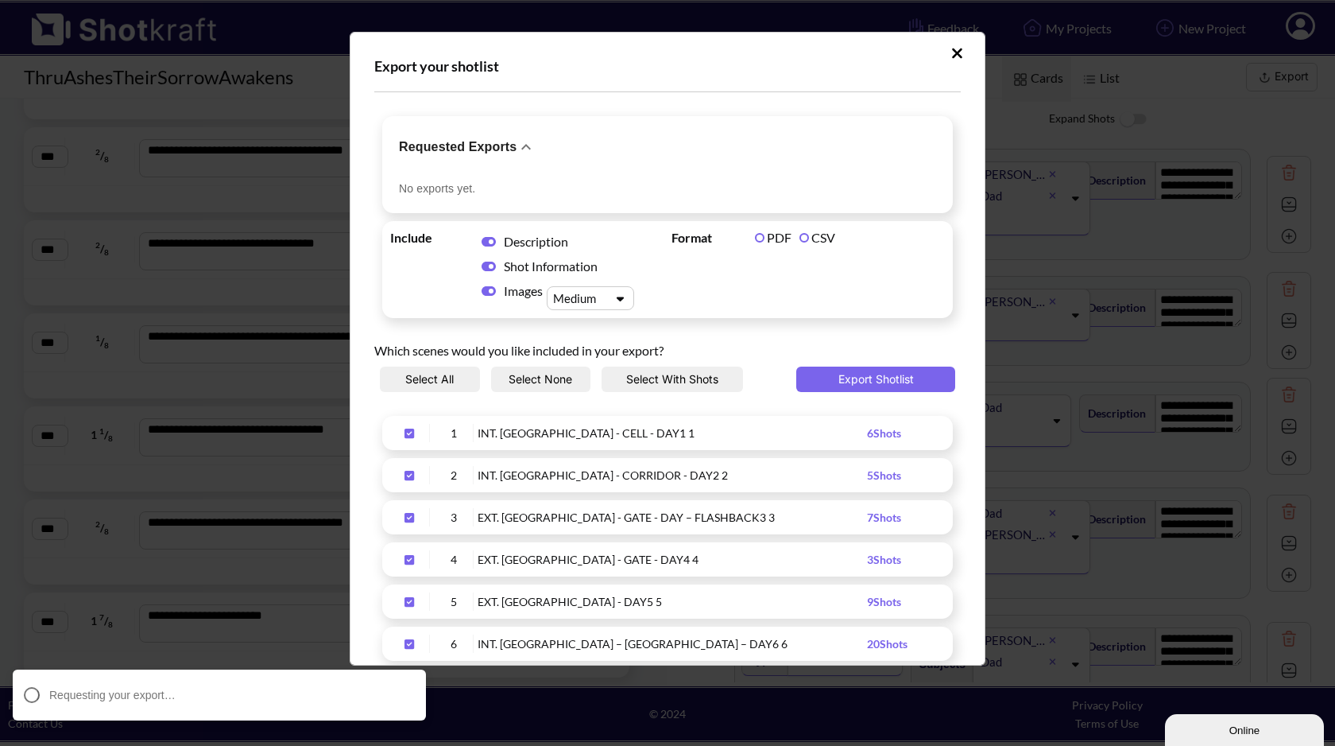
click at [511, 141] on h6 "Requested Exports" at bounding box center [458, 147] width 118 height 22
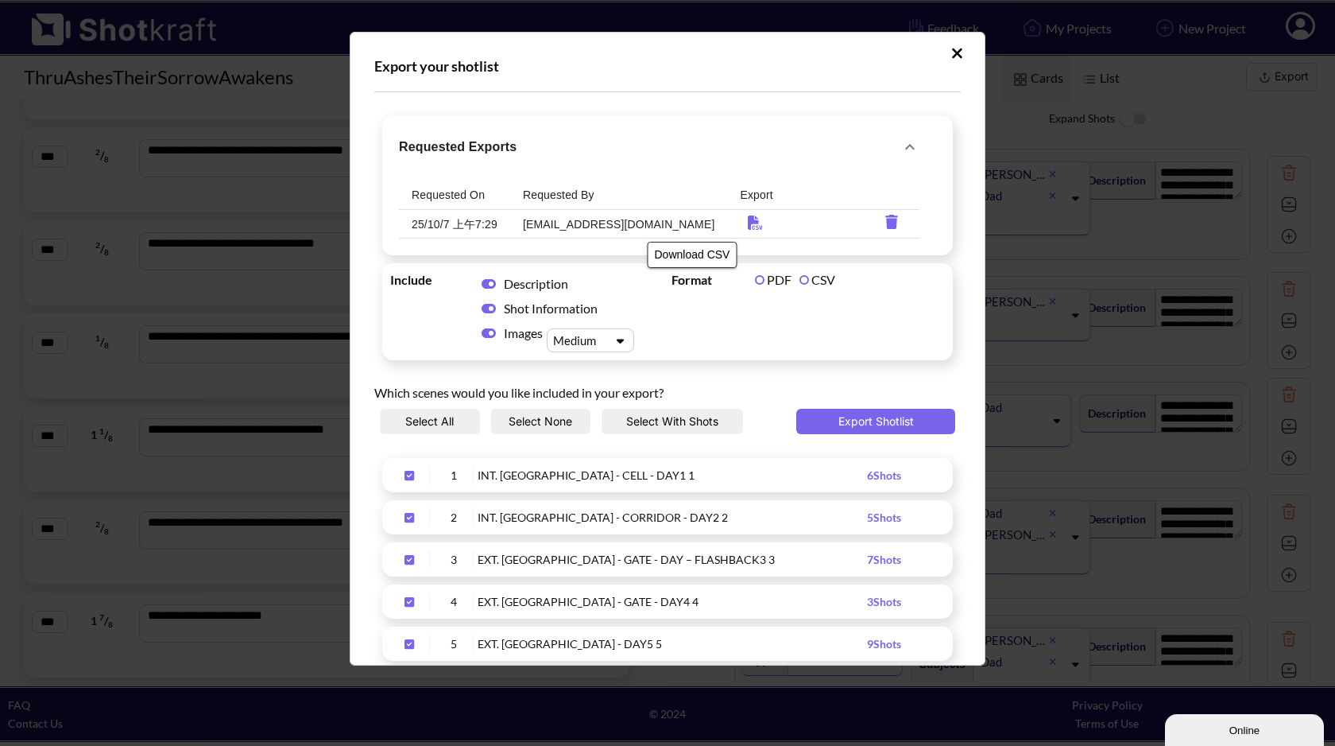
click at [748, 221] on icon "Download CSV" at bounding box center [755, 222] width 14 height 14
